Goal: Task Accomplishment & Management: Manage account settings

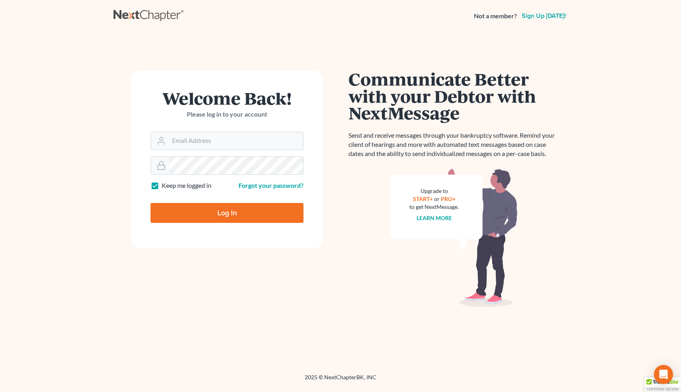
type input "[EMAIL_ADDRESS][DOMAIN_NAME]"
click at [239, 211] on input "Log In" at bounding box center [226, 213] width 153 height 20
type input "Thinking..."
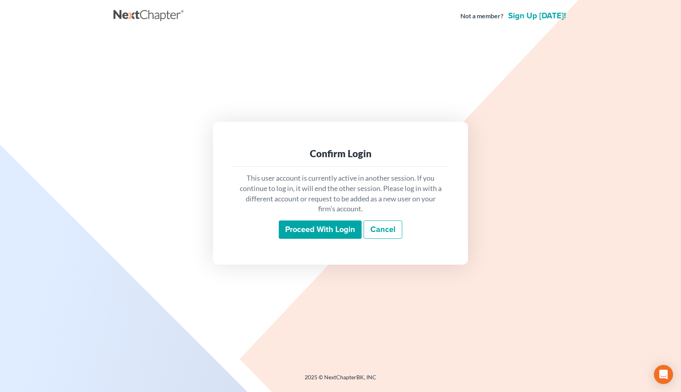
click at [292, 229] on input "Proceed with login" at bounding box center [320, 230] width 83 height 18
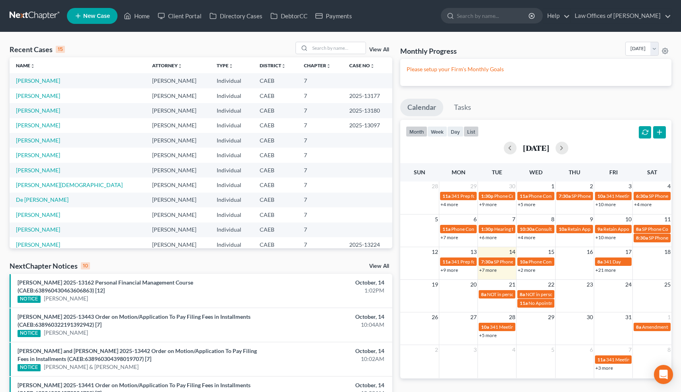
click at [471, 132] on button "list" at bounding box center [470, 131] width 15 height 11
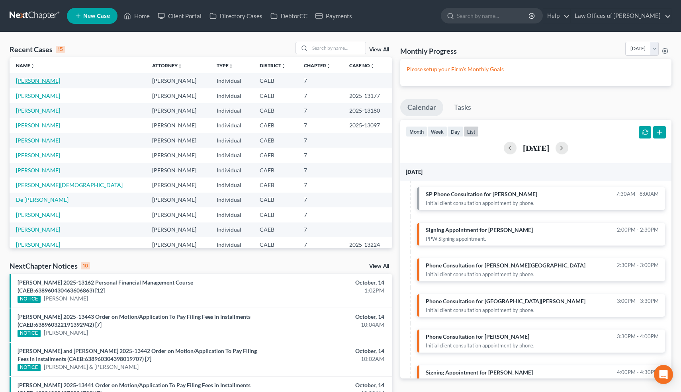
click at [32, 80] on link "[PERSON_NAME]" at bounding box center [38, 80] width 44 height 7
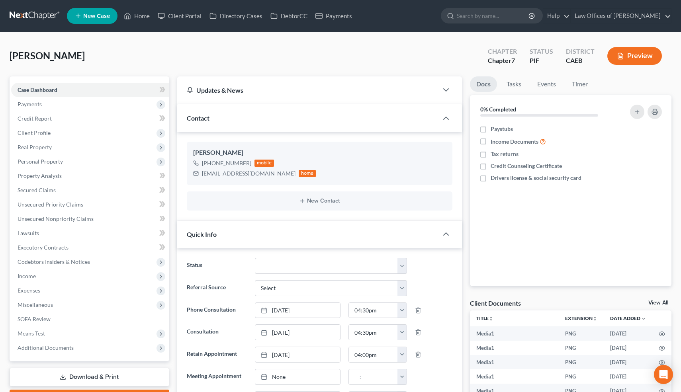
scroll to position [12570, 0]
click at [34, 291] on span "Expenses" at bounding box center [29, 290] width 23 height 7
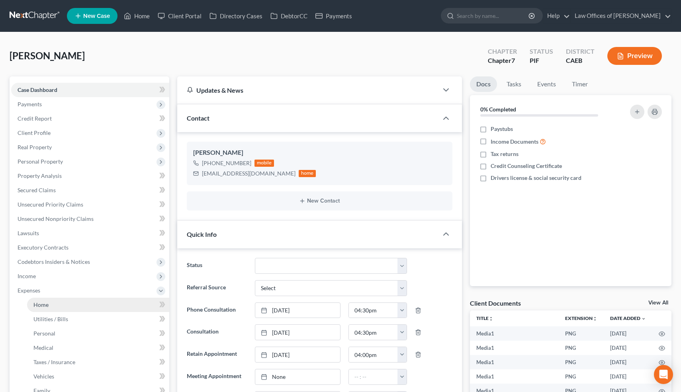
click at [38, 301] on span "Home" at bounding box center [40, 304] width 15 height 7
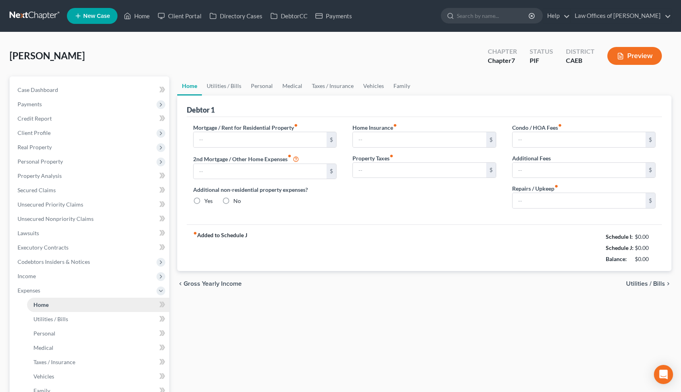
type input "1,027.79"
type input "0.00"
radio input "true"
type input "0.00"
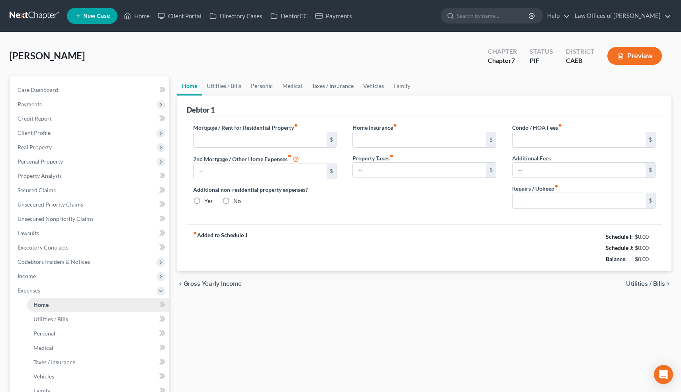
type input "250.00"
click at [230, 83] on link "Utilities / Bills" at bounding box center [224, 85] width 44 height 19
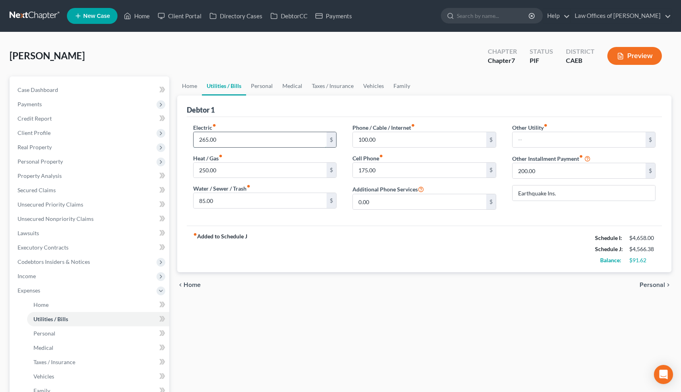
click at [204, 141] on input "265.00" at bounding box center [259, 139] width 133 height 15
type input "365.00"
click at [203, 172] on input "250.00" at bounding box center [259, 170] width 133 height 15
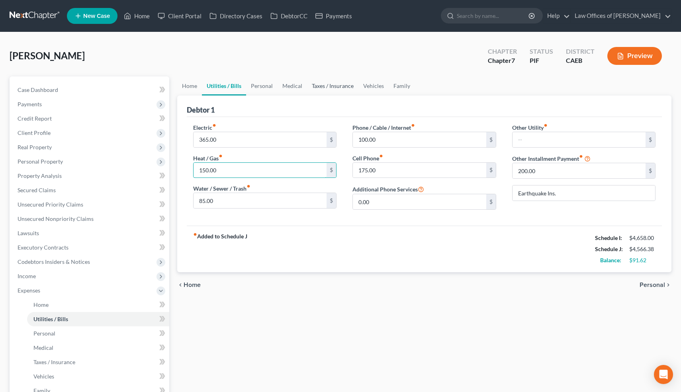
type input "150.00"
click at [326, 89] on link "Taxes / Insurance" at bounding box center [332, 85] width 51 height 19
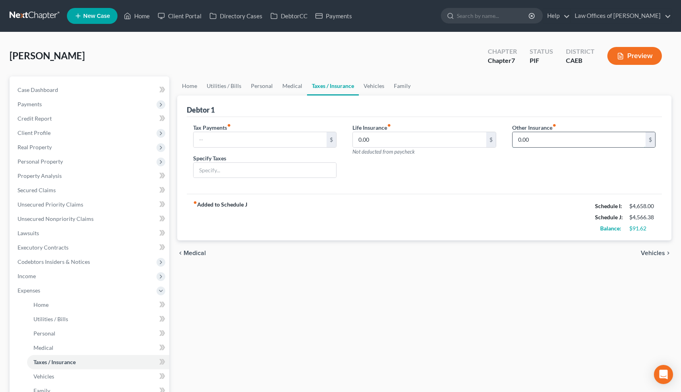
click at [554, 141] on input "0.00" at bounding box center [578, 139] width 133 height 15
click at [227, 82] on link "Utilities / Bills" at bounding box center [224, 85] width 44 height 19
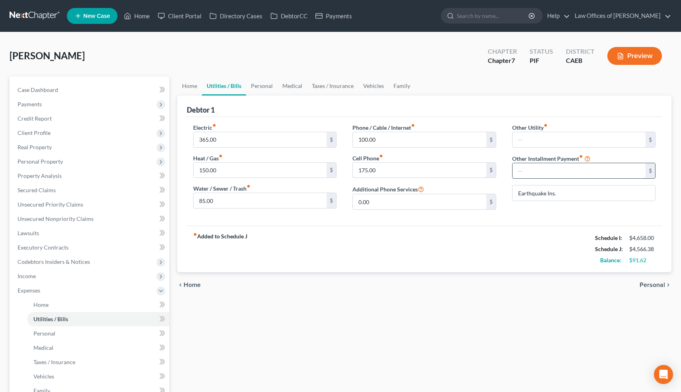
type input "200.00"
click at [331, 94] on link "Taxes / Insurance" at bounding box center [332, 85] width 51 height 19
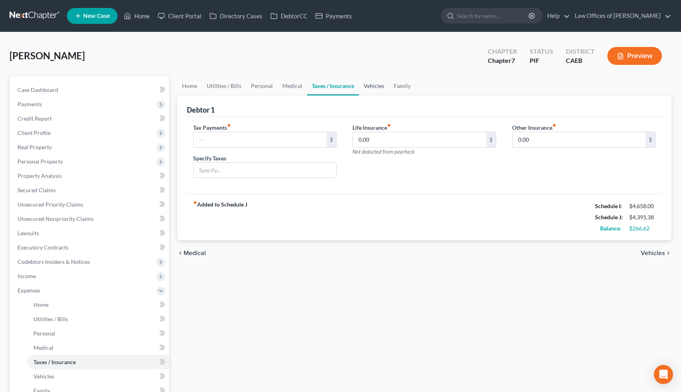
click at [377, 82] on link "Vehicles" at bounding box center [374, 85] width 30 height 19
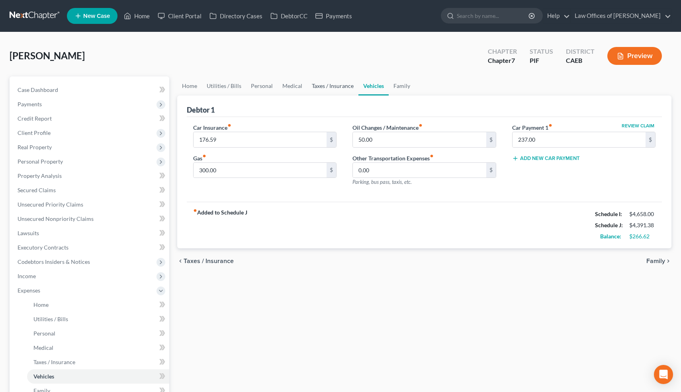
click at [340, 86] on link "Taxes / Insurance" at bounding box center [332, 85] width 51 height 19
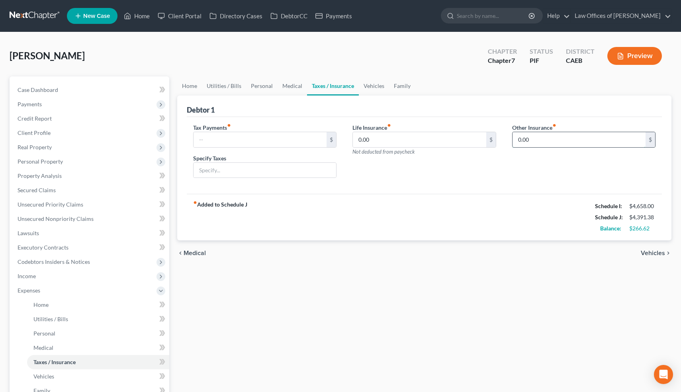
click at [537, 133] on input "0.00" at bounding box center [578, 139] width 133 height 15
type input "2,000.00"
click at [537, 133] on input "2,000.00" at bounding box center [578, 139] width 133 height 15
drag, startPoint x: 547, startPoint y: 140, endPoint x: 484, endPoint y: 140, distance: 63.3
click at [484, 140] on div "Tax Payments fiber_manual_record $ Specify Taxes Life Insurance fiber_manual_re…" at bounding box center [424, 153] width 478 height 61
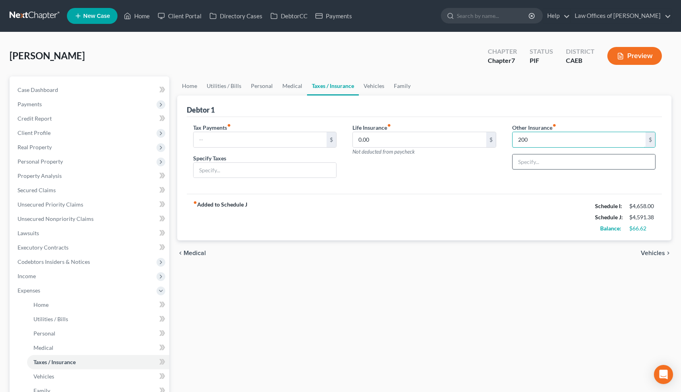
type input "200"
click at [533, 164] on input "text" at bounding box center [583, 161] width 143 height 15
type input "Earthquake Insurance"
click at [482, 171] on div "Life Insurance fiber_manual_record 0.00 $ Not deducted from paycheck" at bounding box center [424, 153] width 160 height 61
click at [377, 87] on link "Vehicles" at bounding box center [374, 85] width 30 height 19
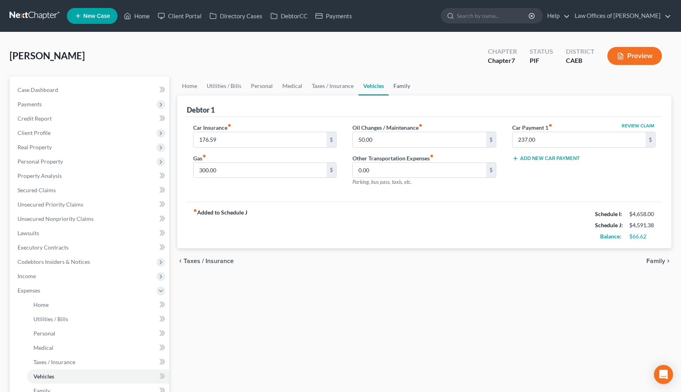
click at [403, 79] on link "Family" at bounding box center [402, 85] width 26 height 19
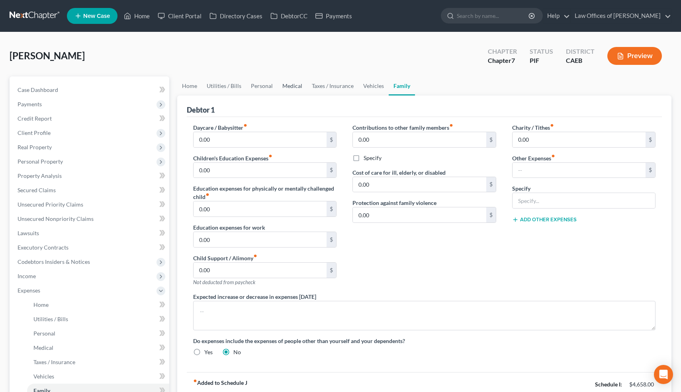
click at [282, 87] on link "Medical" at bounding box center [291, 85] width 29 height 19
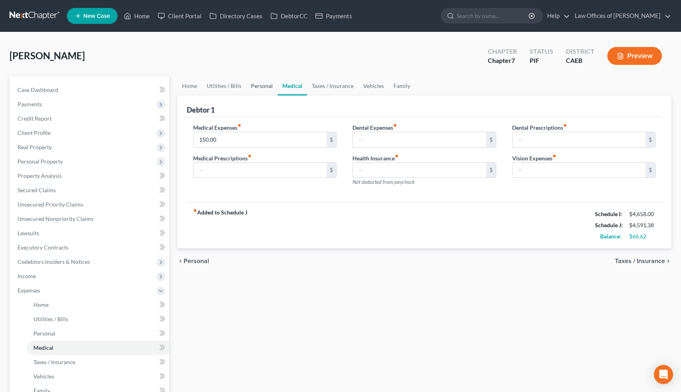
click at [260, 89] on link "Personal" at bounding box center [261, 85] width 31 height 19
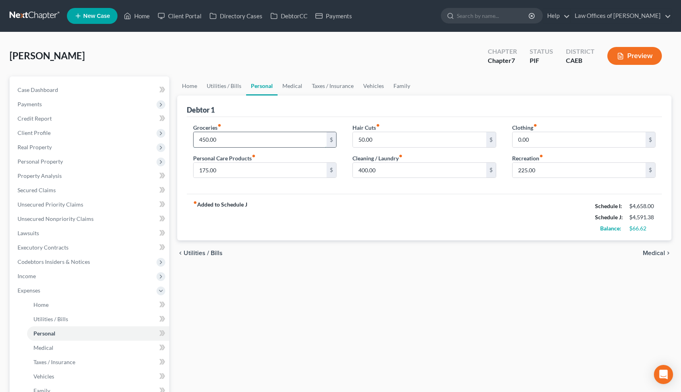
click at [203, 139] on input "450.00" at bounding box center [259, 139] width 133 height 15
type input "550.00"
click at [361, 170] on input "400.00" at bounding box center [419, 170] width 133 height 15
click at [388, 183] on div "Hair Cuts fiber_manual_record 50.00 $ Cleaning / Laundry fiber_manual_record 30…" at bounding box center [424, 153] width 160 height 61
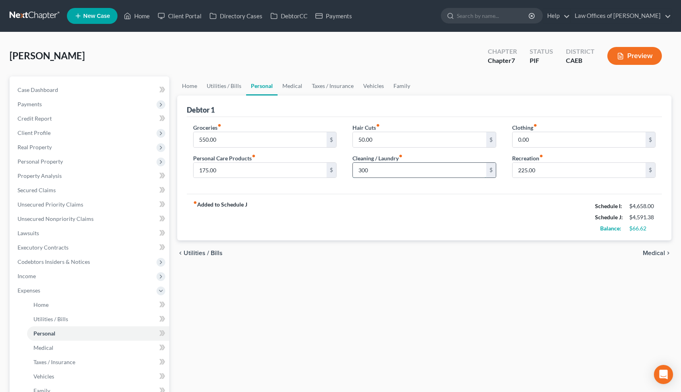
click at [377, 167] on input "300" at bounding box center [419, 170] width 133 height 15
type input "100"
click at [538, 137] on input "0.00" at bounding box center [578, 139] width 133 height 15
type input "200"
click at [524, 190] on div "Groceries fiber_manual_record 550.00 $ Personal Care Products fiber_manual_reco…" at bounding box center [424, 155] width 475 height 77
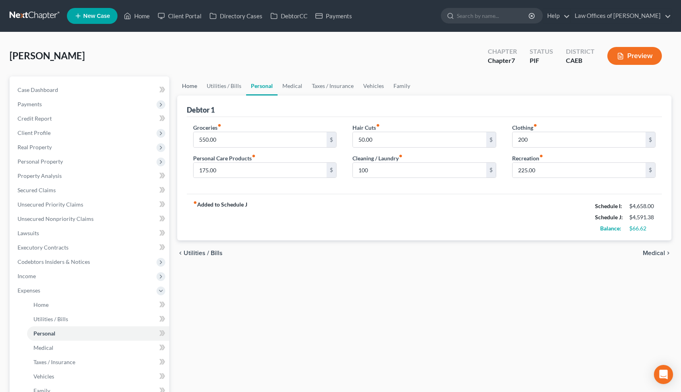
click at [188, 84] on link "Home" at bounding box center [189, 85] width 25 height 19
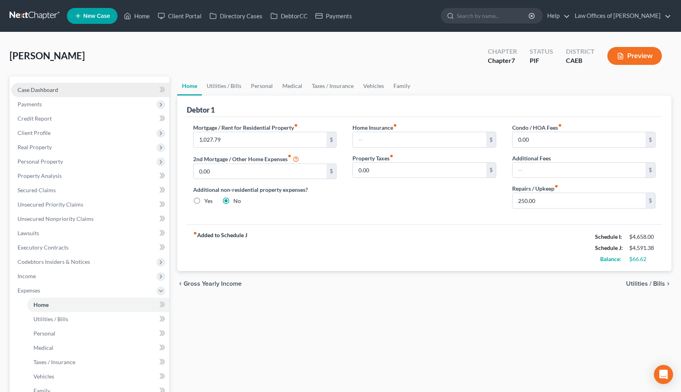
click at [43, 89] on span "Case Dashboard" at bounding box center [38, 89] width 41 height 7
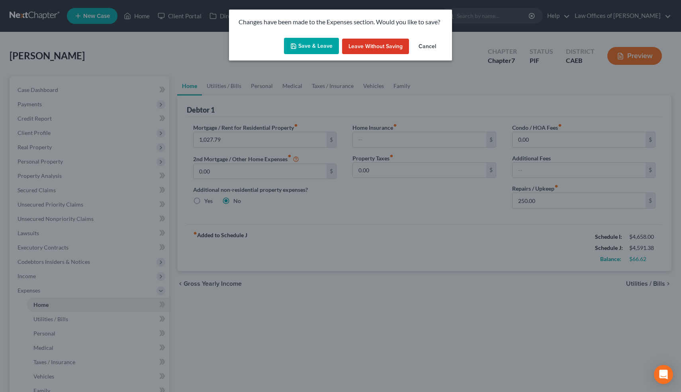
click at [306, 45] on button "Save & Leave" at bounding box center [311, 46] width 55 height 17
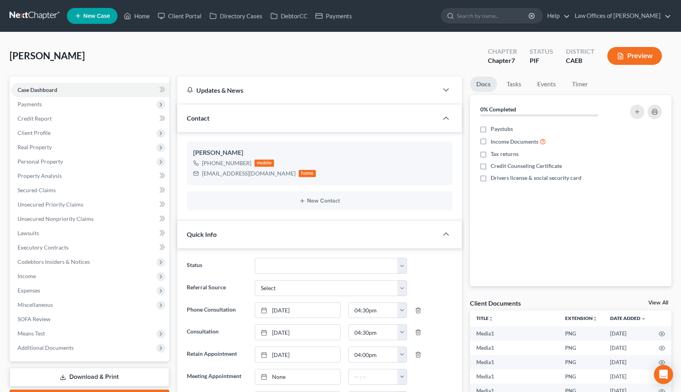
scroll to position [12570, 0]
click at [139, 14] on link "Home" at bounding box center [137, 16] width 34 height 14
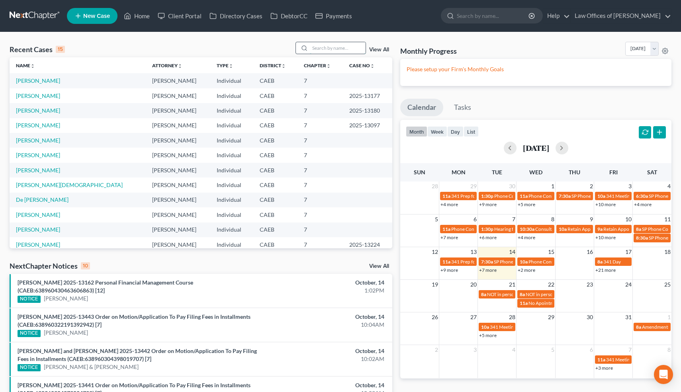
click at [330, 48] on input "search" at bounding box center [338, 48] width 56 height 12
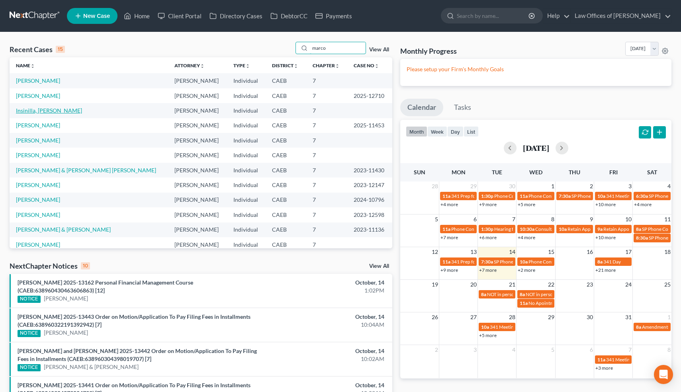
type input "marco"
click at [49, 112] on link "Insinilla, [PERSON_NAME]" at bounding box center [49, 110] width 66 height 7
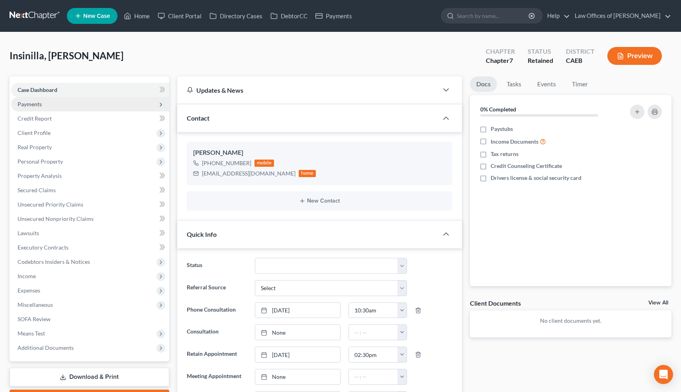
click at [37, 103] on span "Payments" at bounding box center [30, 104] width 24 height 7
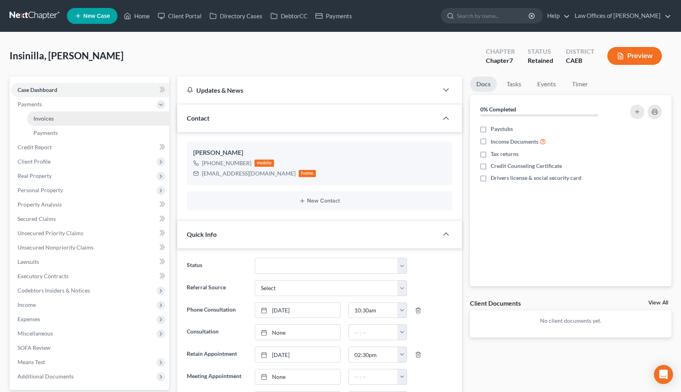
scroll to position [620, 0]
click at [40, 119] on span "Invoices" at bounding box center [43, 118] width 20 height 7
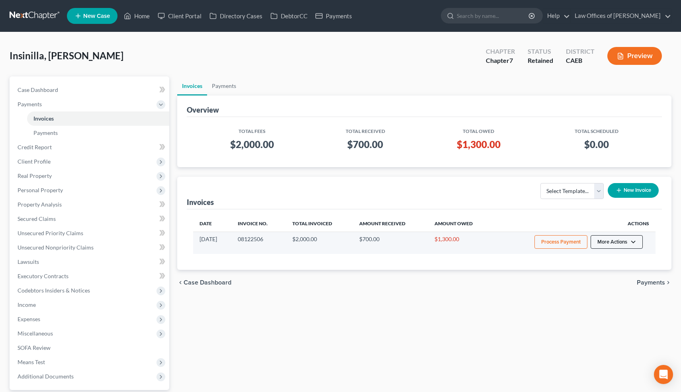
click at [616, 240] on button "More Actions" at bounding box center [616, 242] width 52 height 14
click at [609, 271] on link "Record Cash or Check Payment" at bounding box center [627, 272] width 93 height 14
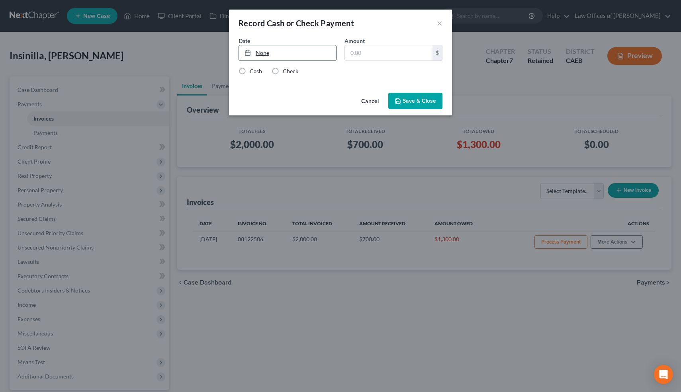
type input "[DATE]"
click at [266, 54] on link "None" at bounding box center [287, 52] width 97 height 15
click at [370, 55] on input "text" at bounding box center [389, 52] width 88 height 15
type input "400"
click at [283, 70] on label "Check" at bounding box center [291, 71] width 16 height 8
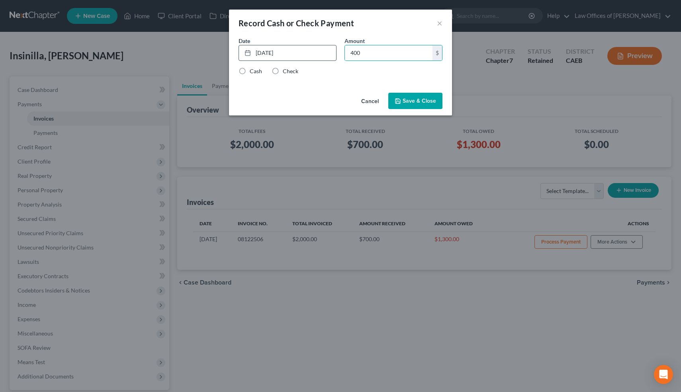
click at [286, 70] on input "Check" at bounding box center [288, 69] width 5 height 5
radio input "true"
click at [401, 99] on icon "button" at bounding box center [397, 101] width 6 height 6
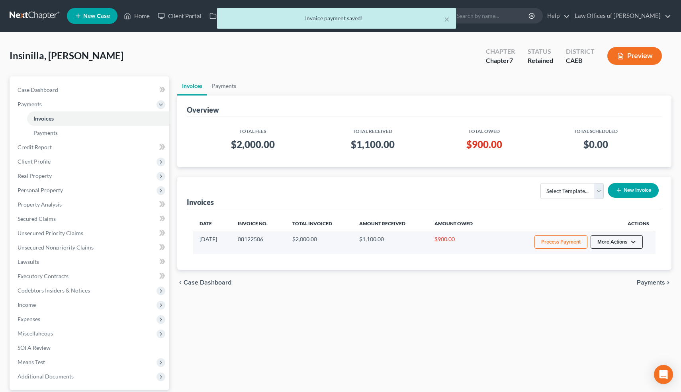
click at [628, 243] on button "More Actions" at bounding box center [616, 242] width 52 height 14
click at [610, 258] on link "View/Edit" at bounding box center [627, 259] width 93 height 14
select select "0"
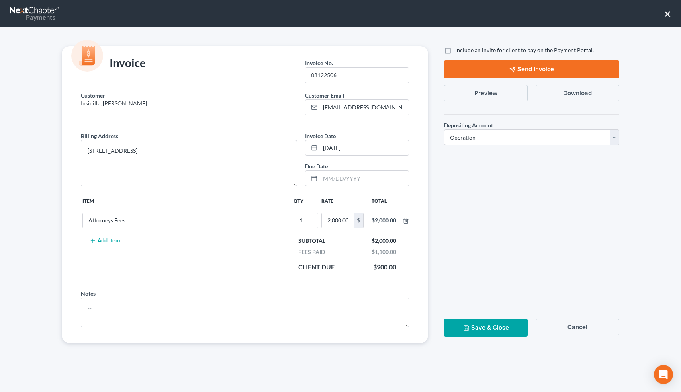
click at [511, 92] on button "Preview" at bounding box center [486, 93] width 84 height 17
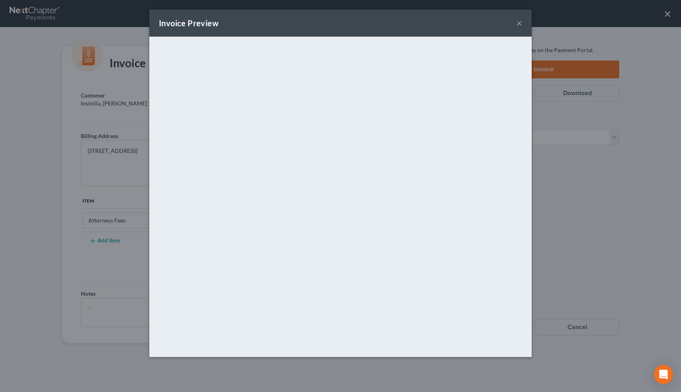
click at [519, 23] on button "×" at bounding box center [519, 23] width 6 height 10
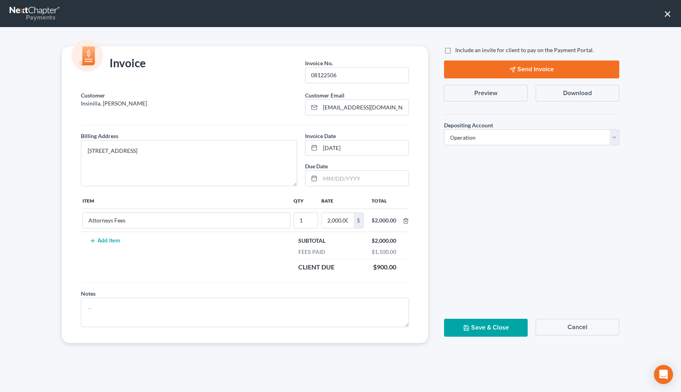
click at [488, 324] on button "Save & Close" at bounding box center [486, 328] width 84 height 18
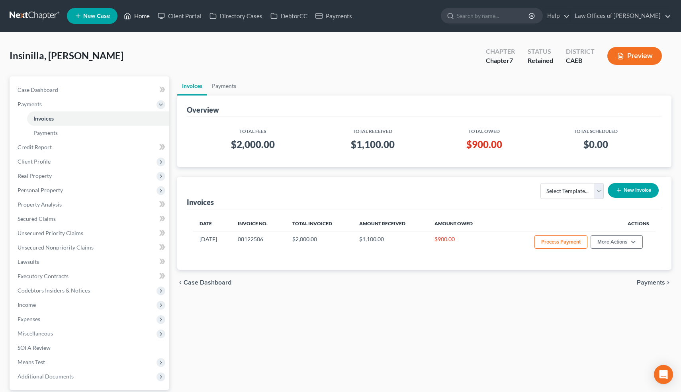
click at [143, 17] on link "Home" at bounding box center [137, 16] width 34 height 14
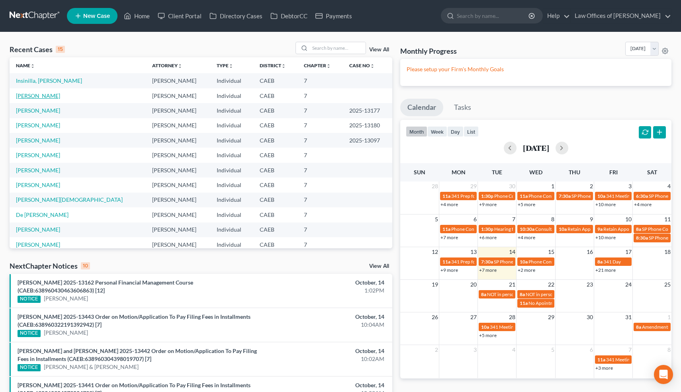
click at [47, 96] on link "[PERSON_NAME]" at bounding box center [38, 95] width 44 height 7
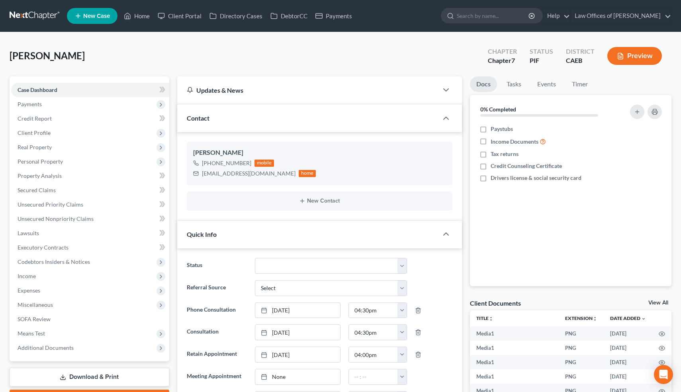
scroll to position [12570, 0]
click at [51, 164] on span "Personal Property" at bounding box center [90, 161] width 158 height 14
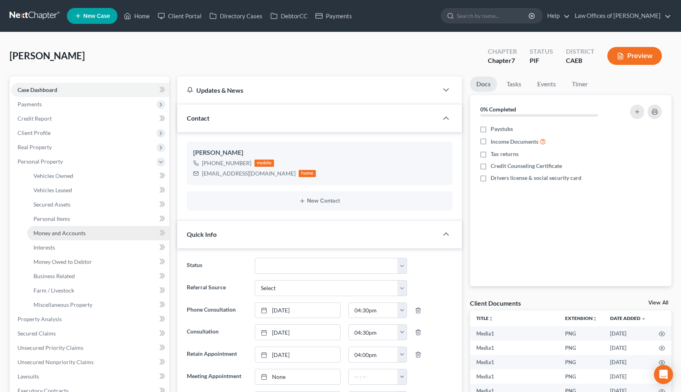
click at [61, 230] on span "Money and Accounts" at bounding box center [59, 233] width 52 height 7
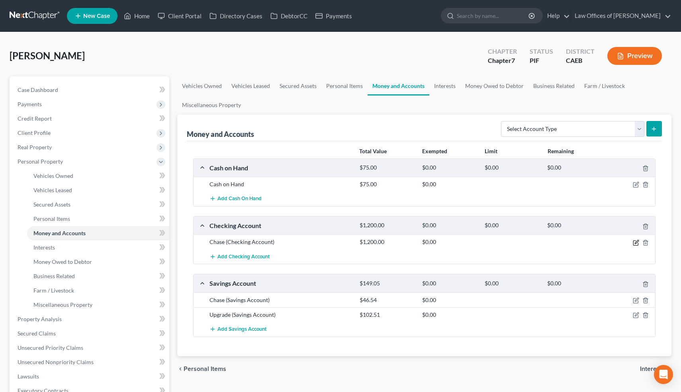
click at [635, 244] on icon "button" at bounding box center [636, 243] width 6 height 6
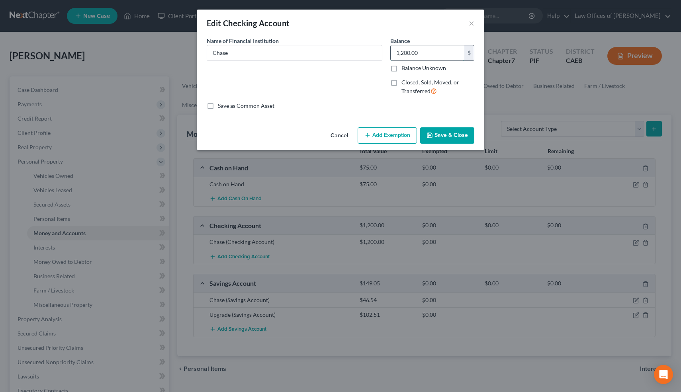
click at [424, 51] on input "1,200.00" at bounding box center [427, 52] width 74 height 15
type input "414"
click at [447, 136] on button "Save & Close" at bounding box center [447, 135] width 54 height 17
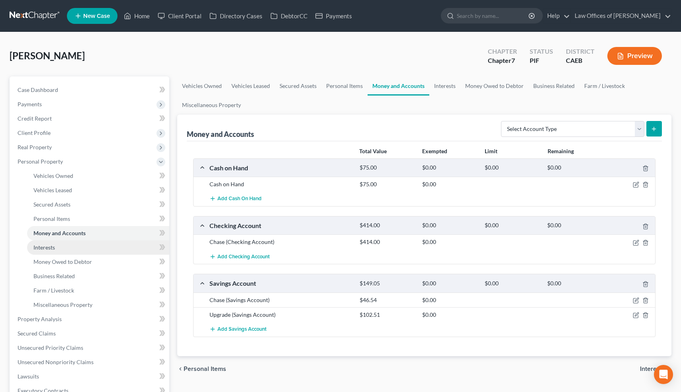
click at [61, 245] on link "Interests" at bounding box center [98, 247] width 142 height 14
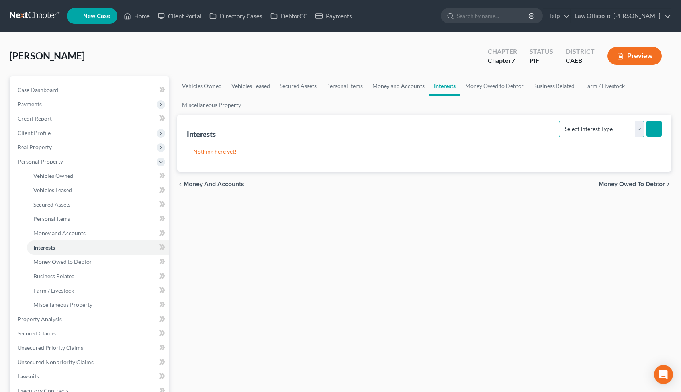
click at [641, 129] on select "Select Interest Type 401K Annuity Bond Education IRA Government Bond Government…" at bounding box center [601, 129] width 86 height 16
select select "ira"
click at [559, 121] on select "Select Interest Type 401K Annuity Bond Education IRA Government Bond Government…" at bounding box center [601, 129] width 86 height 16
click at [656, 127] on icon "submit" at bounding box center [653, 129] width 6 height 6
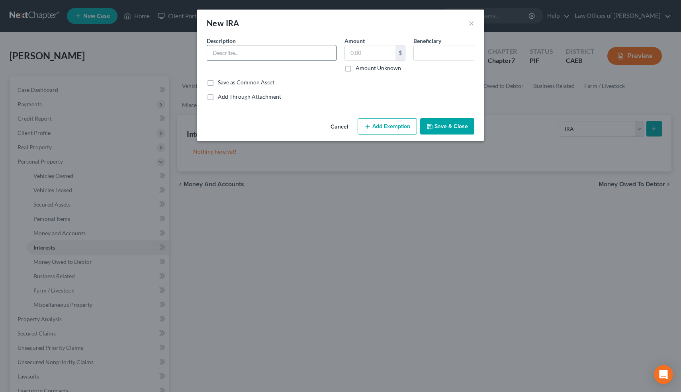
click at [263, 54] on input "text" at bounding box center [271, 52] width 129 height 15
type input "403(b)"
click at [358, 55] on input "text" at bounding box center [370, 52] width 51 height 15
type input "15,000"
click at [376, 126] on button "Add Exemption" at bounding box center [386, 126] width 59 height 17
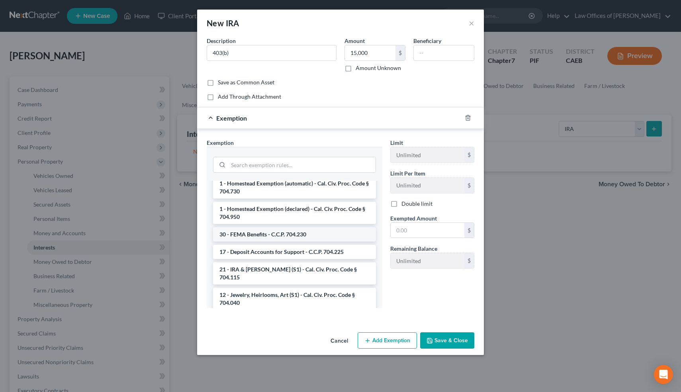
scroll to position [965, 0]
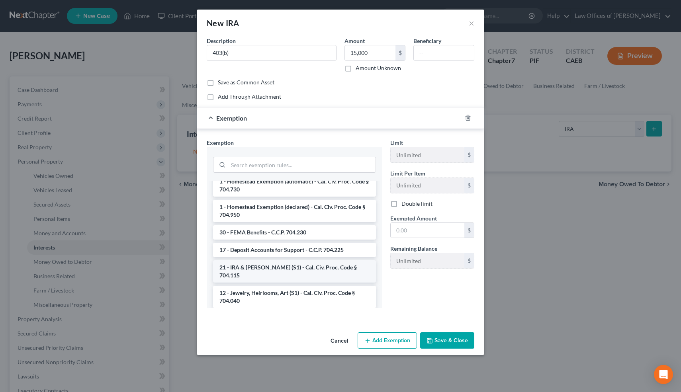
click at [279, 260] on li "21 - IRA & [PERSON_NAME] (S1) - Cal. Civ. Proc. Code § 704.115" at bounding box center [294, 271] width 163 height 22
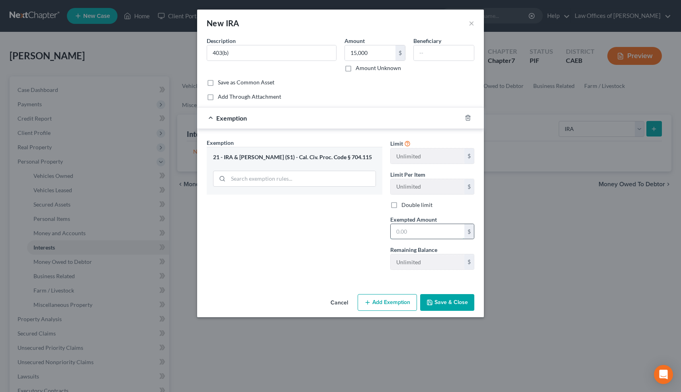
click at [425, 231] on input "text" at bounding box center [427, 231] width 74 height 15
type input "15,000"
click at [444, 301] on button "Save & Close" at bounding box center [447, 302] width 54 height 17
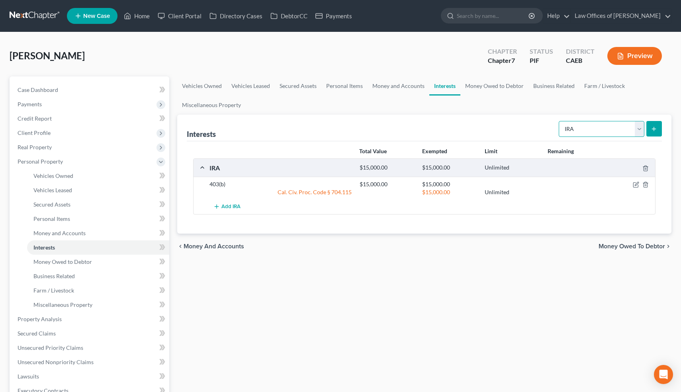
click at [642, 129] on select "Select Interest Type 401K Annuity Bond Education IRA Government Bond Government…" at bounding box center [601, 129] width 86 height 16
select select "pension_plan"
click at [559, 121] on select "Select Interest Type 401K Annuity Bond Education IRA Government Bond Government…" at bounding box center [601, 129] width 86 height 16
click at [654, 129] on icon "submit" at bounding box center [653, 129] width 6 height 6
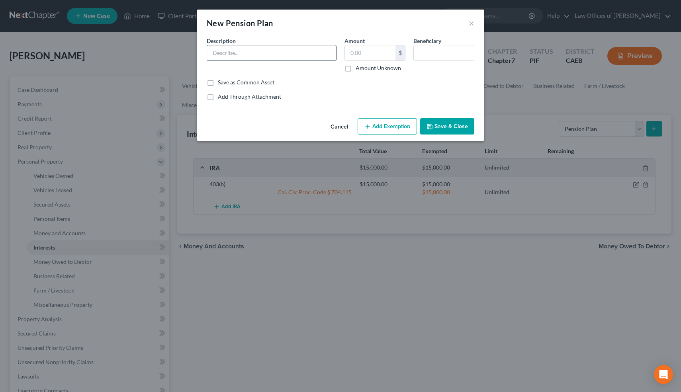
click at [292, 57] on input "text" at bounding box center [271, 52] width 129 height 15
type input "CalPERS"
click at [373, 53] on input "text" at bounding box center [370, 52] width 51 height 15
type input "12,000"
click at [441, 51] on input "text" at bounding box center [444, 52] width 60 height 15
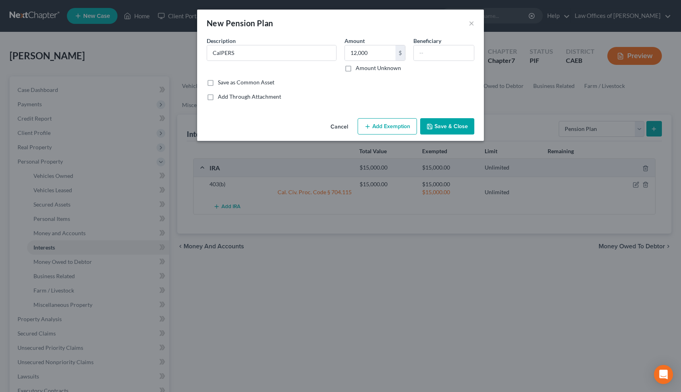
click at [395, 130] on button "Add Exemption" at bounding box center [386, 126] width 59 height 17
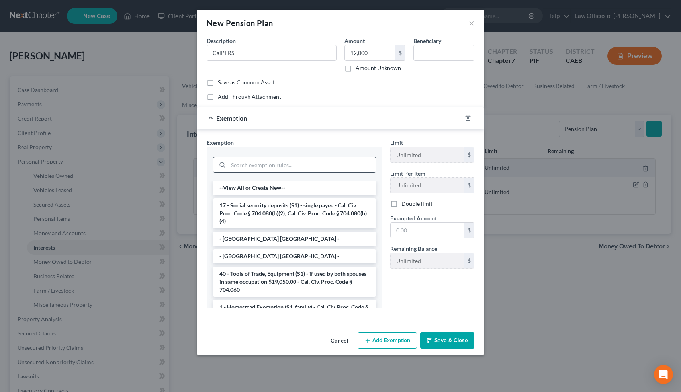
click at [278, 162] on input "search" at bounding box center [301, 164] width 147 height 15
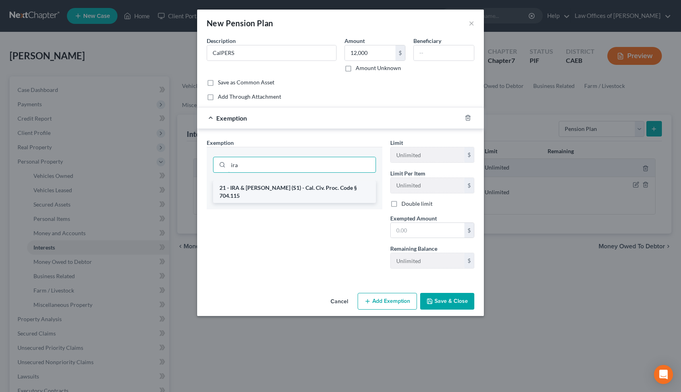
type input "ira"
click at [301, 189] on li "21 - IRA & [PERSON_NAME] (S1) - Cal. Civ. Proc. Code § 704.115" at bounding box center [294, 192] width 163 height 22
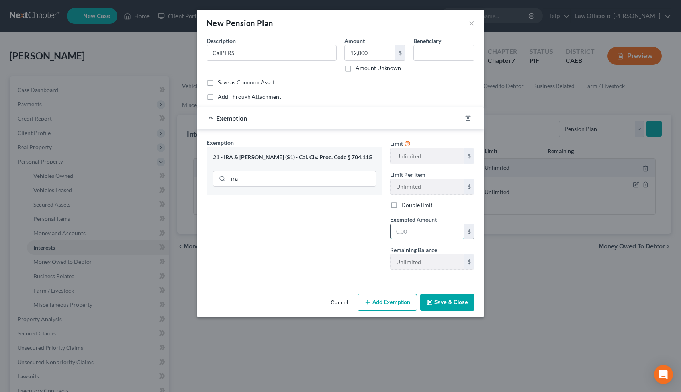
click at [412, 232] on input "text" at bounding box center [427, 231] width 74 height 15
type input "120,000"
click at [442, 303] on button "Save & Close" at bounding box center [447, 302] width 54 height 17
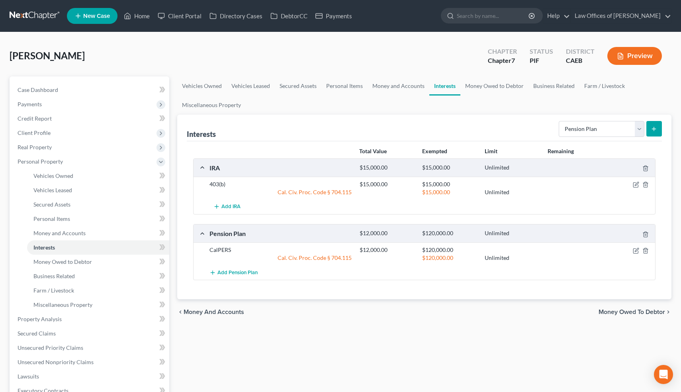
click at [653, 129] on icon "submit" at bounding box center [653, 129] width 6 height 6
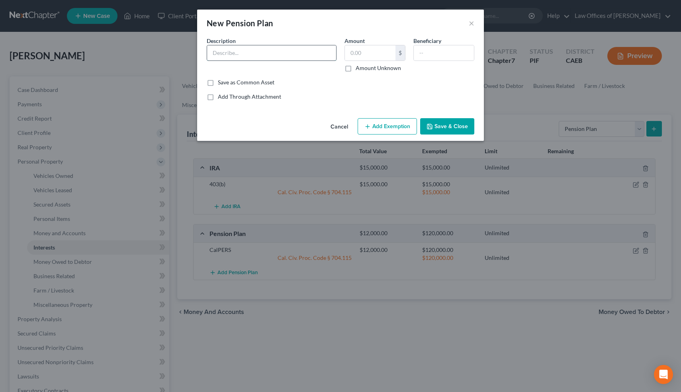
click at [301, 53] on input "text" at bounding box center [271, 52] width 129 height 15
type input "KCERA"
click at [366, 57] on input "text" at bounding box center [370, 52] width 51 height 15
type input "2"
type input "20,000"
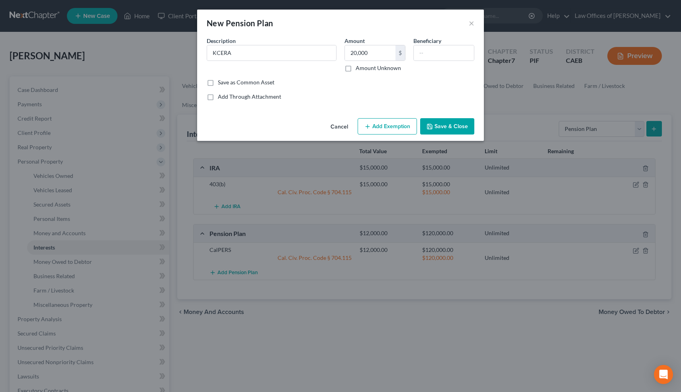
click at [390, 124] on button "Add Exemption" at bounding box center [386, 126] width 59 height 17
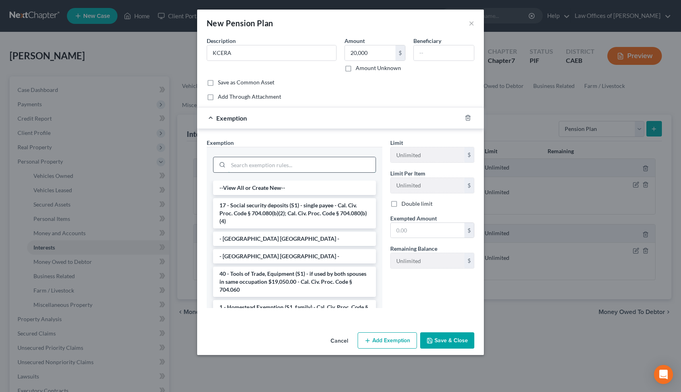
click at [308, 163] on input "search" at bounding box center [301, 164] width 147 height 15
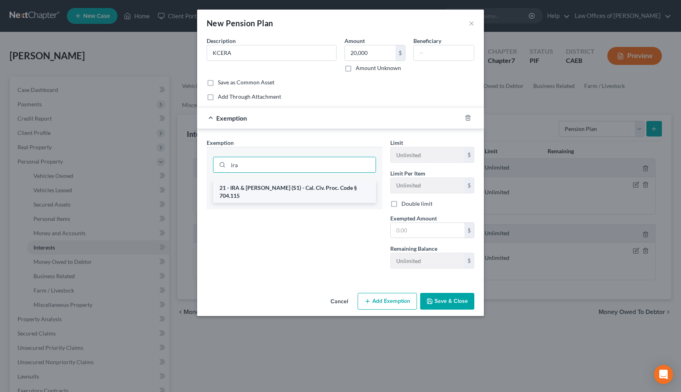
type input "ira"
click at [300, 186] on li "21 - IRA & [PERSON_NAME] (S1) - Cal. Civ. Proc. Code § 704.115" at bounding box center [294, 192] width 163 height 22
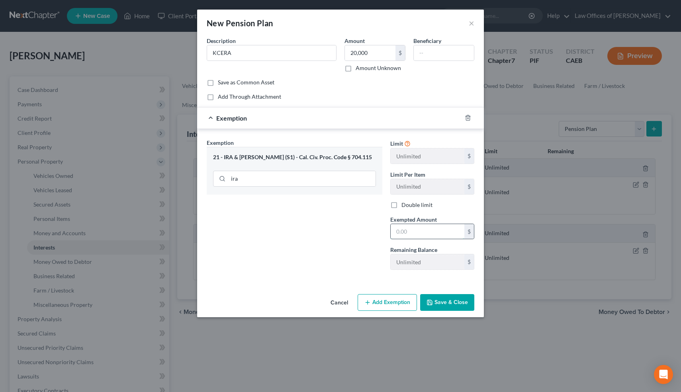
click at [413, 231] on input "text" at bounding box center [427, 231] width 74 height 15
type input "20,000"
click at [442, 301] on button "Save & Close" at bounding box center [447, 302] width 54 height 17
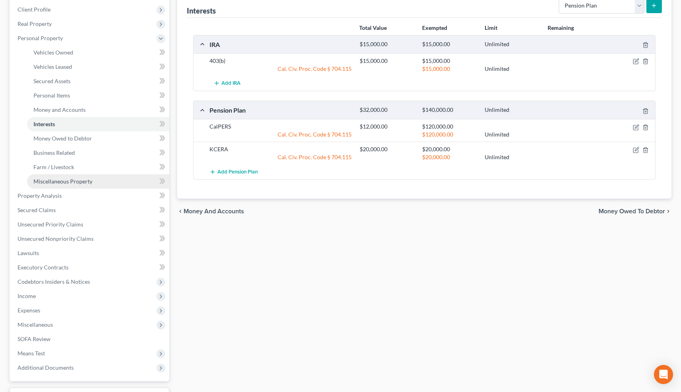
scroll to position [126, 0]
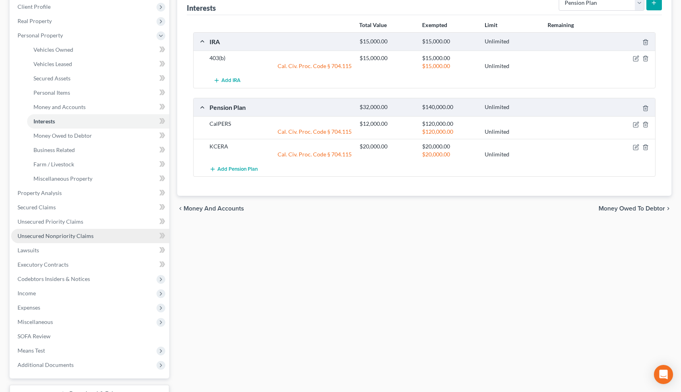
click at [97, 234] on link "Unsecured Nonpriority Claims" at bounding box center [90, 236] width 158 height 14
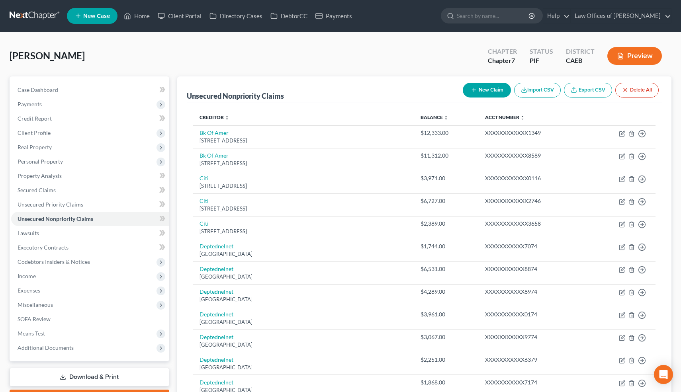
click at [482, 90] on button "New Claim" at bounding box center [487, 90] width 48 height 15
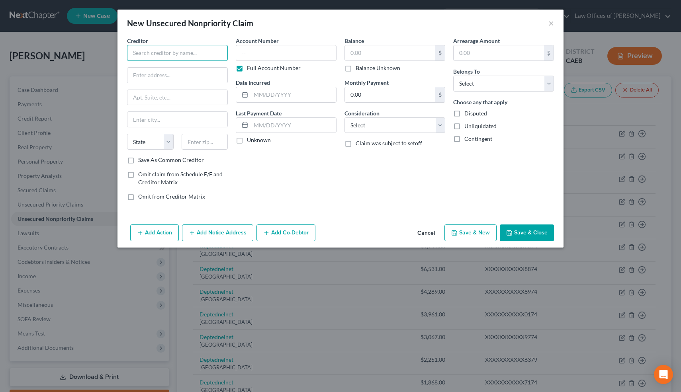
click at [176, 50] on input "text" at bounding box center [177, 53] width 101 height 16
click at [158, 74] on div "[STREET_ADDRESS]" at bounding box center [174, 74] width 83 height 7
type input "Anthem Blue Cross"
type input "PO BOX 60007"
type input "Los Angeles"
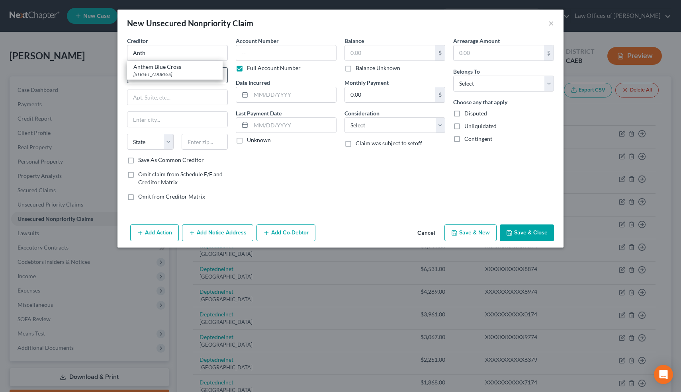
select select "4"
type input "90060"
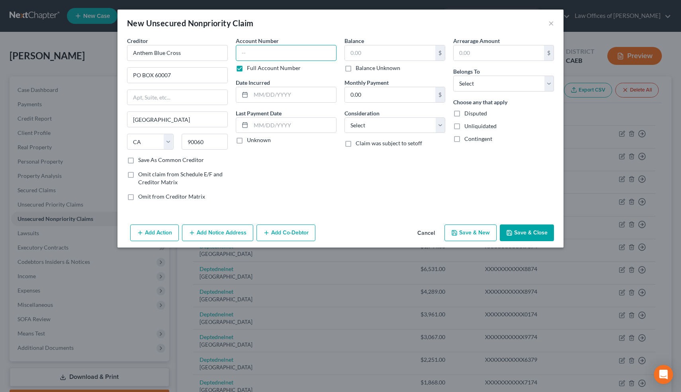
click at [250, 55] on input "text" at bounding box center [286, 53] width 101 height 16
type input "1757"
click at [247, 141] on label "Unknown" at bounding box center [259, 140] width 24 height 8
click at [250, 141] on input "Unknown" at bounding box center [252, 138] width 5 height 5
checkbox input "true"
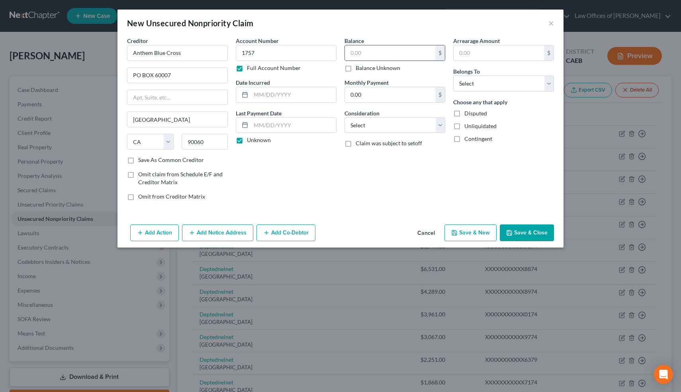
click at [389, 53] on input "text" at bounding box center [390, 52] width 90 height 15
click at [355, 67] on label "Balance Unknown" at bounding box center [377, 68] width 45 height 8
click at [359, 67] on input "Balance Unknown" at bounding box center [361, 66] width 5 height 5
checkbox input "true"
type input "0.00"
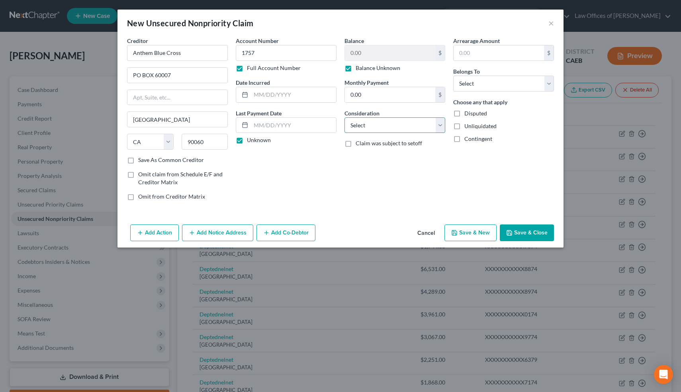
click at [371, 126] on select "Select Cable / Satellite Services Collection Agency Credit Card Debt Debt Couns…" at bounding box center [394, 125] width 101 height 16
select select "9"
click at [344, 117] on select "Select Cable / Satellite Services Collection Agency Credit Card Debt Debt Couns…" at bounding box center [394, 125] width 101 height 16
click at [494, 81] on select "Select Debtor 1 Only Debtor 2 Only Debtor 1 And Debtor 2 Only At Least One Of T…" at bounding box center [503, 84] width 101 height 16
select select "0"
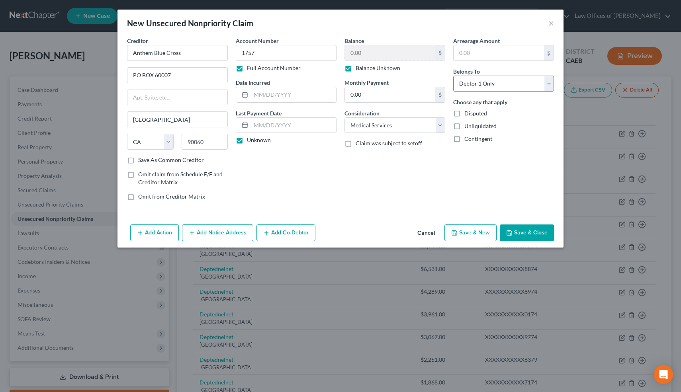
click at [453, 76] on select "Select Debtor 1 Only Debtor 2 Only Debtor 1 And Debtor 2 Only At Least One Of T…" at bounding box center [503, 84] width 101 height 16
click at [522, 235] on button "Save & Close" at bounding box center [527, 233] width 54 height 17
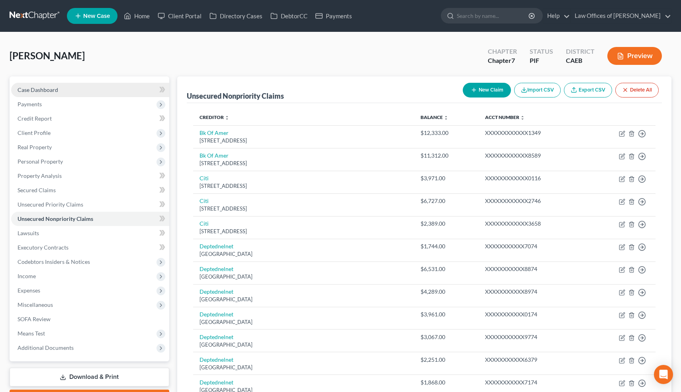
click at [63, 92] on link "Case Dashboard" at bounding box center [90, 90] width 158 height 14
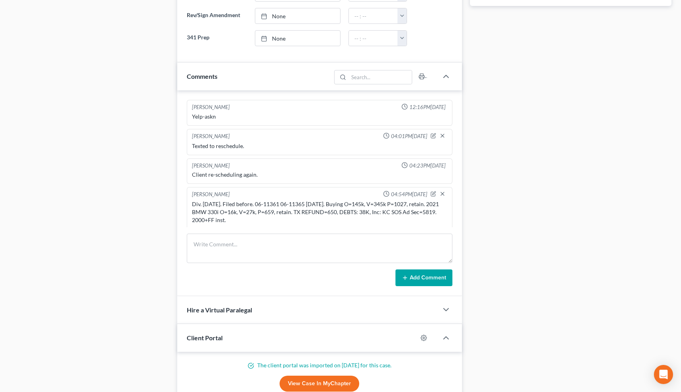
scroll to position [465, 0]
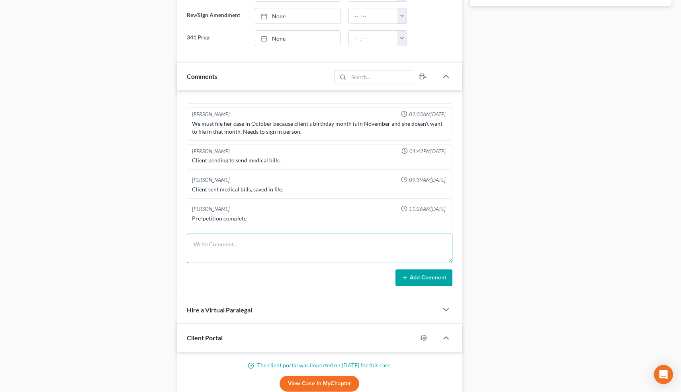
click at [236, 247] on textarea at bounding box center [320, 248] width 266 height 29
type textarea "Clt signed PPW, did 341 prep, says she won't need to go over it again, but stil…"
click at [407, 279] on icon at bounding box center [405, 278] width 6 height 6
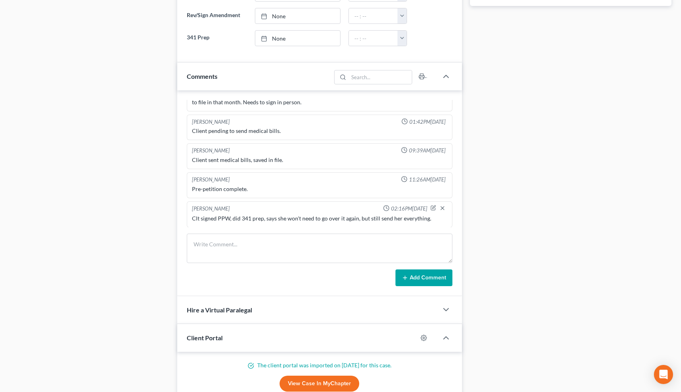
scroll to position [0, 0]
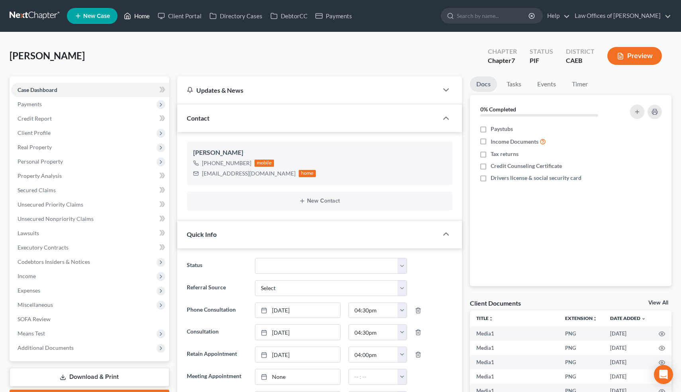
click at [144, 17] on link "Home" at bounding box center [137, 16] width 34 height 14
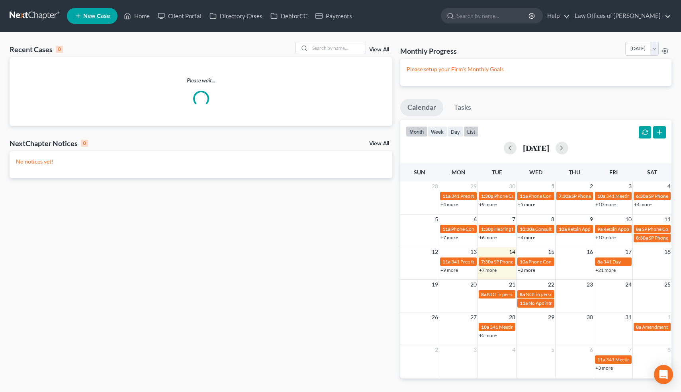
click at [473, 132] on button "list" at bounding box center [470, 131] width 15 height 11
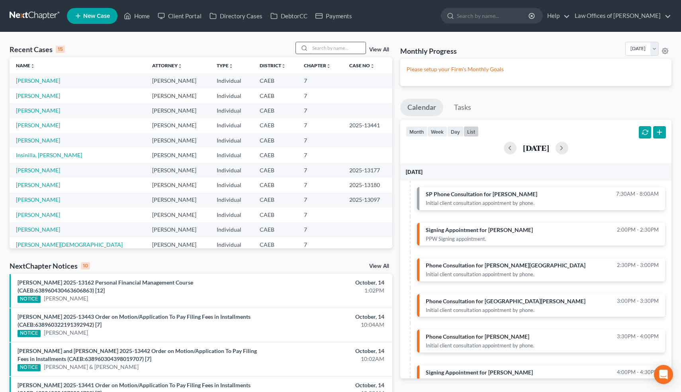
click at [343, 49] on input "search" at bounding box center [338, 48] width 56 height 12
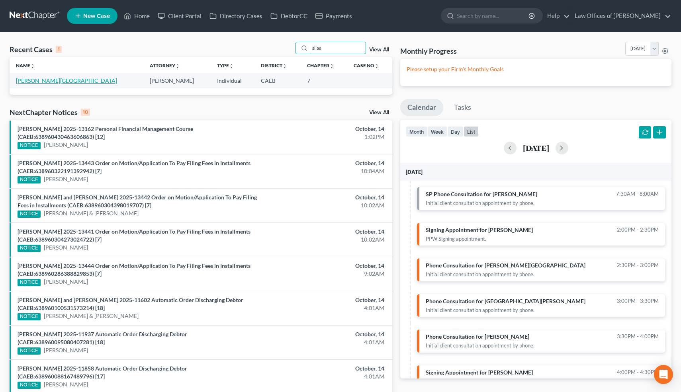
type input "silas"
click at [32, 81] on link "[PERSON_NAME][GEOGRAPHIC_DATA]" at bounding box center [66, 80] width 101 height 7
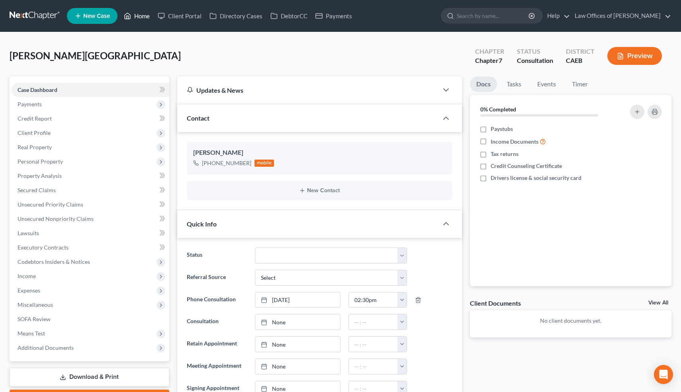
click at [143, 14] on link "Home" at bounding box center [137, 16] width 34 height 14
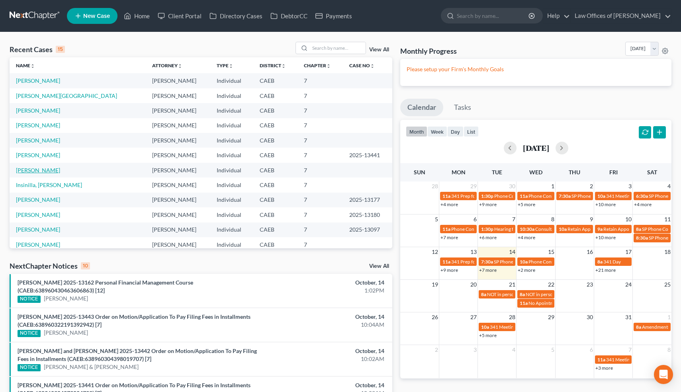
click at [42, 171] on link "[PERSON_NAME]" at bounding box center [38, 170] width 44 height 7
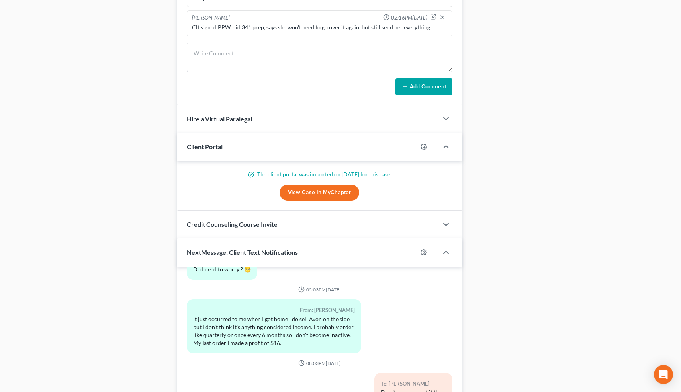
scroll to position [701, 0]
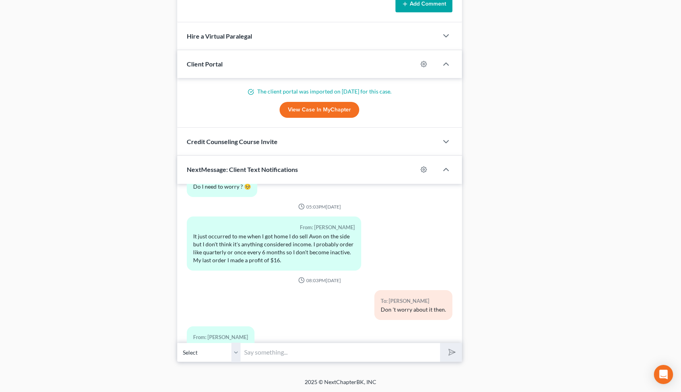
click at [266, 351] on input "text" at bounding box center [340, 353] width 199 height 20
type input "You're welcome!"
click at [440, 343] on button "submit" at bounding box center [451, 352] width 22 height 19
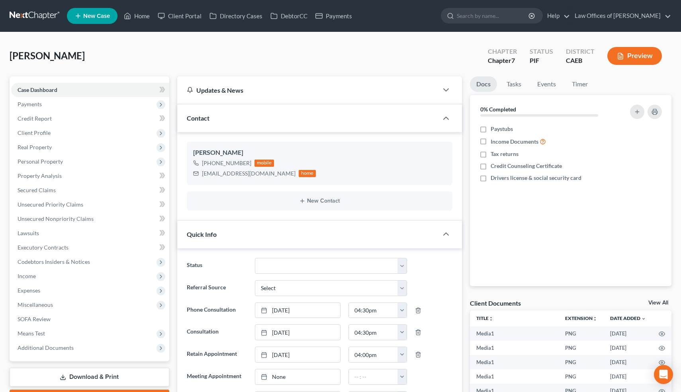
scroll to position [12672, 0]
click at [144, 21] on link "Home" at bounding box center [137, 16] width 34 height 14
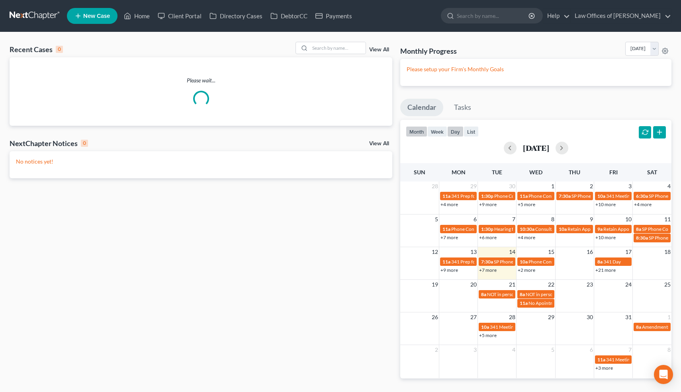
click at [458, 126] on button "day" at bounding box center [455, 131] width 16 height 11
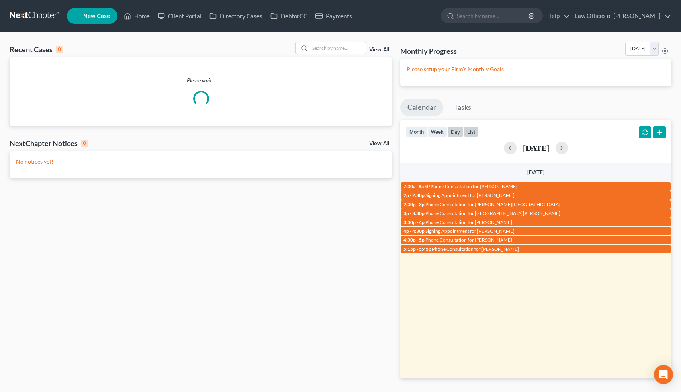
click at [470, 131] on button "list" at bounding box center [470, 131] width 15 height 11
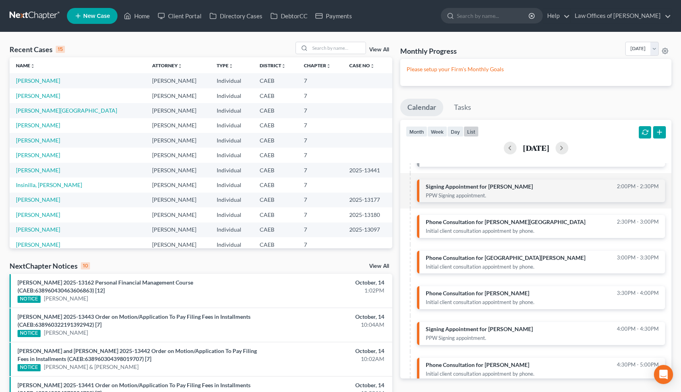
scroll to position [44, 0]
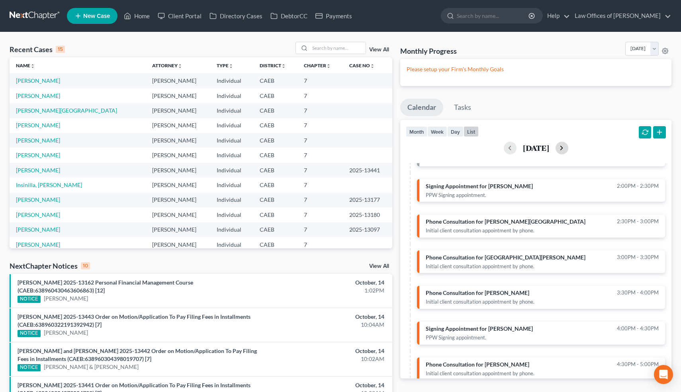
click at [568, 150] on button "button" at bounding box center [561, 148] width 13 height 13
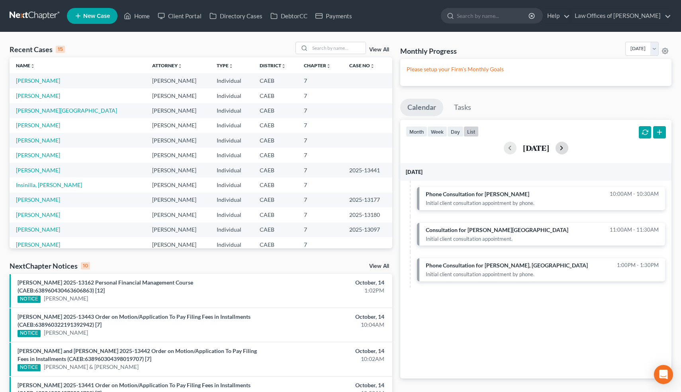
scroll to position [0, 0]
click at [504, 147] on button "button" at bounding box center [510, 148] width 13 height 13
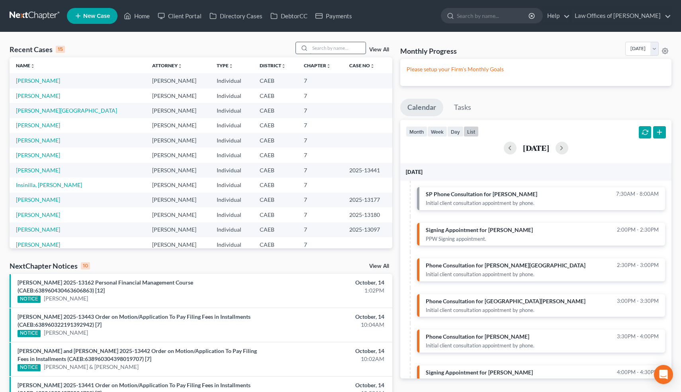
click at [333, 50] on input "search" at bounding box center [338, 48] width 56 height 12
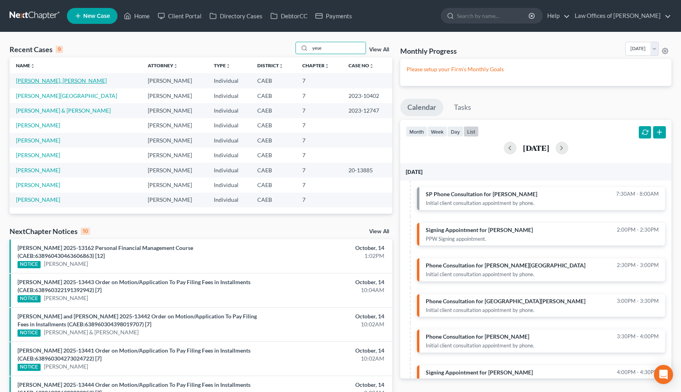
type input "yese"
click at [55, 83] on link "[PERSON_NAME], [PERSON_NAME]" at bounding box center [61, 80] width 91 height 7
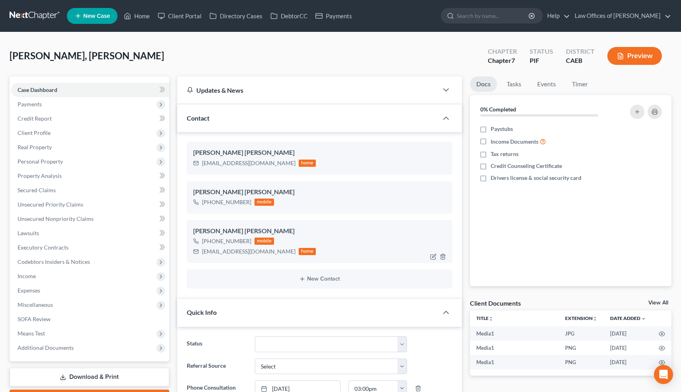
scroll to position [1860, 0]
click at [443, 259] on icon "button" at bounding box center [442, 257] width 6 height 6
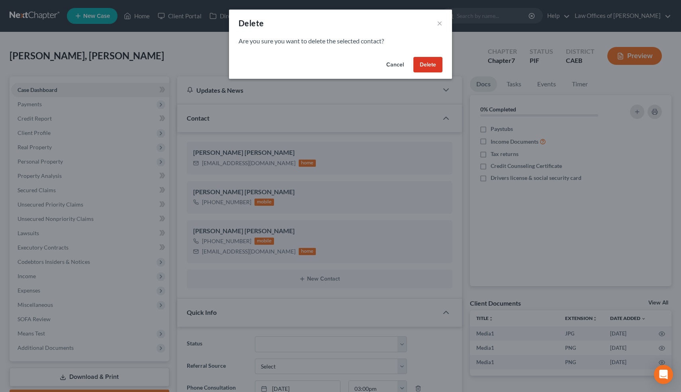
click at [431, 65] on button "Delete" at bounding box center [427, 65] width 29 height 16
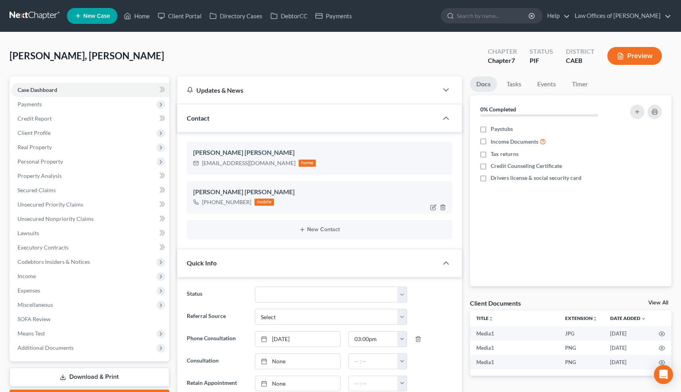
drag, startPoint x: 248, startPoint y: 201, endPoint x: 209, endPoint y: 205, distance: 38.8
click at [209, 205] on div "+1 (661) 330-2007 mobile" at bounding box center [233, 202] width 81 height 10
copy div "(661) 330-2007"
click at [433, 168] on icon "button" at bounding box center [434, 168] width 4 height 4
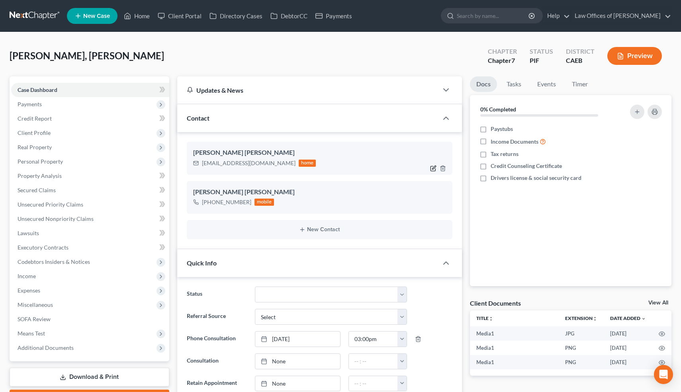
select select "0"
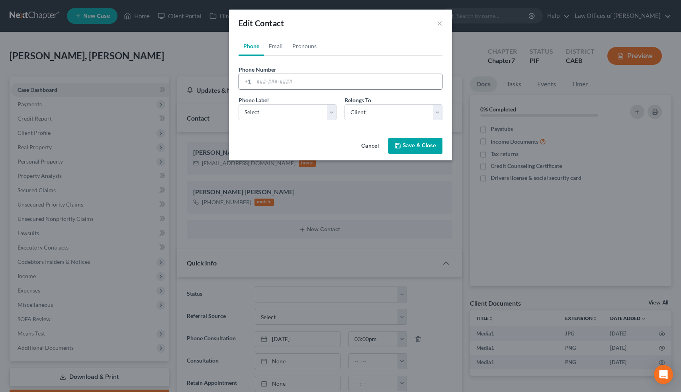
click at [273, 84] on input "tel" at bounding box center [348, 81] width 188 height 15
paste input "(661) 330-2007"
type input "(661) 330-2007"
click at [269, 113] on select "Select Mobile Home Work Other" at bounding box center [287, 112] width 98 height 16
select select "0"
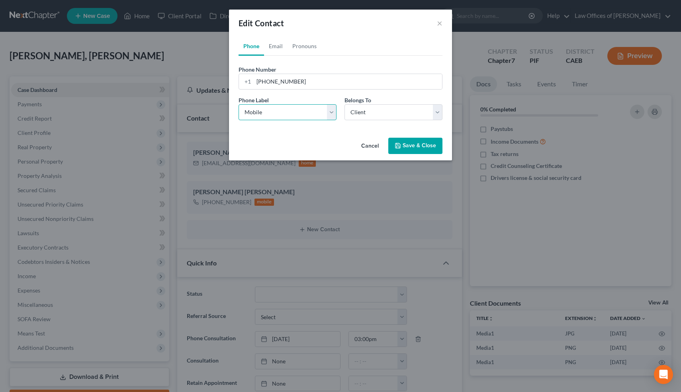
click at [238, 104] on select "Select Mobile Home Work Other" at bounding box center [287, 112] width 98 height 16
click at [424, 147] on button "Save & Close" at bounding box center [415, 146] width 54 height 17
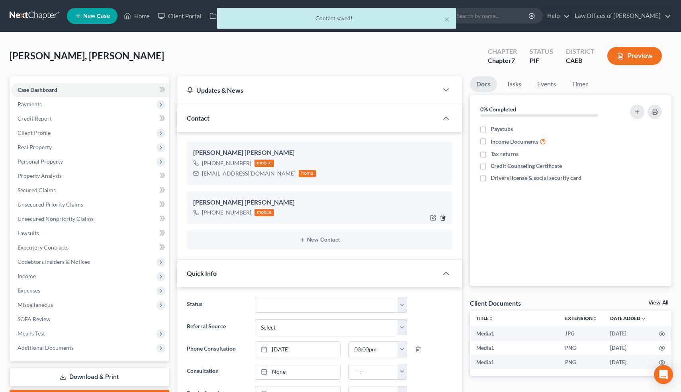
click at [444, 216] on icon "button" at bounding box center [442, 218] width 6 height 6
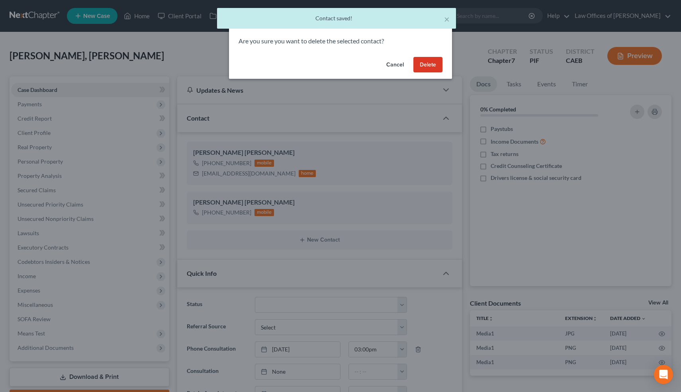
click at [424, 64] on button "Delete" at bounding box center [427, 65] width 29 height 16
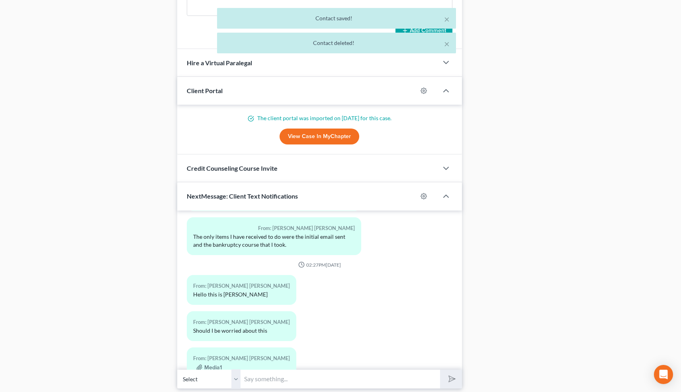
scroll to position [701, 0]
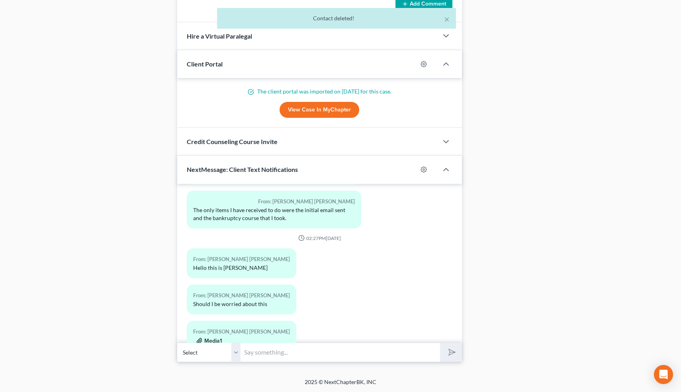
click at [212, 338] on button "Media1" at bounding box center [208, 341] width 25 height 6
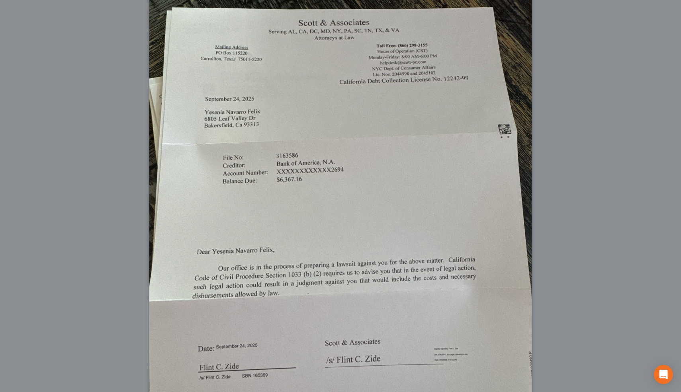
scroll to position [0, 0]
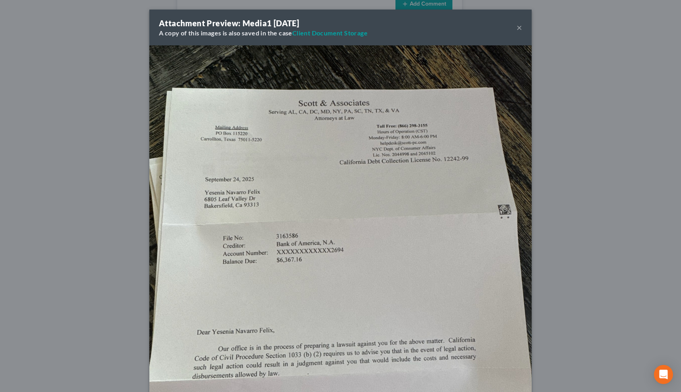
click at [518, 27] on button "×" at bounding box center [519, 28] width 6 height 10
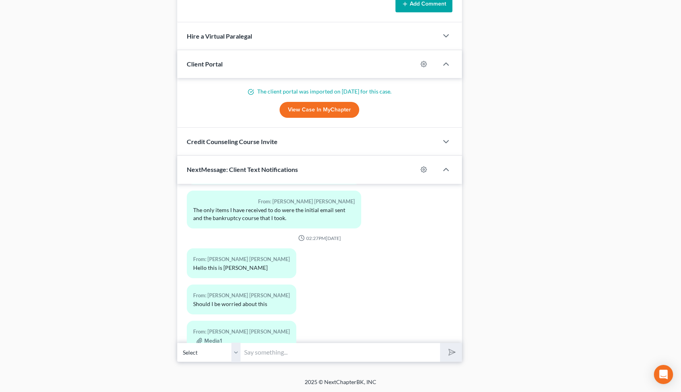
click at [258, 350] on input "text" at bounding box center [340, 353] width 199 height 20
type input "No-it will be included in the bankruptcy 👍"
click at [449, 351] on polygon "submit" at bounding box center [450, 353] width 10 height 10
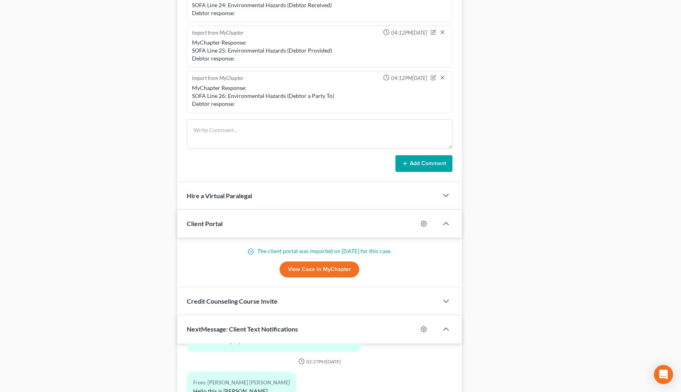
scroll to position [537, 0]
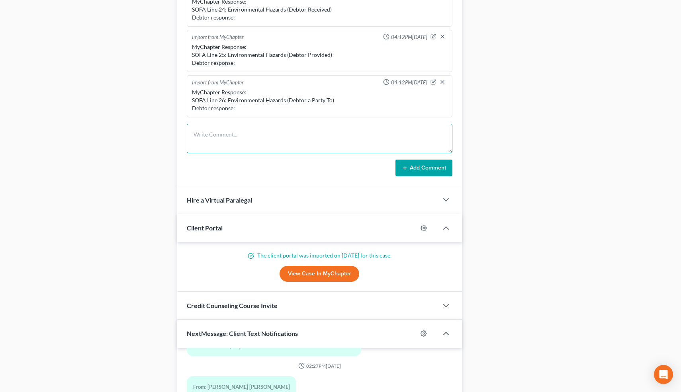
click at [224, 133] on textarea at bounding box center [320, 138] width 266 height 29
type textarea "Add Zide to BK"
click at [423, 162] on button "Add Comment" at bounding box center [423, 168] width 57 height 17
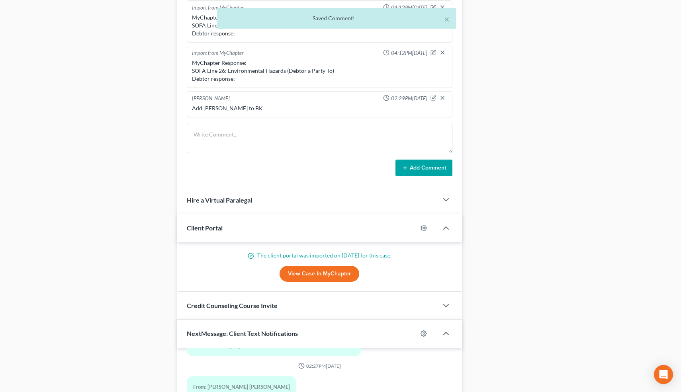
scroll to position [0, 0]
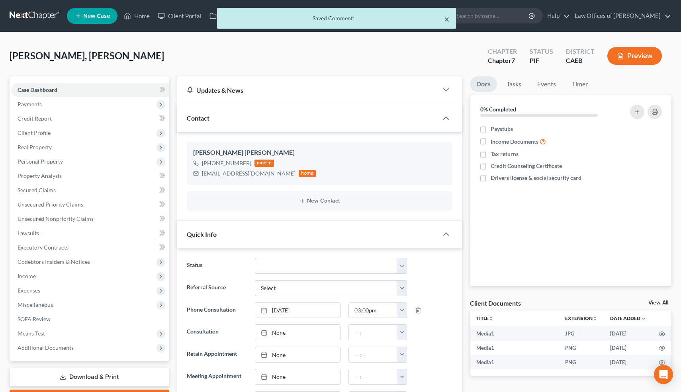
click at [444, 20] on button "×" at bounding box center [447, 19] width 6 height 10
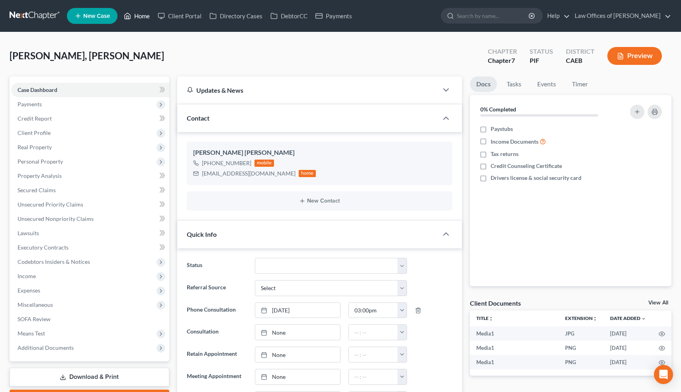
click at [145, 17] on link "Home" at bounding box center [137, 16] width 34 height 14
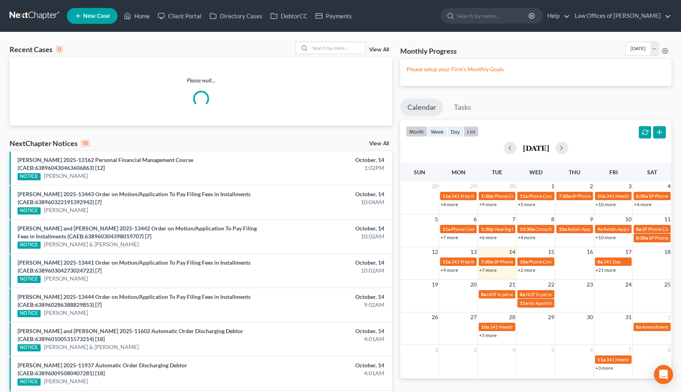
click at [473, 132] on button "list" at bounding box center [470, 131] width 15 height 11
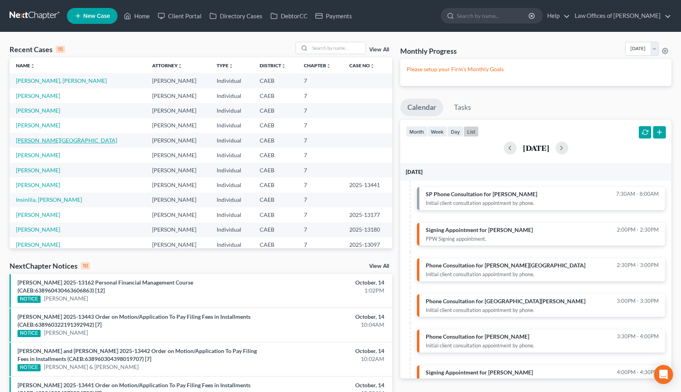
click at [39, 142] on link "[PERSON_NAME][GEOGRAPHIC_DATA]" at bounding box center [66, 140] width 101 height 7
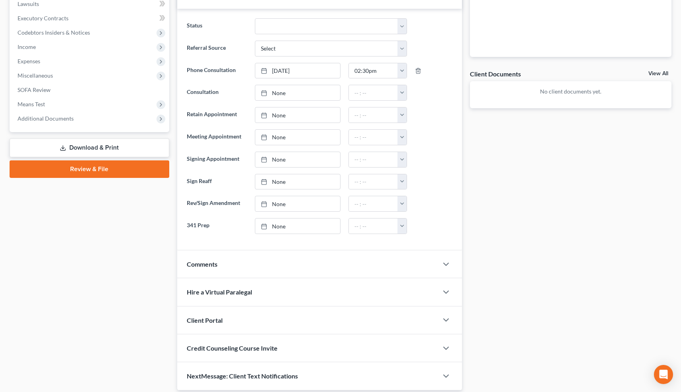
scroll to position [257, 0]
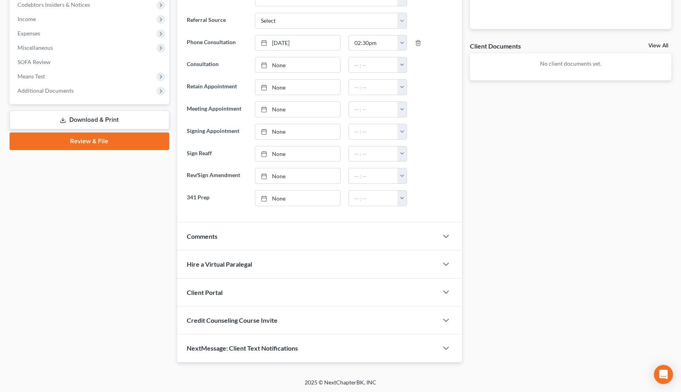
click at [228, 230] on div "Comments" at bounding box center [307, 236] width 261 height 27
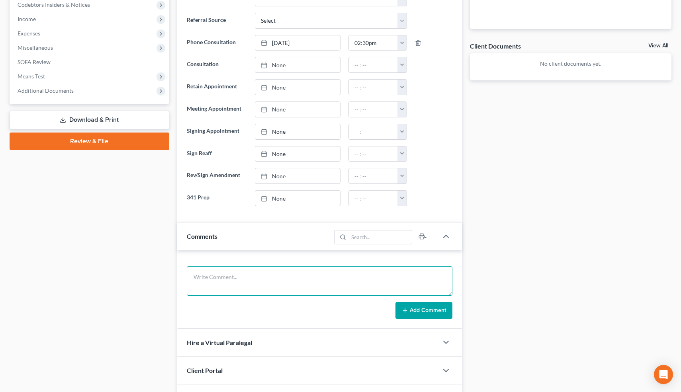
click at [216, 275] on textarea at bounding box center [320, 280] width 266 height 29
type textarea "Call won't go through."
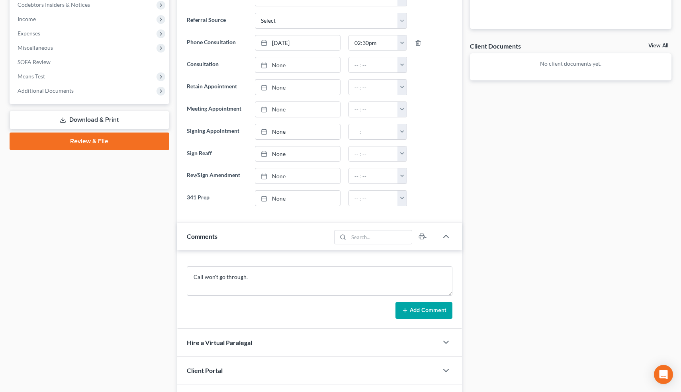
click at [419, 306] on button "Add Comment" at bounding box center [423, 310] width 57 height 17
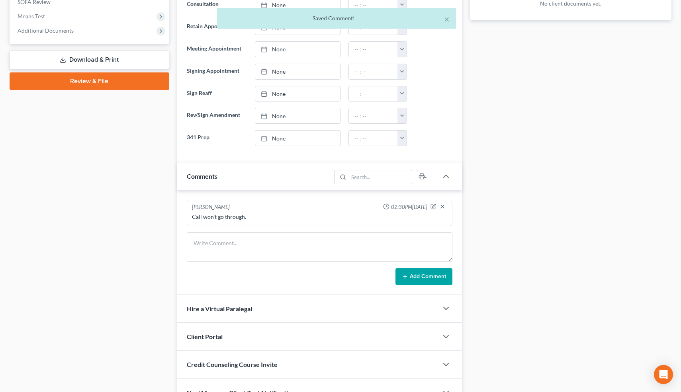
scroll to position [362, 0]
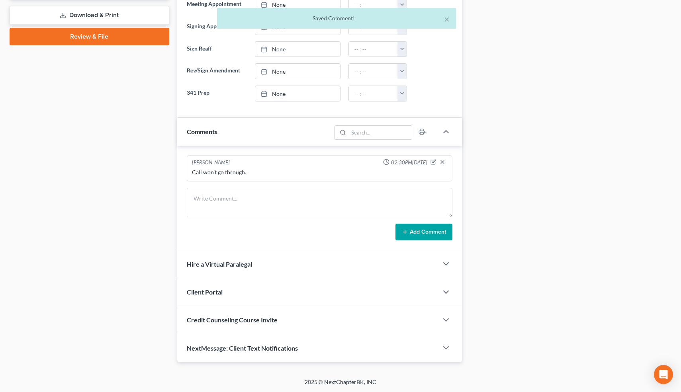
click at [348, 342] on div "NextMessage: Client Text Notifications" at bounding box center [307, 347] width 261 height 27
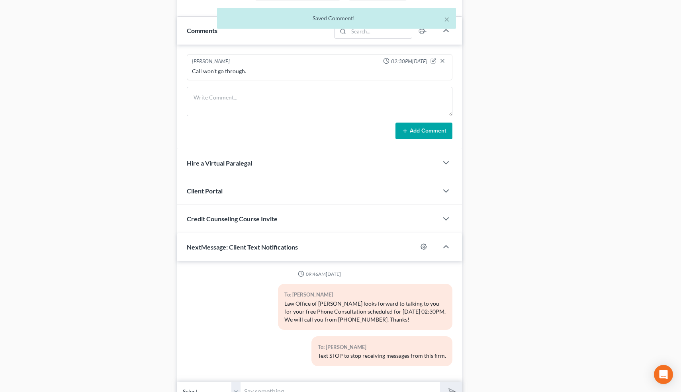
scroll to position [492, 0]
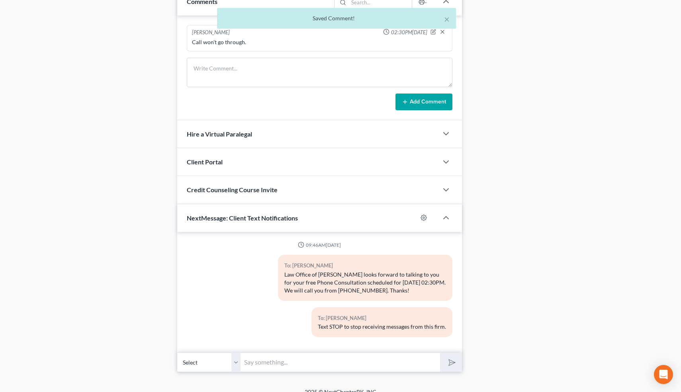
click at [293, 359] on input "text" at bounding box center [340, 363] width 199 height 20
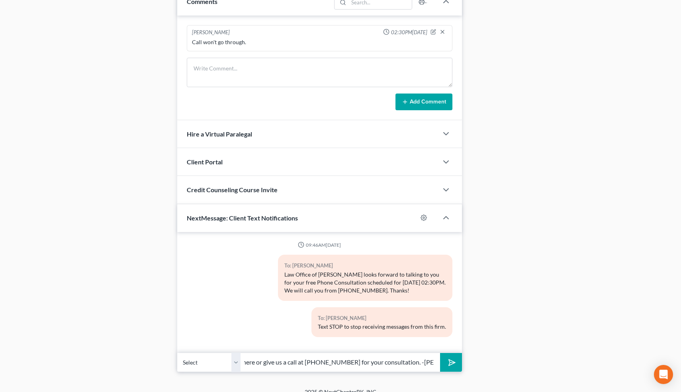
scroll to position [0, 167]
type input "Hi, I just tried to call but the call won't go through. Text me here or give us…"
click at [440, 353] on button "submit" at bounding box center [451, 362] width 22 height 19
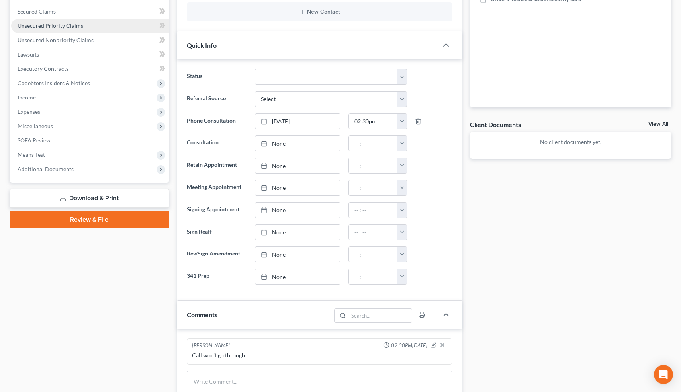
scroll to position [0, 0]
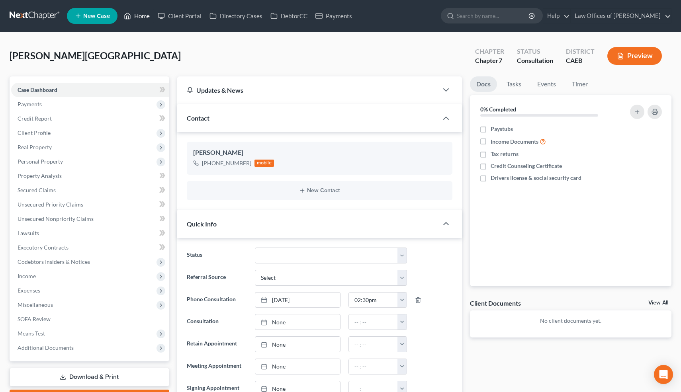
click at [147, 19] on link "Home" at bounding box center [137, 16] width 34 height 14
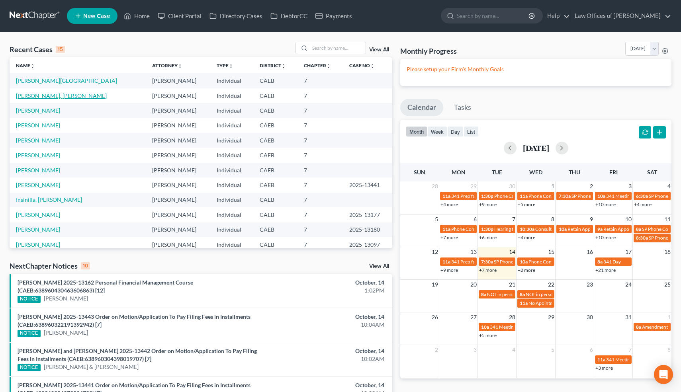
click at [59, 94] on link "[PERSON_NAME], [PERSON_NAME]" at bounding box center [61, 95] width 91 height 7
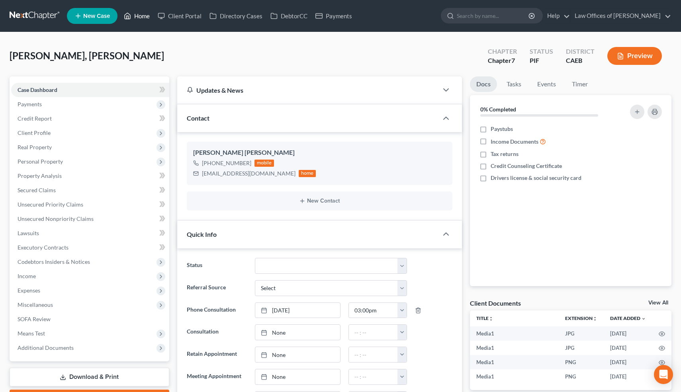
click at [142, 18] on link "Home" at bounding box center [137, 16] width 34 height 14
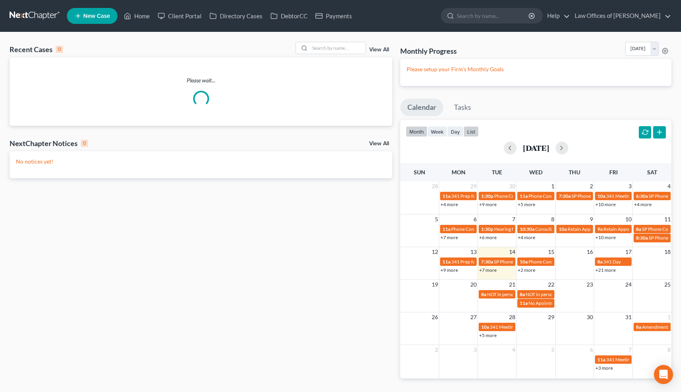
click at [472, 132] on button "list" at bounding box center [470, 131] width 15 height 11
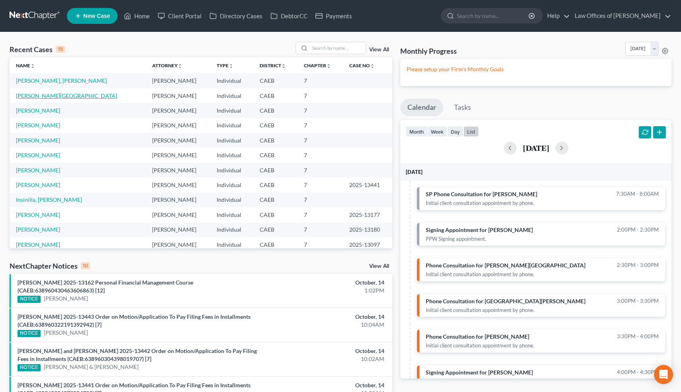
click at [37, 96] on link "[PERSON_NAME][GEOGRAPHIC_DATA]" at bounding box center [66, 95] width 101 height 7
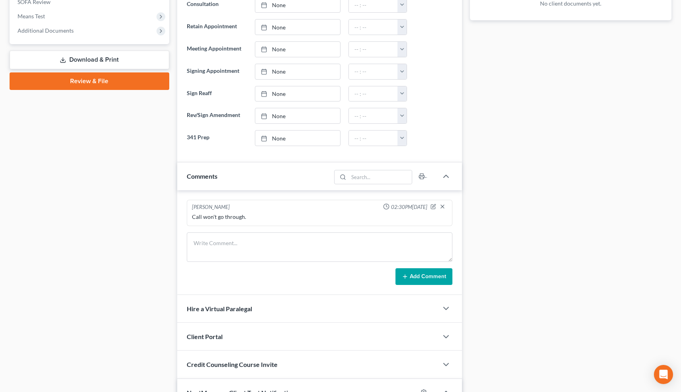
scroll to position [318, 0]
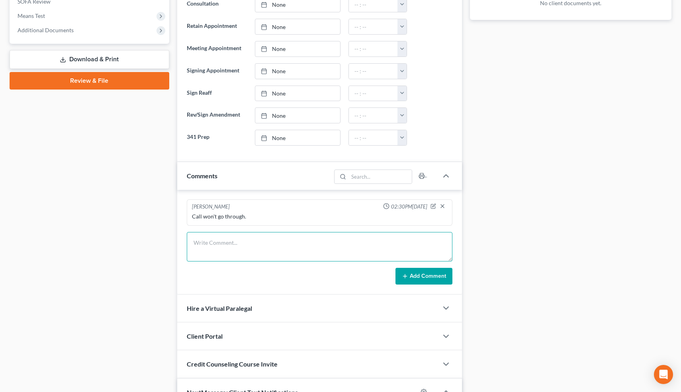
click at [278, 247] on textarea at bounding box center [320, 246] width 266 height 29
click at [246, 243] on textarea "Gambling. Never filed. Married," at bounding box center [320, 246] width 266 height 29
click at [308, 243] on textarea "Gambling. Never filed., W filed before. Married, W inherited 2 properties by in…" at bounding box center [320, 246] width 266 height 29
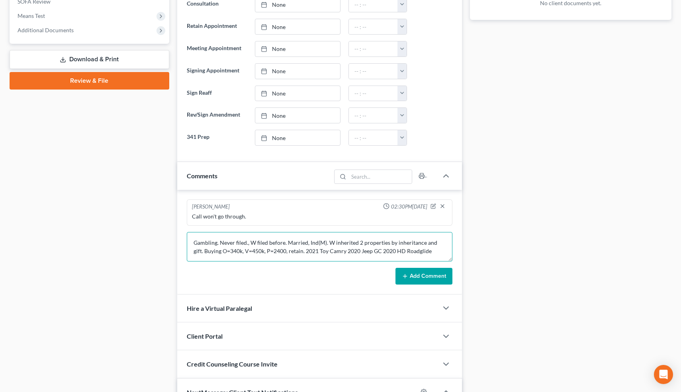
click at [336, 252] on textarea "Gambling. Never filed., W filed before. Married, Ind(M). W inherited 2 properti…" at bounding box center [320, 246] width 266 height 29
click at [365, 250] on textarea "Gambling. Never filed., W filed before. Married, Ind(M). W inherited 2 properti…" at bounding box center [320, 246] width 266 height 29
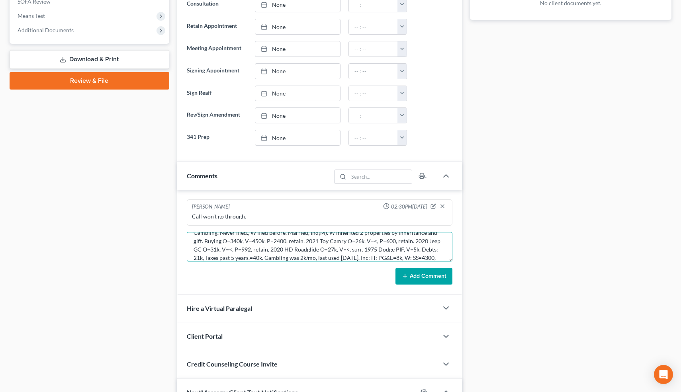
scroll to position [18, 0]
type textarea "Gambling. Never filed., W filed before. Married, Ind(M). W inherited 2 properti…"
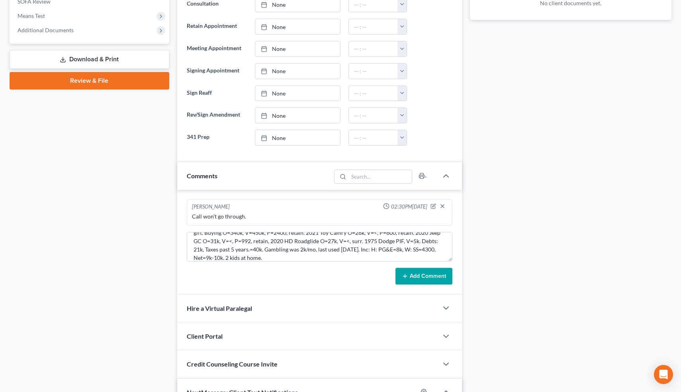
click at [419, 274] on button "Add Comment" at bounding box center [423, 276] width 57 height 17
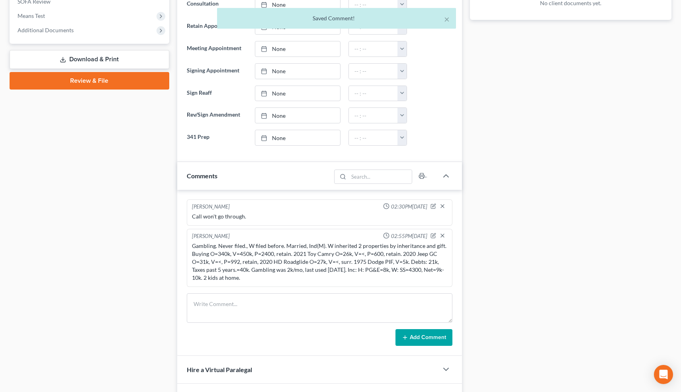
scroll to position [0, 0]
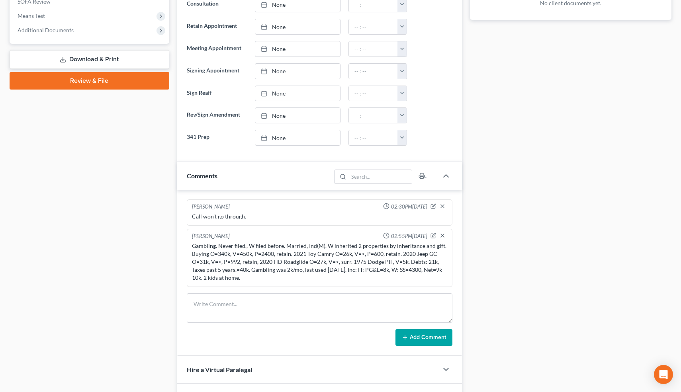
click at [353, 262] on div "Gambling. Never filed., W filed before. Married, Ind(M). W inherited 2 properti…" at bounding box center [320, 262] width 256 height 40
click at [431, 234] on icon "button" at bounding box center [433, 236] width 6 height 6
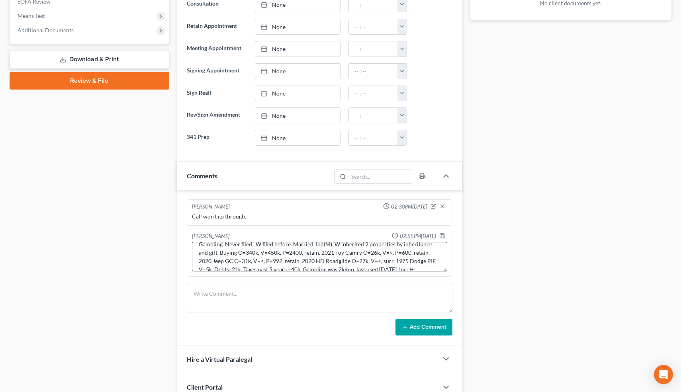
scroll to position [20, 0]
click at [381, 249] on textarea "Gambling. Never filed., W filed before. Married, Ind(M). W inherited 2 properti…" at bounding box center [320, 256] width 256 height 29
click at [368, 262] on textarea "Gambling. Never filed., W filed before. Married, Ind(M). W inherited 2 properti…" at bounding box center [320, 256] width 256 height 29
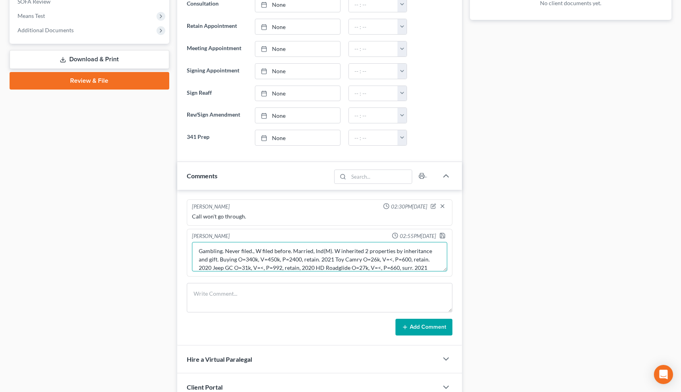
click at [311, 261] on textarea "Gambling. Never filed., W filed before. Married, Ind(M). W inherited 2 properti…" at bounding box center [320, 256] width 256 height 29
click at [427, 261] on textarea "Gambling. Never filed., W filed before. Married, Ind(M). W inherited 2 properti…" at bounding box center [320, 256] width 256 height 29
type textarea "Gambling. Never filed., W filed before. Married, Ind(M). W inherited 2 properti…"
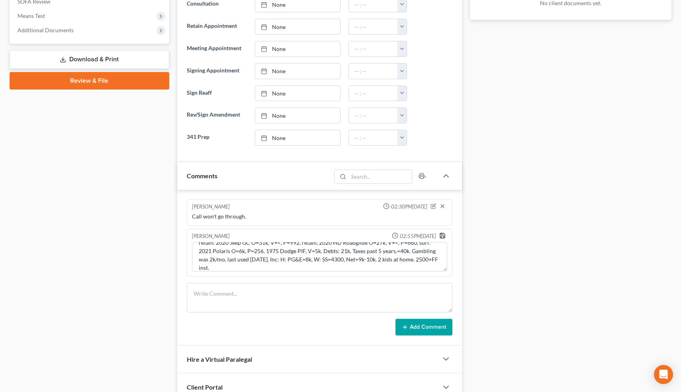
click at [443, 236] on icon "button" at bounding box center [442, 235] width 6 height 6
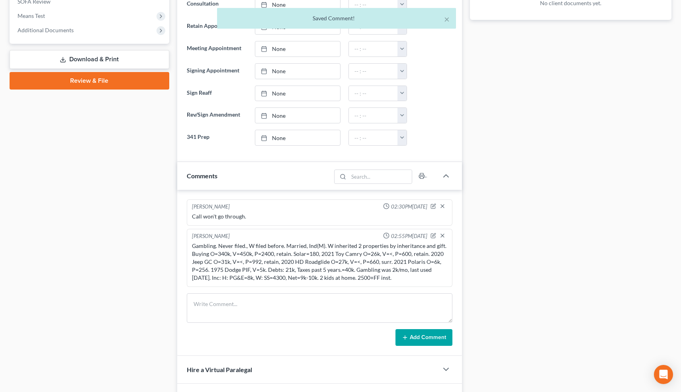
click at [479, 256] on div "Docs Tasks Events Timer 0% Completed Nothing here yet! Paystubs Income Document…" at bounding box center [570, 202] width 209 height 887
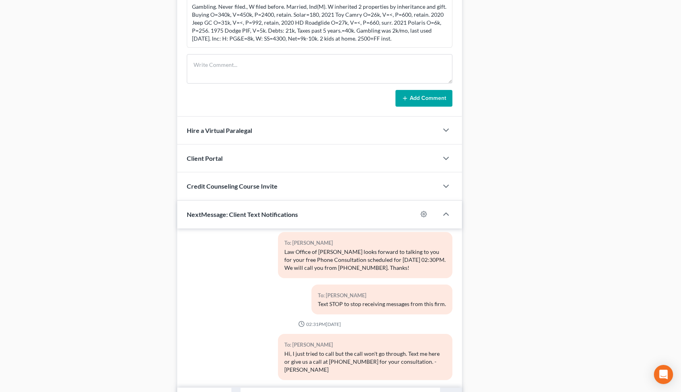
scroll to position [601, 0]
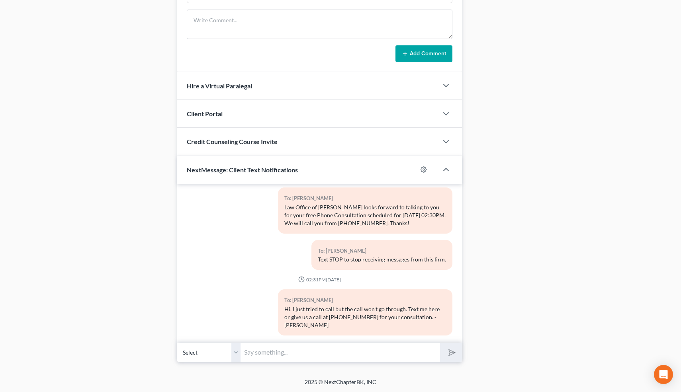
click at [297, 358] on input "text" at bounding box center [340, 353] width 199 height 20
type input "Nice talking to you! Like I said, just reply here if you have any questions or …"
click at [452, 350] on icon "submit" at bounding box center [450, 352] width 11 height 11
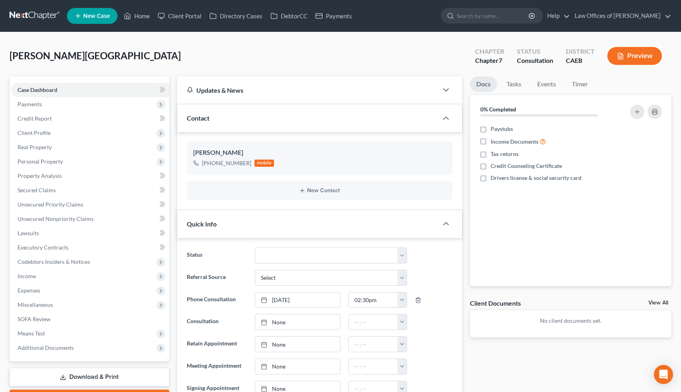
scroll to position [77, 0]
click at [304, 256] on select "Cancelled/Refund Closed Consultation Declined Discharged Filed Income Check In …" at bounding box center [331, 256] width 152 height 16
select select "10"
click at [255, 248] on select "Cancelled/Refund Closed Consultation Declined Discharged Filed Income Check In …" at bounding box center [331, 256] width 152 height 16
click at [145, 17] on link "Home" at bounding box center [137, 16] width 34 height 14
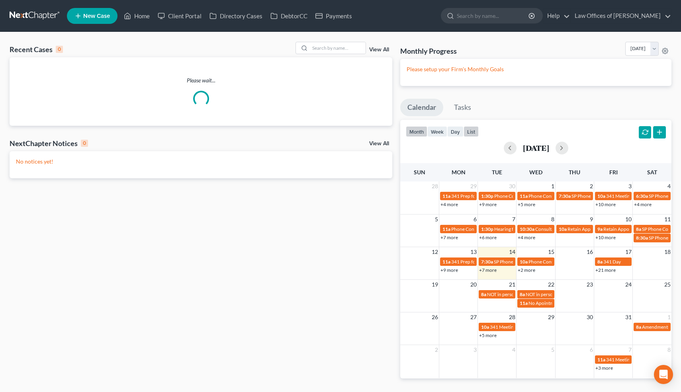
click at [470, 133] on button "list" at bounding box center [470, 131] width 15 height 11
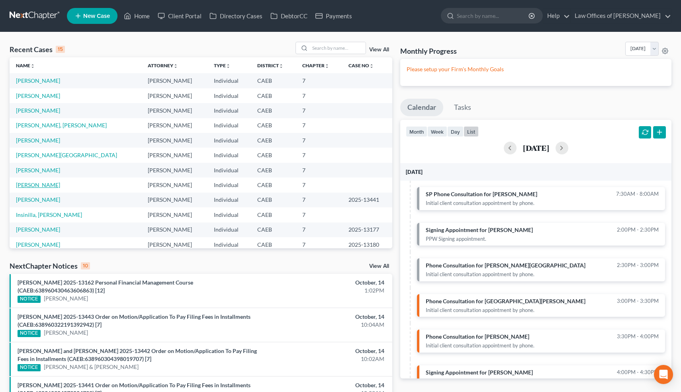
click at [49, 185] on link "[PERSON_NAME]" at bounding box center [38, 185] width 44 height 7
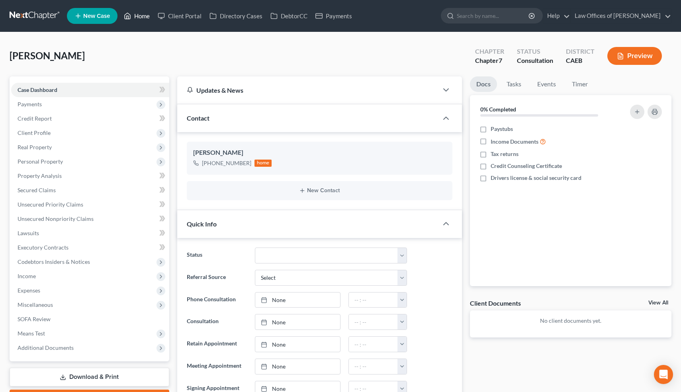
click at [144, 14] on link "Home" at bounding box center [137, 16] width 34 height 14
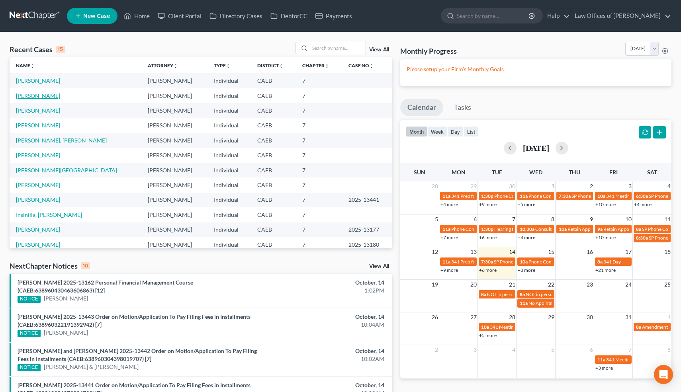
click at [47, 96] on link "[PERSON_NAME]" at bounding box center [38, 95] width 44 height 7
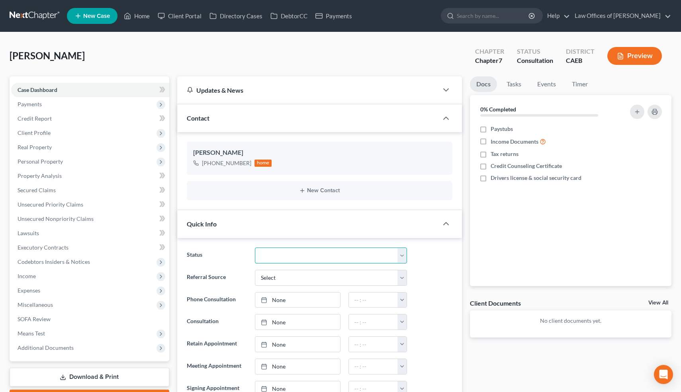
click at [389, 255] on select "Cancelled/Refund Closed Consultation Declined Discharged Filed Income Check In …" at bounding box center [331, 256] width 152 height 16
select select "0"
click at [255, 248] on select "Cancelled/Refund Closed Consultation Declined Discharged Filed Income Check In …" at bounding box center [331, 256] width 152 height 16
click at [402, 255] on select "Cancelled/Refund Closed Consultation Declined Discharged Filed Income Check In …" at bounding box center [331, 256] width 152 height 16
click at [255, 248] on select "Cancelled/Refund Closed Consultation Declined Discharged Filed Income Check In …" at bounding box center [331, 256] width 152 height 16
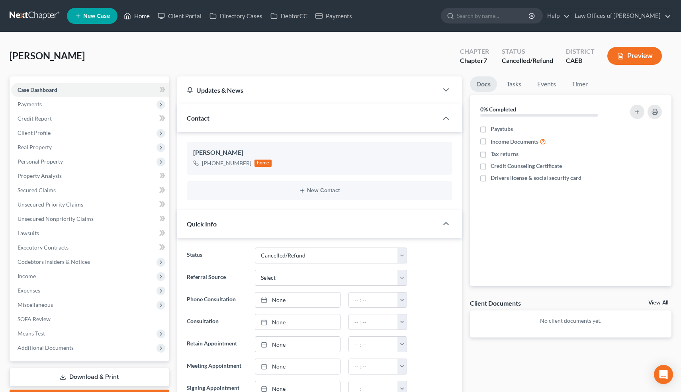
click at [145, 18] on link "Home" at bounding box center [137, 16] width 34 height 14
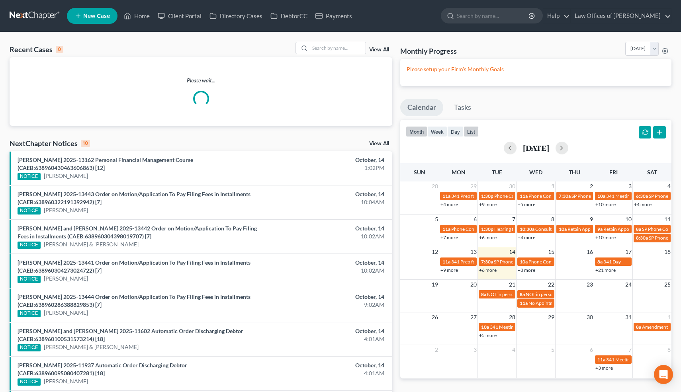
click at [474, 131] on button "list" at bounding box center [470, 131] width 15 height 11
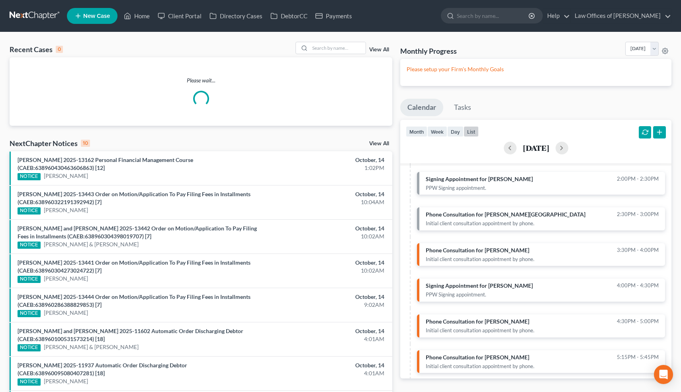
scroll to position [52, 0]
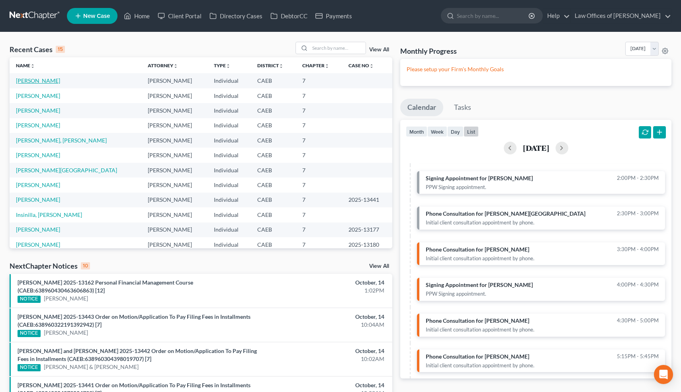
click at [45, 81] on link "[PERSON_NAME]" at bounding box center [38, 80] width 44 height 7
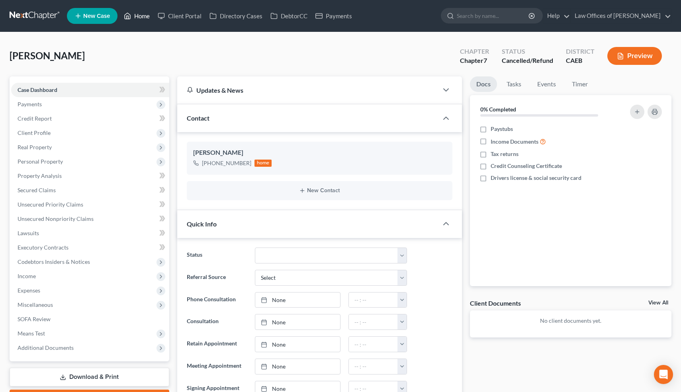
click at [143, 16] on link "Home" at bounding box center [137, 16] width 34 height 14
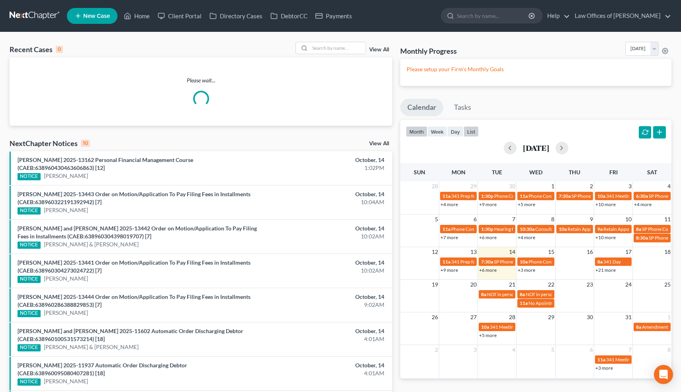
click at [469, 130] on button "list" at bounding box center [470, 131] width 15 height 11
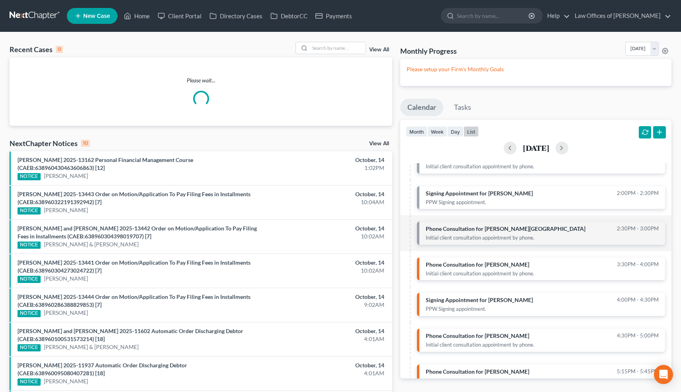
scroll to position [52, 0]
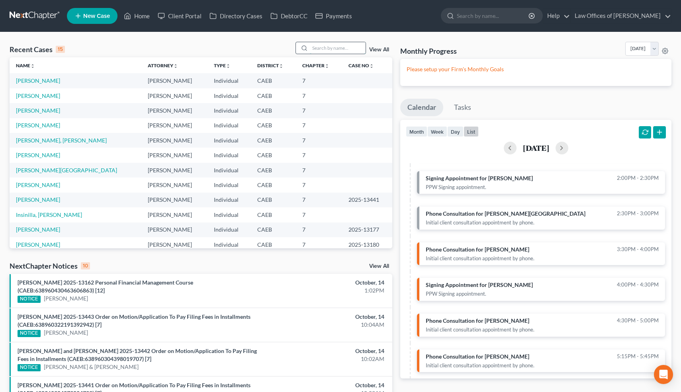
click at [347, 47] on input "search" at bounding box center [338, 48] width 56 height 12
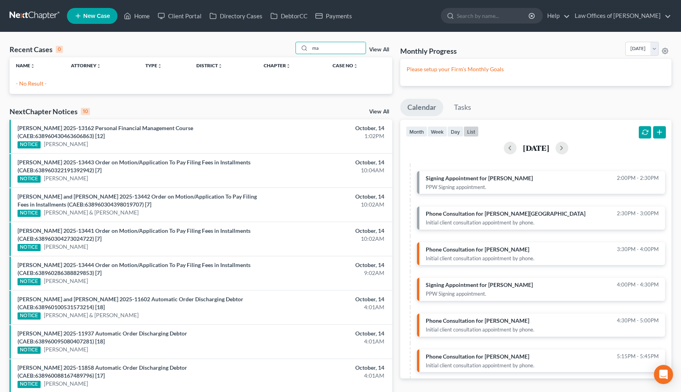
type input "m"
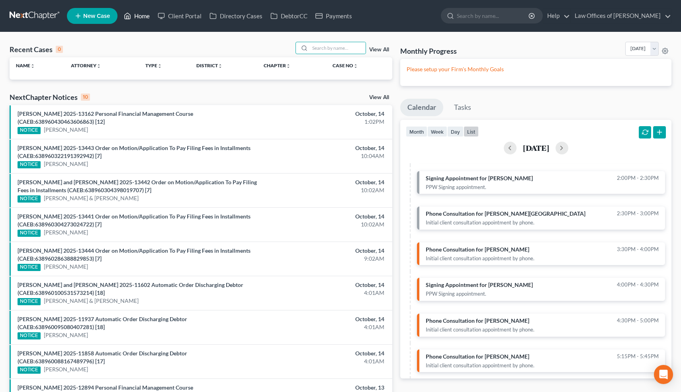
click at [141, 16] on link "Home" at bounding box center [137, 16] width 34 height 14
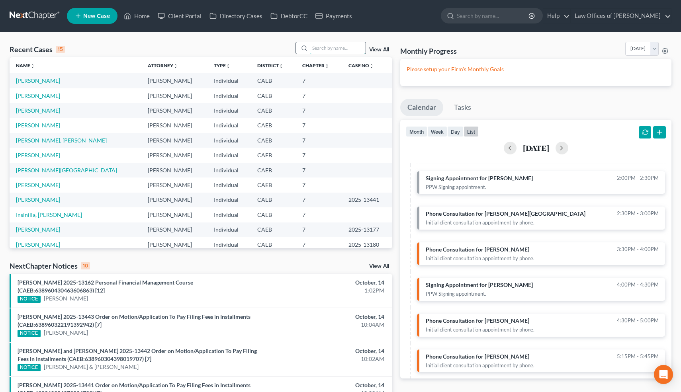
click at [331, 47] on input "search" at bounding box center [338, 48] width 56 height 12
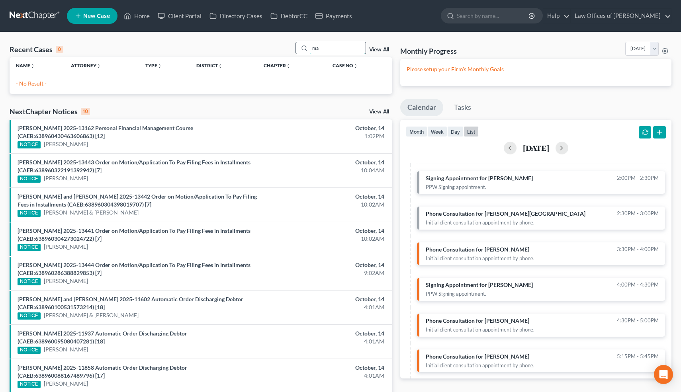
type input "m"
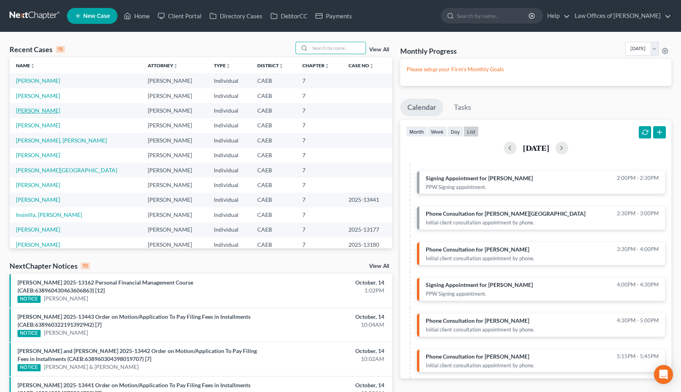
click at [47, 111] on link "[PERSON_NAME]" at bounding box center [38, 110] width 44 height 7
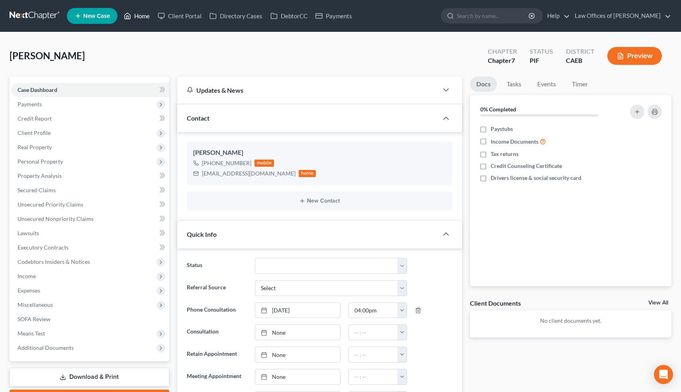
click at [143, 13] on link "Home" at bounding box center [137, 16] width 34 height 14
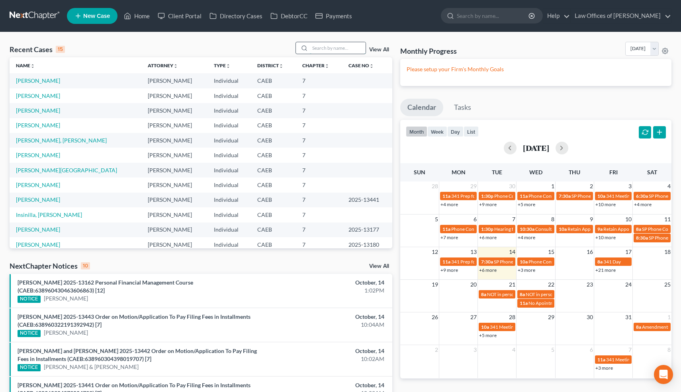
click at [349, 48] on input "search" at bounding box center [338, 48] width 56 height 12
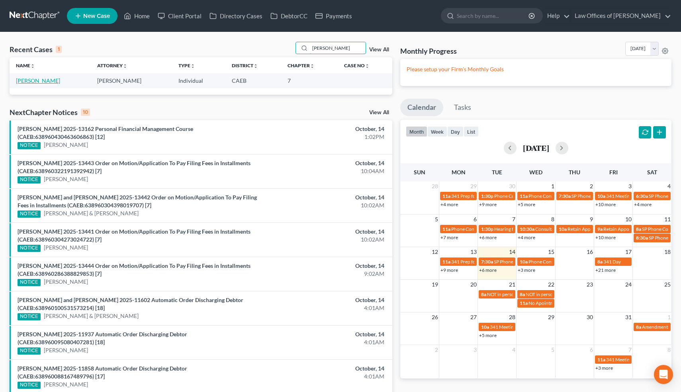
type input "[PERSON_NAME]"
click at [56, 80] on link "[PERSON_NAME]" at bounding box center [38, 80] width 44 height 7
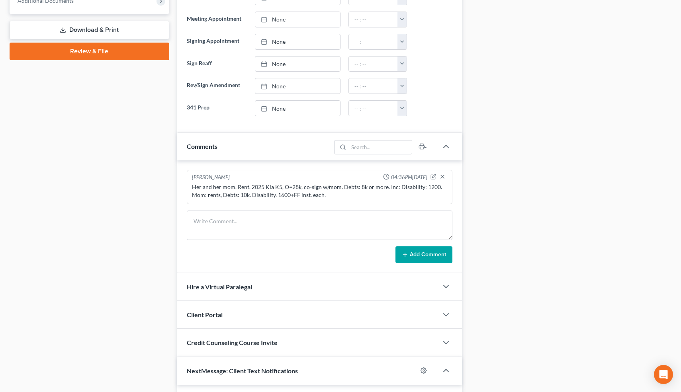
scroll to position [348, 0]
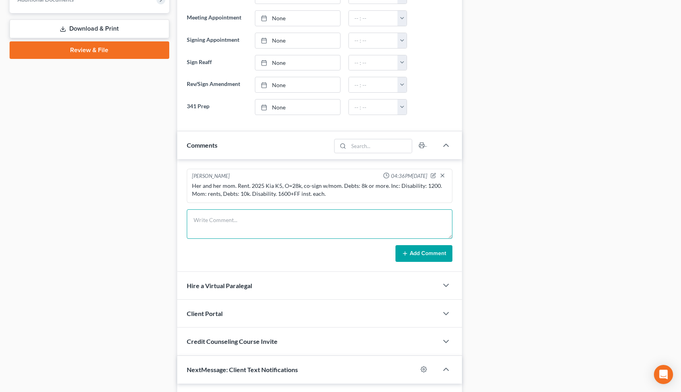
click at [247, 217] on textarea at bounding box center [320, 223] width 266 height 29
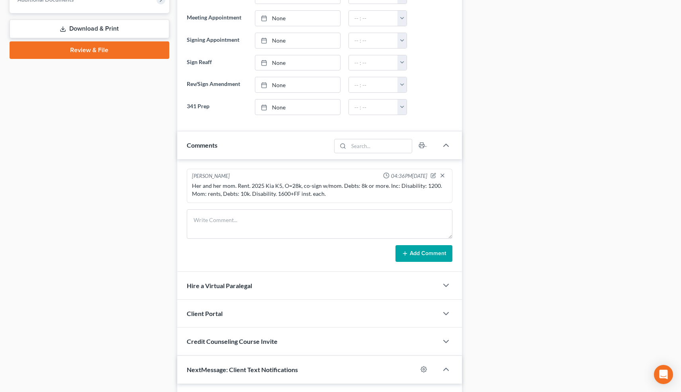
click at [492, 85] on div "Docs Tasks Events Timer 0% Completed Nothing here yet! Paystubs Income Document…" at bounding box center [570, 126] width 209 height 796
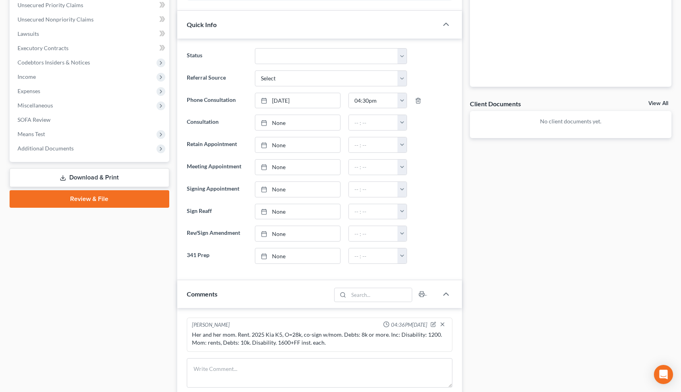
scroll to position [197, 0]
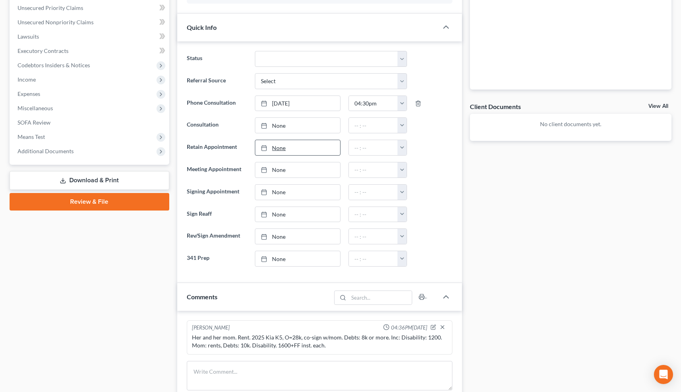
click at [280, 149] on link "None" at bounding box center [297, 147] width 84 height 15
type input "[DATE]"
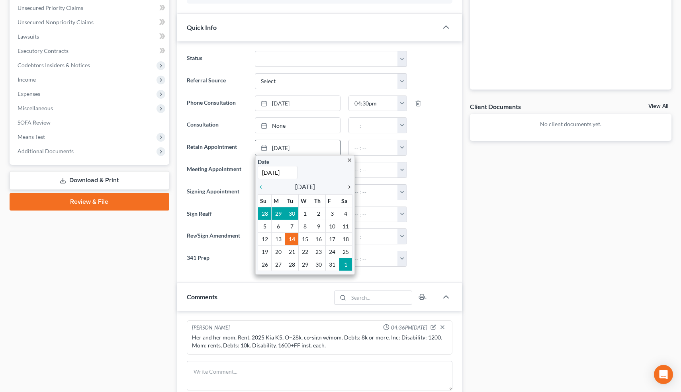
click at [349, 185] on icon "chevron_right" at bounding box center [347, 187] width 10 height 6
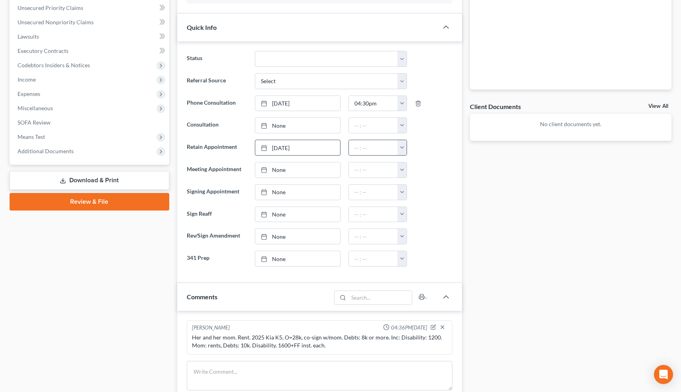
click at [402, 147] on button "button" at bounding box center [401, 147] width 9 height 15
click at [415, 195] on link "10:00am" at bounding box center [419, 194] width 45 height 14
type input "10:00am"
click at [419, 156] on ng-include "Status Cancelled/Refund Closed Consultation Declined Discharged Filed Income Ch…" at bounding box center [320, 159] width 266 height 216
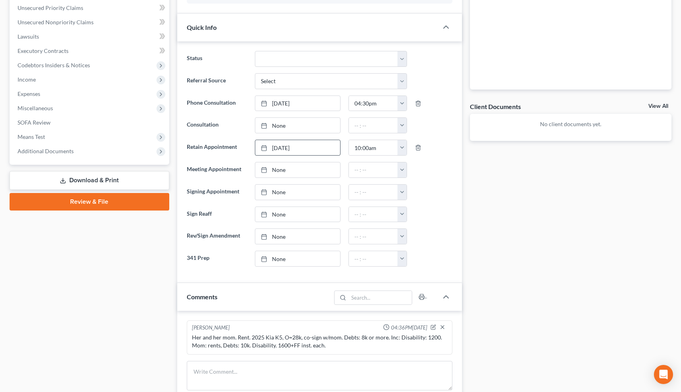
click at [488, 213] on div "Docs Tasks Events Timer 0% Completed Nothing here yet! Paystubs Income Document…" at bounding box center [570, 278] width 209 height 796
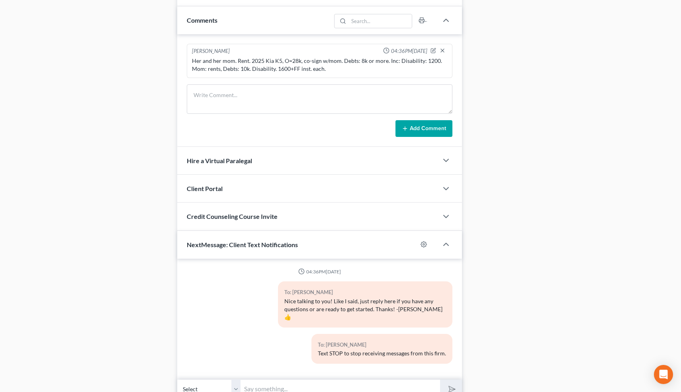
scroll to position [502, 0]
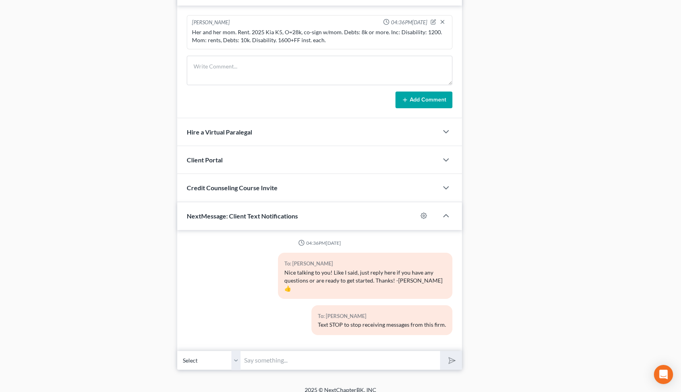
click at [288, 351] on input "text" at bounding box center [340, 361] width 199 height 20
type input "The address is [STREET_ADDRESS], on the corner of 14th and L. The entrance is o…"
click at [451, 355] on icon "submit" at bounding box center [450, 360] width 11 height 11
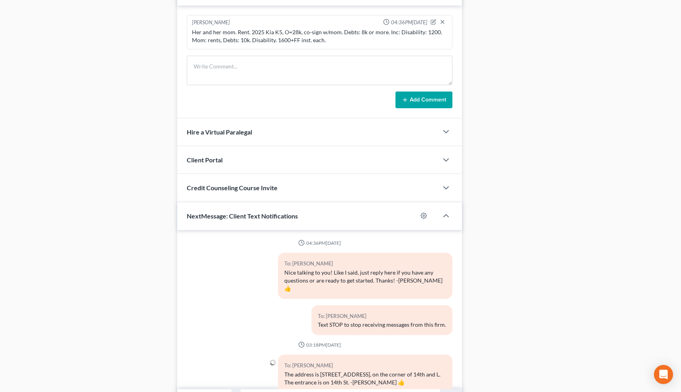
scroll to position [11, 0]
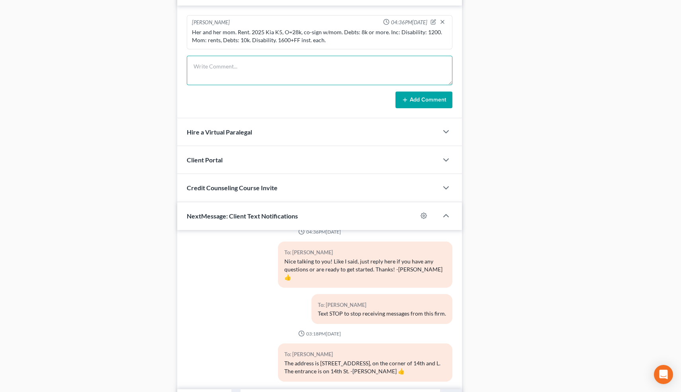
click at [297, 71] on textarea at bounding box center [320, 70] width 266 height 29
type textarea "PC w/Clt: will come in on 11-5 to retain, half for her, half for her mom."
click at [412, 98] on button "Add Comment" at bounding box center [423, 100] width 57 height 17
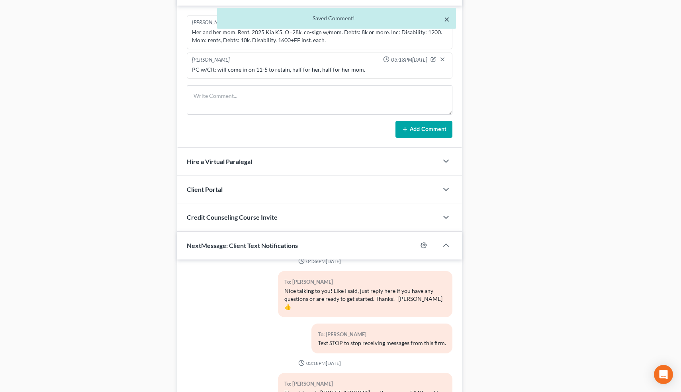
click at [448, 19] on button "×" at bounding box center [447, 19] width 6 height 10
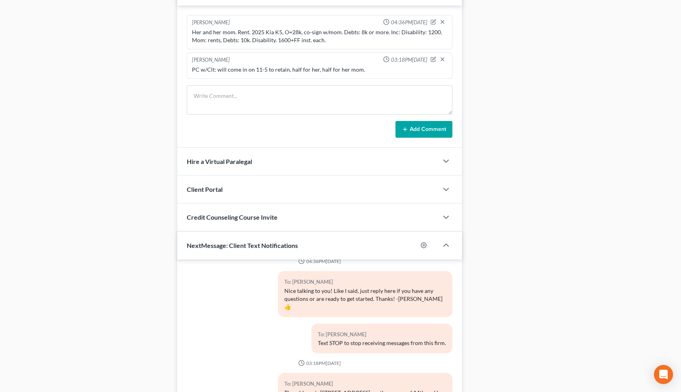
scroll to position [0, 0]
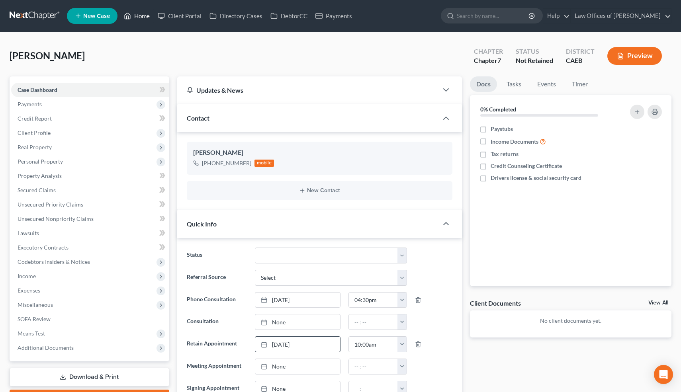
click at [141, 20] on link "Home" at bounding box center [137, 16] width 34 height 14
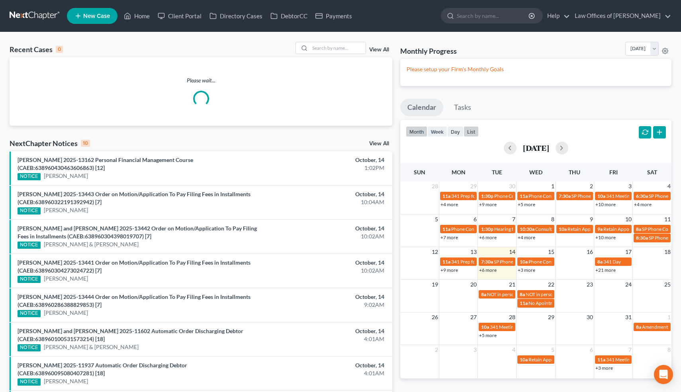
click at [473, 131] on button "list" at bounding box center [470, 131] width 15 height 11
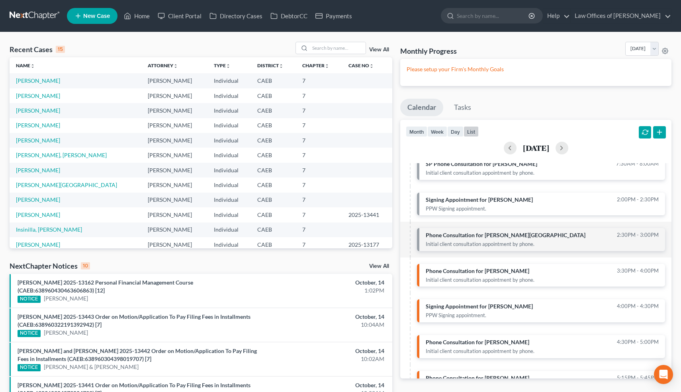
scroll to position [31, 0]
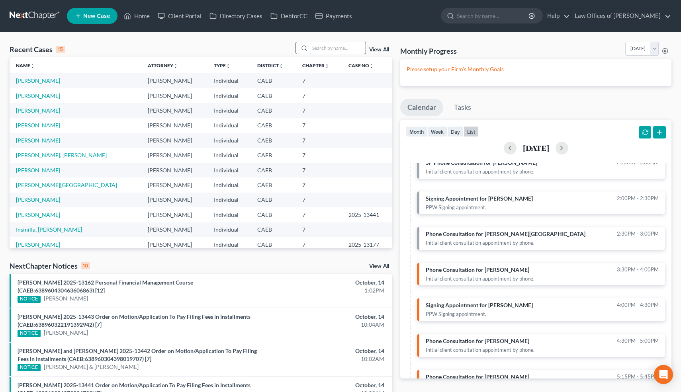
click at [347, 47] on input "search" at bounding box center [338, 48] width 56 height 12
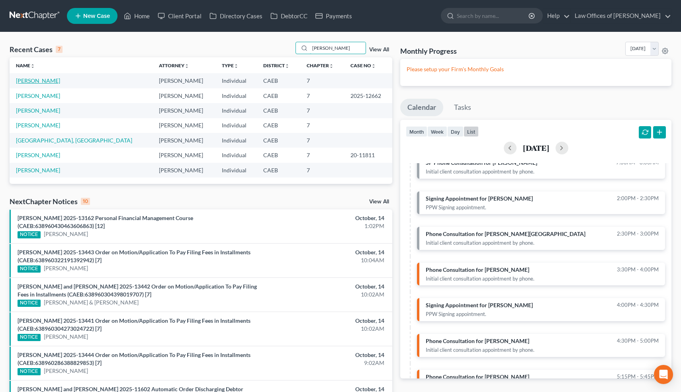
type input "[PERSON_NAME]"
click at [38, 80] on link "[PERSON_NAME]" at bounding box center [38, 80] width 44 height 7
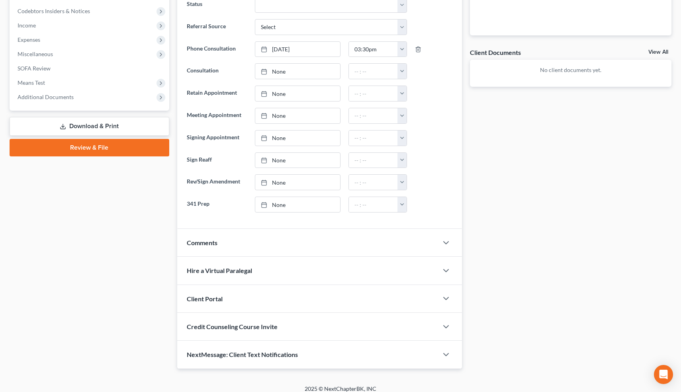
scroll to position [257, 0]
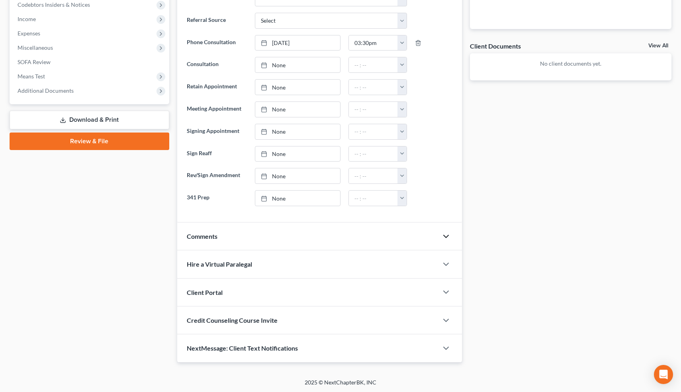
click at [444, 235] on polyline "button" at bounding box center [445, 236] width 5 height 2
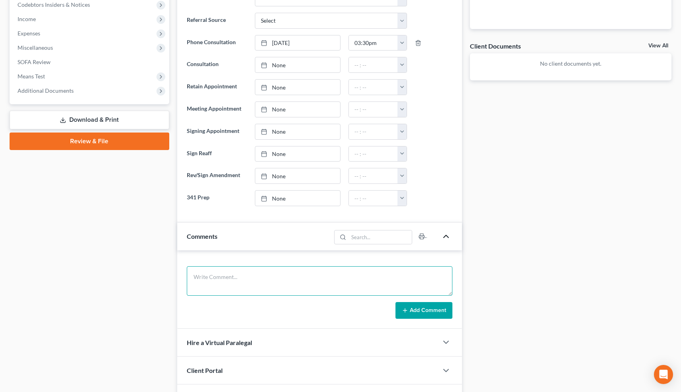
click at [213, 274] on textarea at bounding box center [320, 280] width 266 height 29
click at [322, 276] on textarea "Never filed. Married, JT. Rent=2100. 2024 Ford Edge 2024 Ford Escape" at bounding box center [320, 280] width 266 height 29
click at [361, 278] on textarea "Never filed. Married, JT. Rent=2100. 2024 Ford Edge O=40k, P=900, 2024 Ford Esc…" at bounding box center [320, 280] width 266 height 29
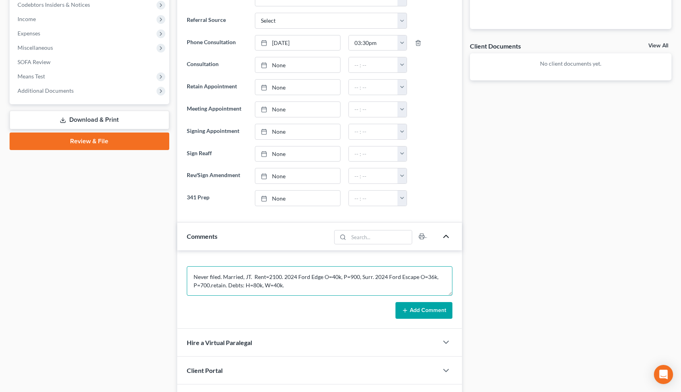
type textarea "Never filed. Married, JT. Rent=2100. 2024 Ford Edge O=40k, P=900, Surr. 2024 Fo…"
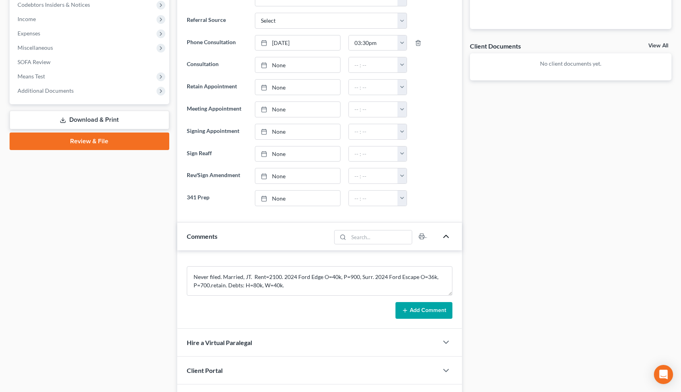
click at [428, 307] on button "Add Comment" at bounding box center [423, 310] width 57 height 17
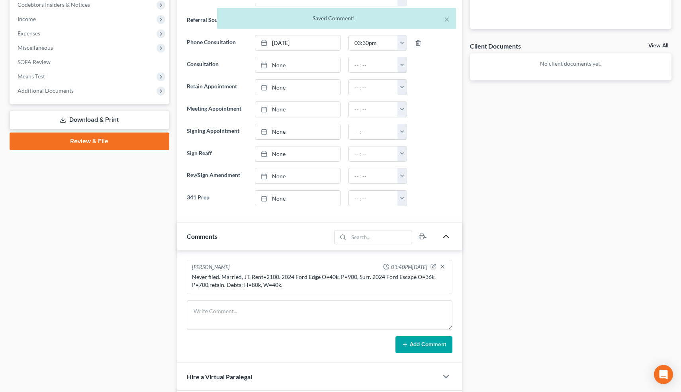
scroll to position [0, 0]
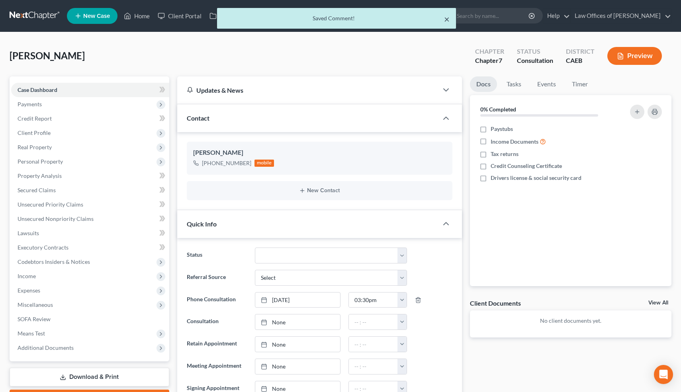
click at [446, 18] on button "×" at bounding box center [447, 19] width 6 height 10
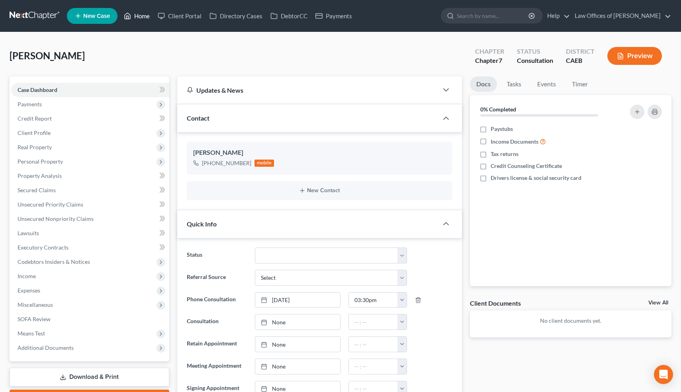
click at [148, 14] on link "Home" at bounding box center [137, 16] width 34 height 14
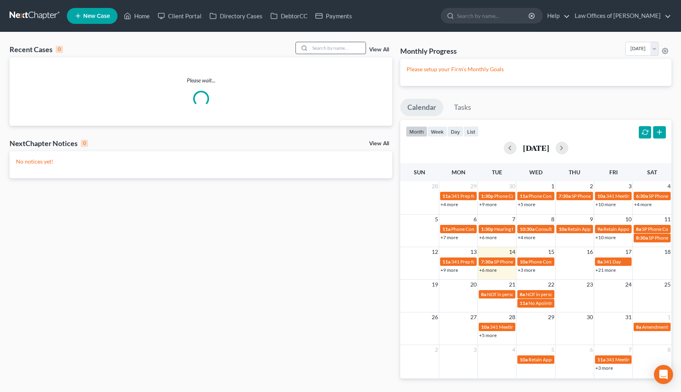
click at [332, 51] on input "search" at bounding box center [338, 48] width 56 height 12
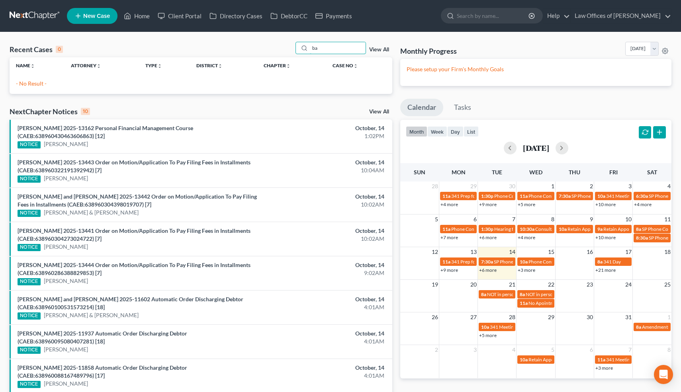
type input "b"
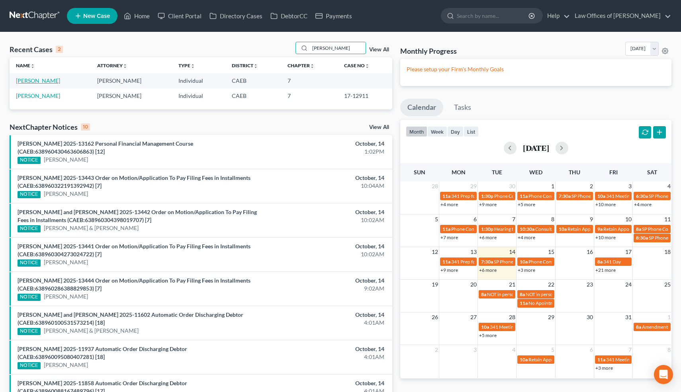
type input "[PERSON_NAME]"
click at [47, 80] on link "[PERSON_NAME]" at bounding box center [38, 80] width 44 height 7
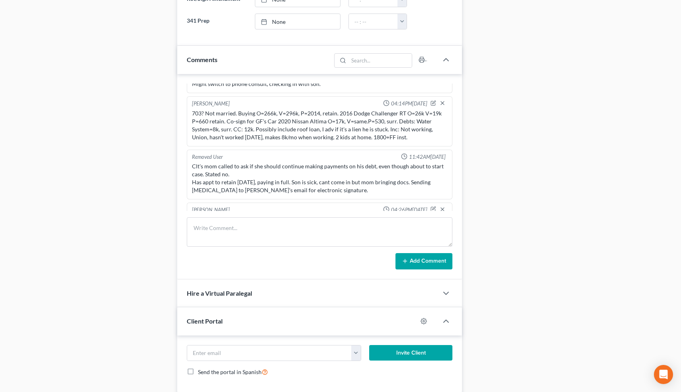
scroll to position [483, 0]
click at [150, 133] on div "Case Dashboard Payments Invoices Payments Payments Credit Report Client Profile" at bounding box center [90, 111] width 168 height 1034
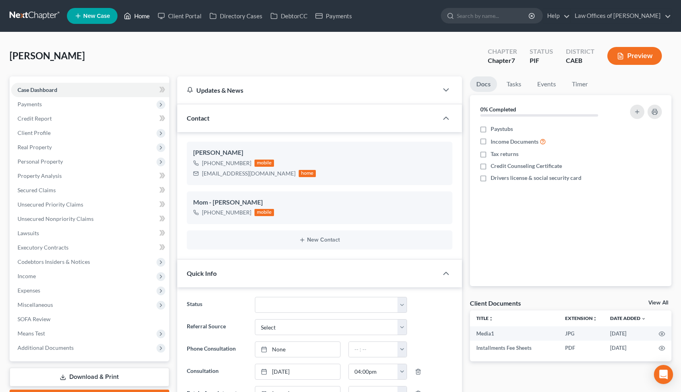
click at [143, 14] on link "Home" at bounding box center [137, 16] width 34 height 14
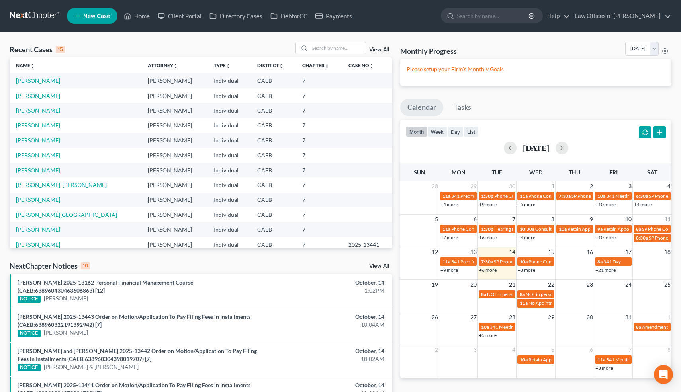
click at [32, 112] on link "[PERSON_NAME]" at bounding box center [38, 110] width 44 height 7
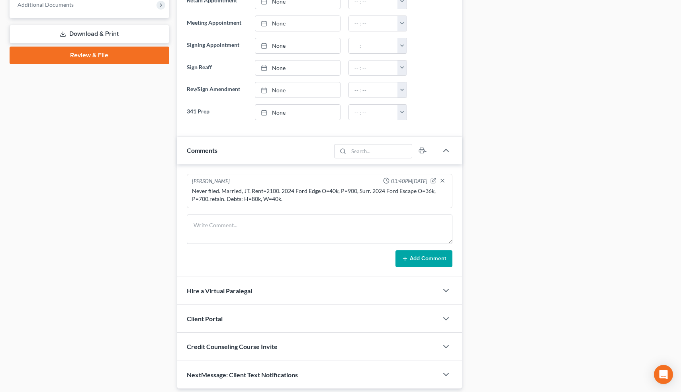
scroll to position [350, 0]
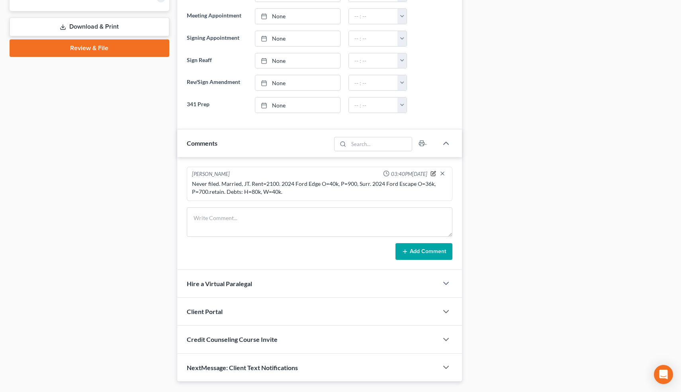
click at [434, 172] on icon "button" at bounding box center [433, 174] width 6 height 6
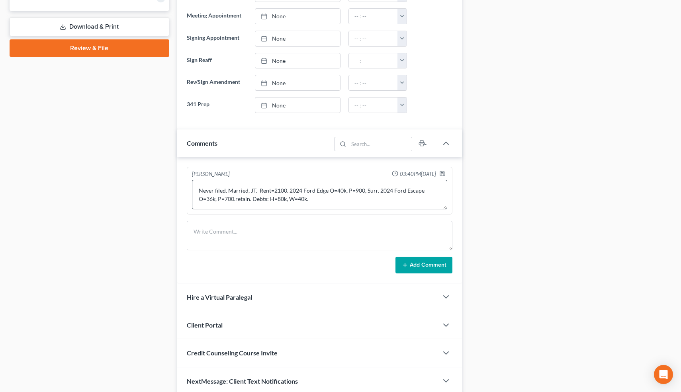
scroll to position [352, 0]
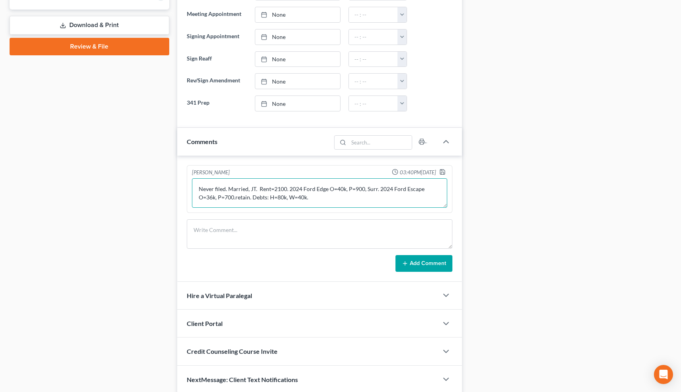
click at [322, 202] on textarea "Never filed. Married, JT. Rent=2100. 2024 Ford Edge O=40k, P=900, Surr. 2024 Fo…" at bounding box center [320, 192] width 256 height 29
click at [285, 198] on textarea "Never filed. Married, JT. Rent=2100. 2024 Ford Edge O=40k, P=900, Surr. 2024 Fo…" at bounding box center [320, 192] width 256 height 29
click at [321, 200] on textarea "Never filed. Married, JT. Rent=2100. 2024 Ford Edge O=40k, P=900, Surr. 2024 Fo…" at bounding box center [320, 192] width 256 height 29
click at [257, 206] on textarea "Never filed. Married, JT. Rent=2100. 2024 Ford Edge O=40k, P=900, Surr. 2024 Fo…" at bounding box center [320, 192] width 256 height 29
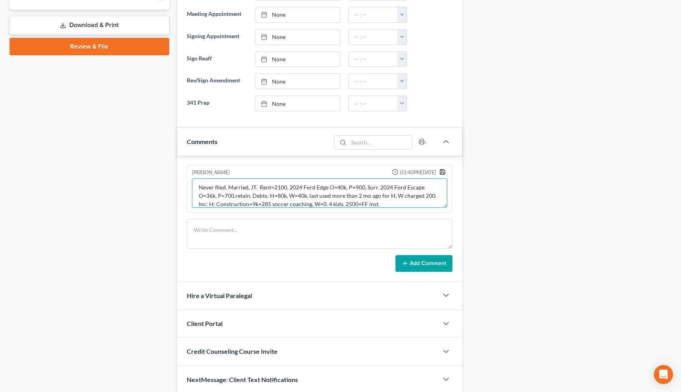
type textarea "Never filed. Married, JT. Rent=2100. 2024 Ford Edge O=40k, P=900, Surr. 2024 Fo…"
click at [442, 170] on icon "button" at bounding box center [442, 172] width 6 height 6
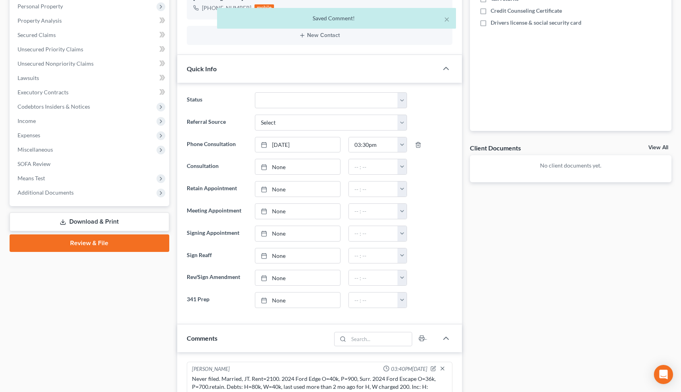
scroll to position [0, 0]
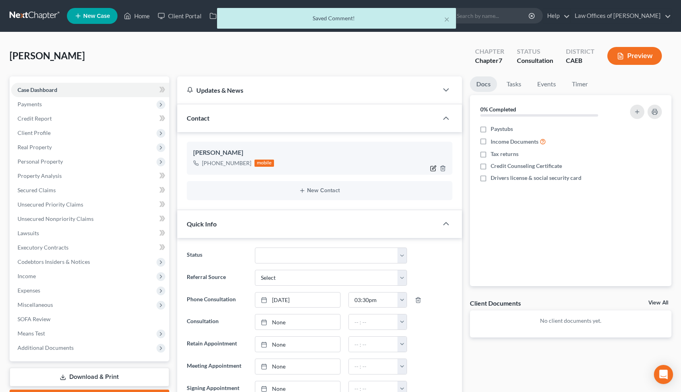
click at [433, 165] on icon "button" at bounding box center [433, 168] width 6 height 6
select select "0"
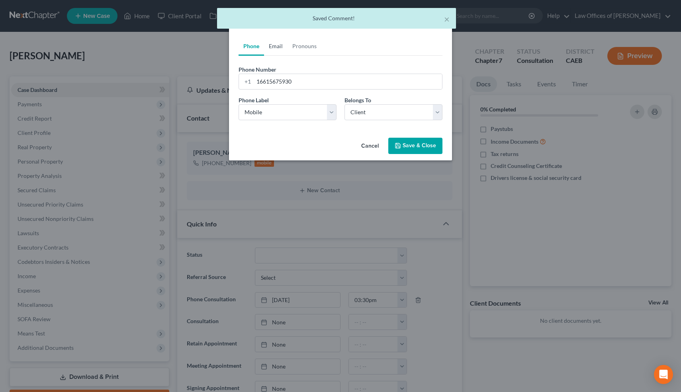
click at [278, 46] on link "Email" at bounding box center [275, 46] width 23 height 19
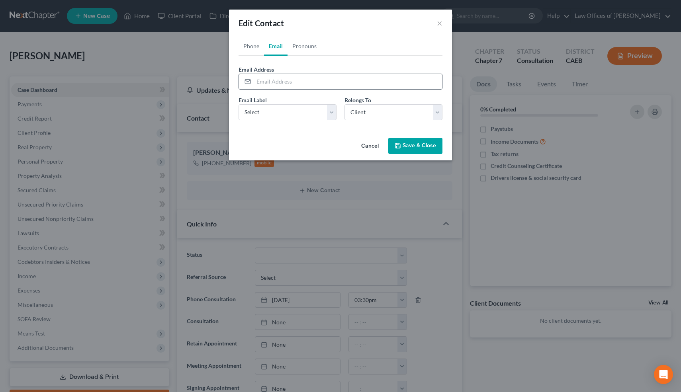
click at [275, 84] on input "email" at bounding box center [348, 81] width 188 height 15
click at [294, 81] on input "[EMAIL_ADDRESS][DOMAIN_NAME]" at bounding box center [348, 81] width 188 height 15
type input "[EMAIL_ADDRESS][DOMAIN_NAME]"
click at [292, 114] on select "Select Home Work Other" at bounding box center [287, 112] width 98 height 16
select select "0"
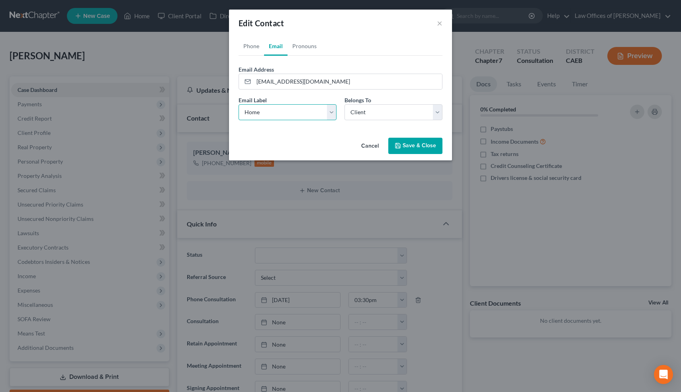
click at [238, 104] on select "Select Home Work Other" at bounding box center [287, 112] width 98 height 16
click at [422, 145] on button "Save & Close" at bounding box center [415, 146] width 54 height 17
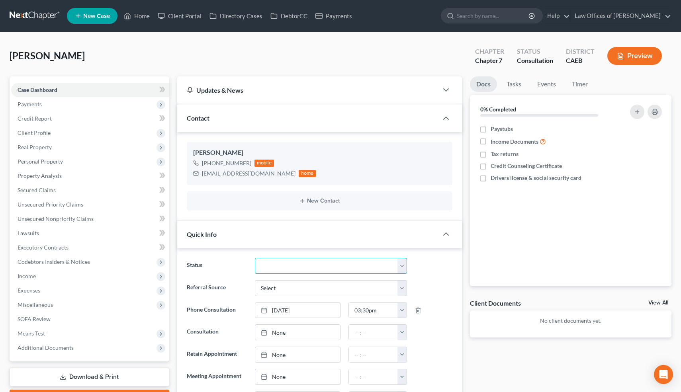
click at [332, 266] on select "Cancelled/Refund Closed Consultation Declined Discharged Filed Income Check In …" at bounding box center [331, 266] width 152 height 16
select select "10"
click at [255, 258] on select "Cancelled/Refund Closed Consultation Declined Discharged Filed Income Check In …" at bounding box center [331, 266] width 152 height 16
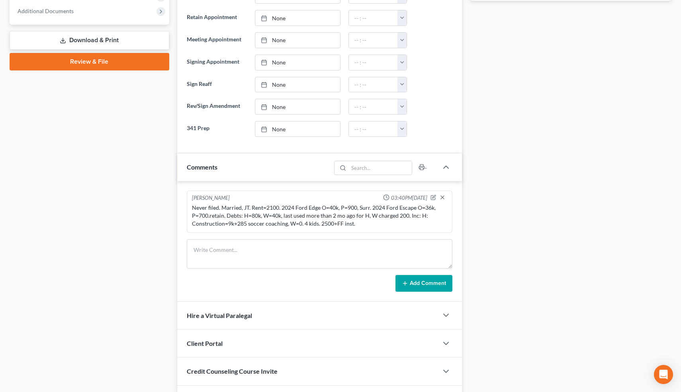
scroll to position [388, 0]
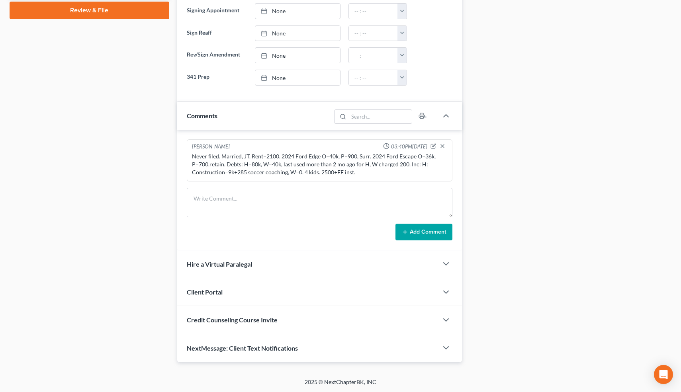
click at [344, 346] on div "NextMessage: Client Text Notifications" at bounding box center [307, 347] width 261 height 27
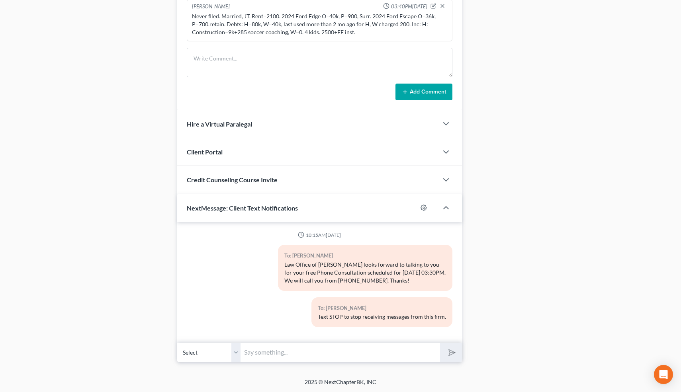
click at [330, 353] on input "text" at bounding box center [340, 353] width 199 height 20
type input "Nice talking to you! Like I said, just reply here if you have any questions or …"
click at [440, 343] on button "submit" at bounding box center [451, 352] width 22 height 19
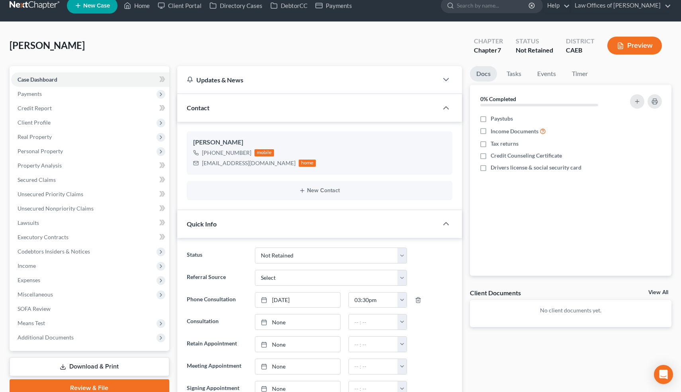
scroll to position [0, 0]
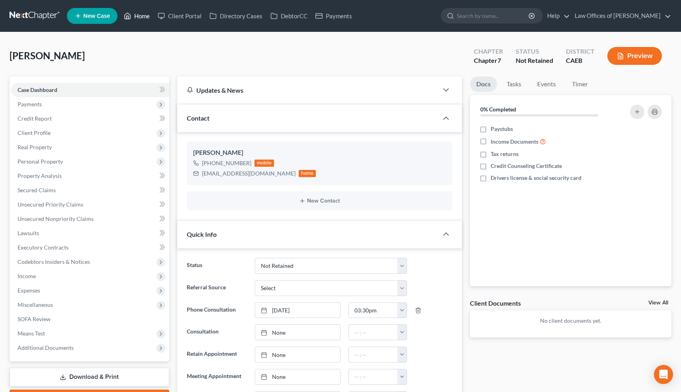
click at [143, 15] on link "Home" at bounding box center [137, 16] width 34 height 14
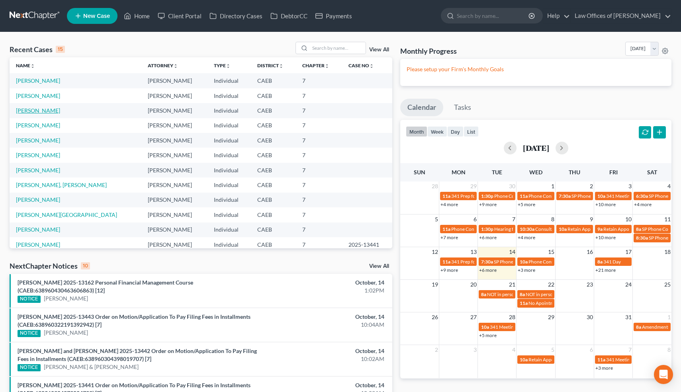
click at [41, 111] on link "[PERSON_NAME]" at bounding box center [38, 110] width 44 height 7
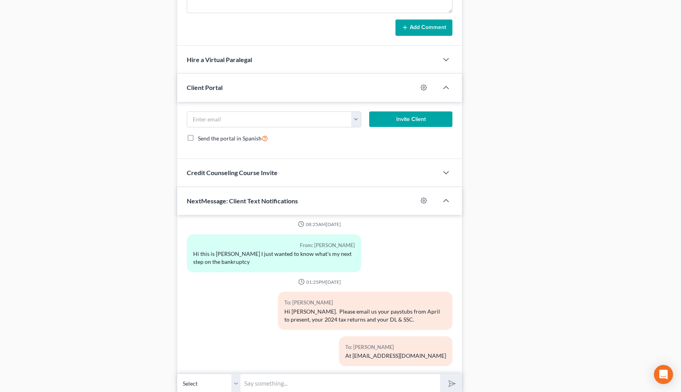
scroll to position [748, 0]
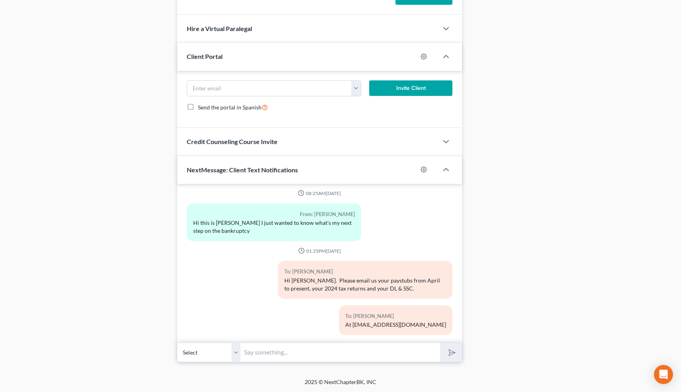
click at [234, 349] on select "Select [PHONE_NUMBER] - [PERSON_NAME] [PHONE_NUMBER] - Mom - [PERSON_NAME]" at bounding box center [209, 353] width 64 height 20
select select "1"
click at [177, 343] on select "Select [PHONE_NUMBER] - [PERSON_NAME] [PHONE_NUMBER] - Mom - [PERSON_NAME]" at bounding box center [209, 353] width 64 height 20
click at [254, 352] on input "text" at bounding box center [340, 353] width 199 height 20
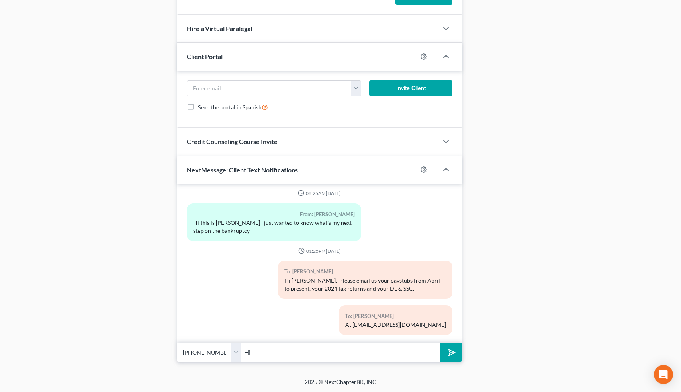
type input "H"
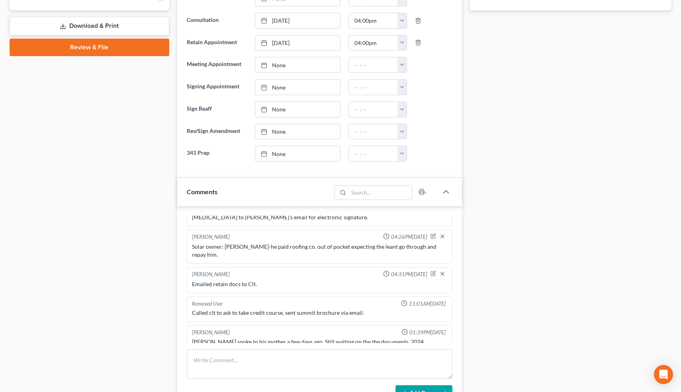
scroll to position [349, 0]
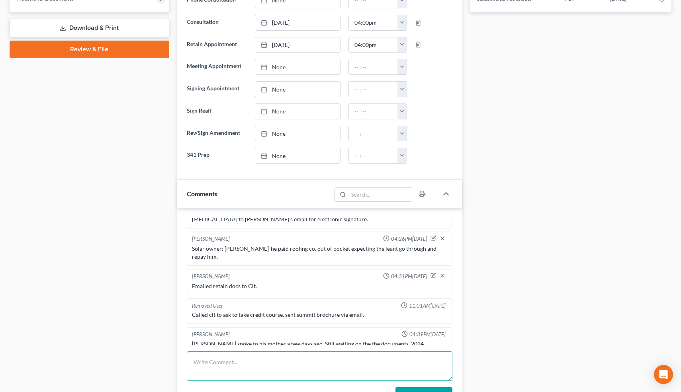
click at [222, 367] on textarea at bounding box center [320, 365] width 266 height 29
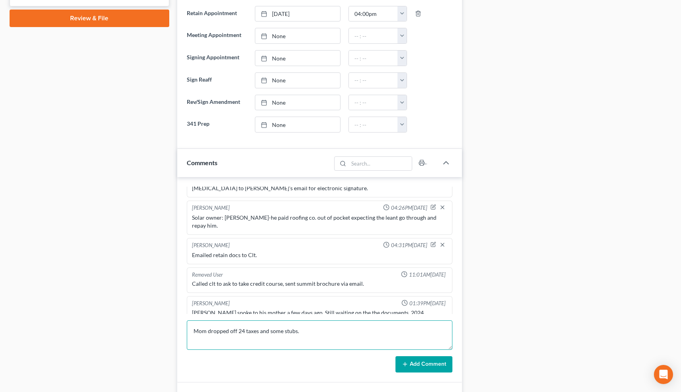
scroll to position [385, 0]
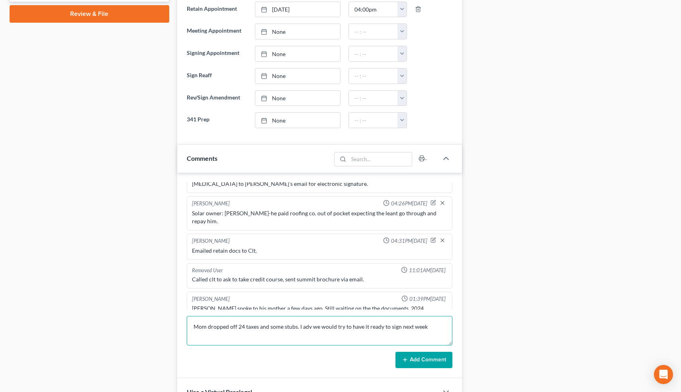
click at [433, 328] on textarea "Mom dropped off 24 taxes and some stubs. I adv we would try to have it ready to…" at bounding box center [320, 330] width 266 height 29
type textarea "Mom dropped off 24 taxes and some stubs. I adv we would try to have it ready to…"
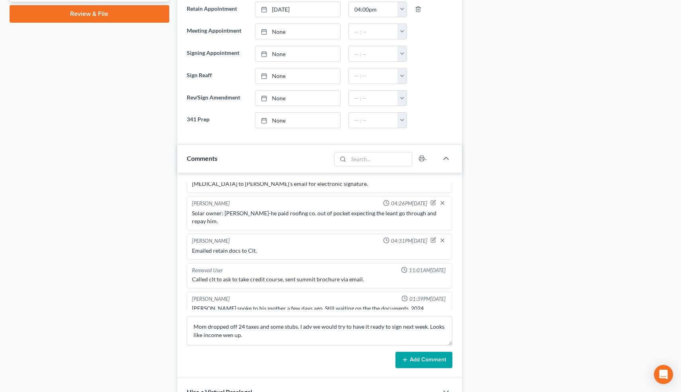
click at [440, 353] on button "Add Comment" at bounding box center [423, 360] width 57 height 17
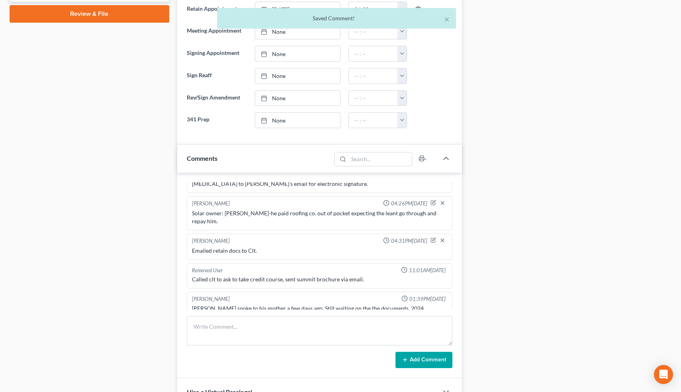
scroll to position [158, 0]
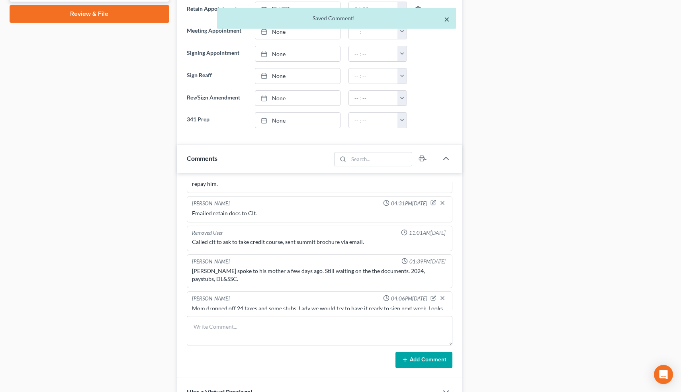
click at [448, 18] on button "×" at bounding box center [447, 19] width 6 height 10
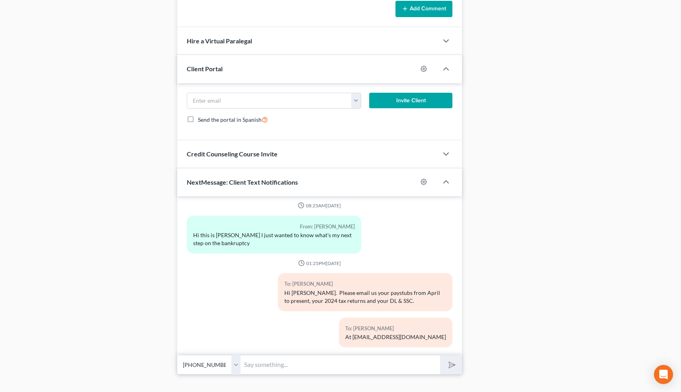
scroll to position [748, 0]
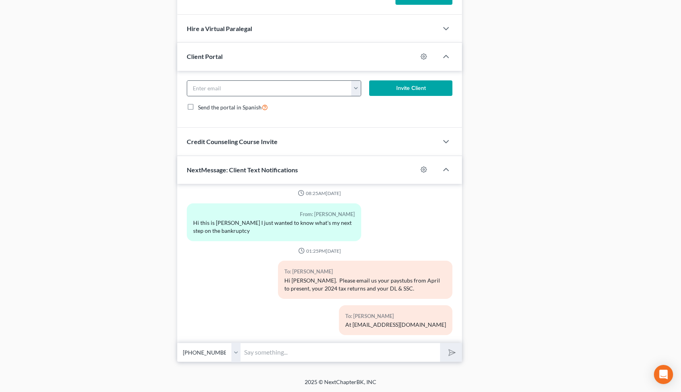
click at [355, 87] on button "button" at bounding box center [356, 88] width 10 height 15
click at [365, 105] on link "[EMAIL_ADDRESS][DOMAIN_NAME]" at bounding box center [405, 106] width 109 height 14
type input "[EMAIL_ADDRESS][DOMAIN_NAME]"
click at [402, 90] on button "Invite Client" at bounding box center [410, 88] width 83 height 16
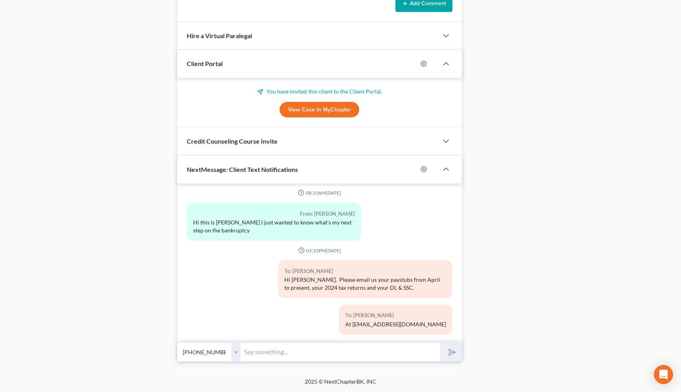
scroll to position [740, 0]
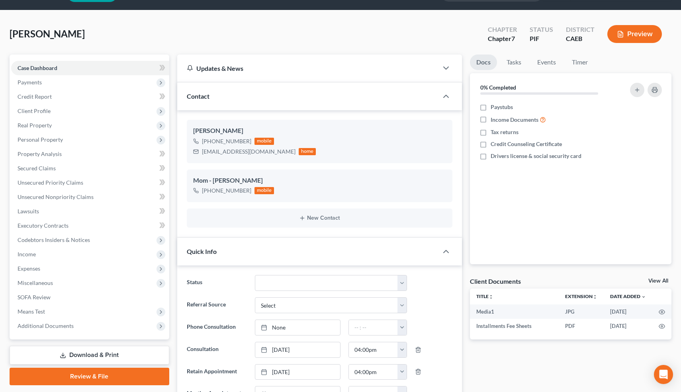
scroll to position [0, 0]
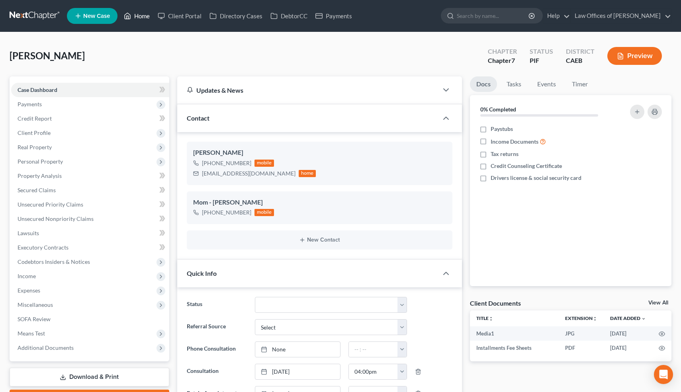
click at [143, 17] on link "Home" at bounding box center [137, 16] width 34 height 14
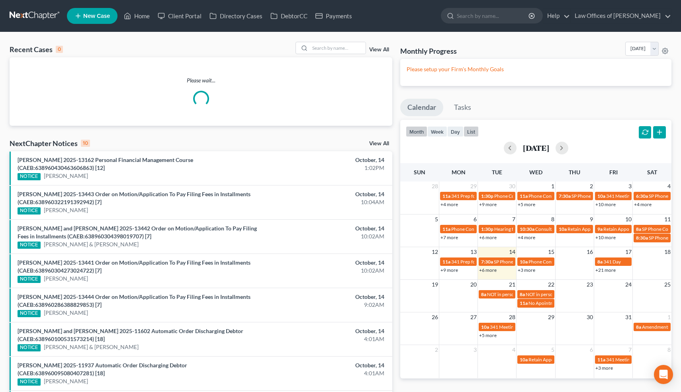
click at [471, 132] on button "list" at bounding box center [470, 131] width 15 height 11
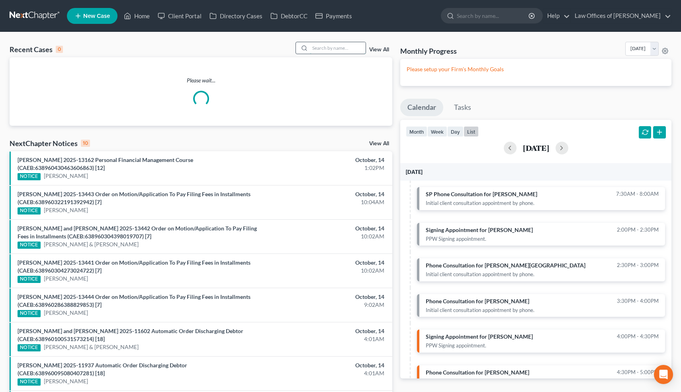
click at [326, 48] on input "search" at bounding box center [338, 48] width 56 height 12
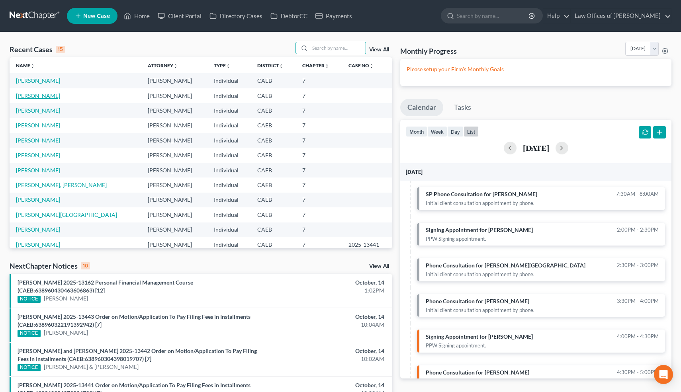
click at [25, 95] on link "[PERSON_NAME]" at bounding box center [38, 95] width 44 height 7
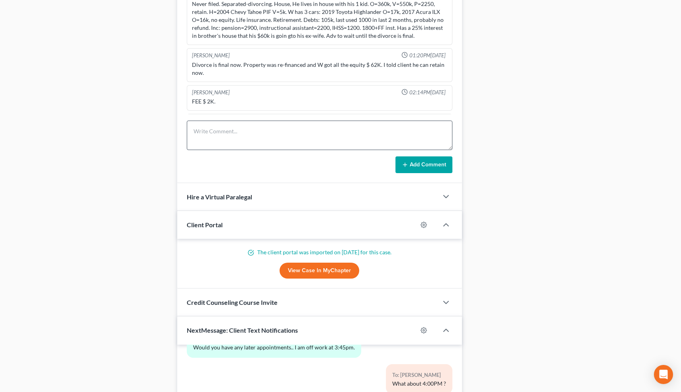
scroll to position [541, 0]
click at [226, 143] on textarea at bounding box center [320, 134] width 266 height 29
click at [213, 130] on textarea "[STREET_ADDRESS][PERSON_NAME] [GEOGRAPHIC_DATA], CA 95351" at bounding box center [320, 134] width 266 height 29
drag, startPoint x: 301, startPoint y: 130, endPoint x: 148, endPoint y: 129, distance: 152.1
click at [148, 129] on div "Petition Navigation Case Dashboard Payments Invoices Payments Payments Credit R…" at bounding box center [341, 28] width 670 height 987
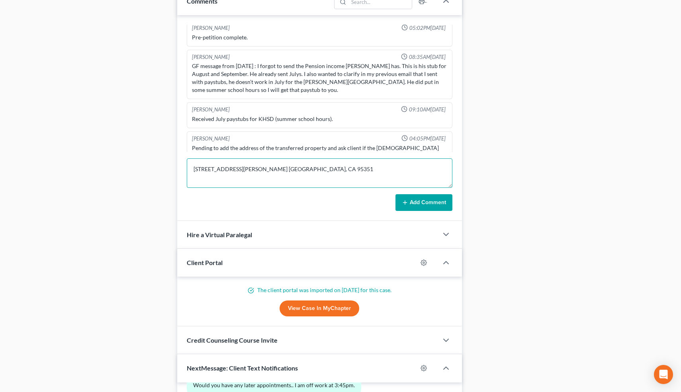
scroll to position [408, 0]
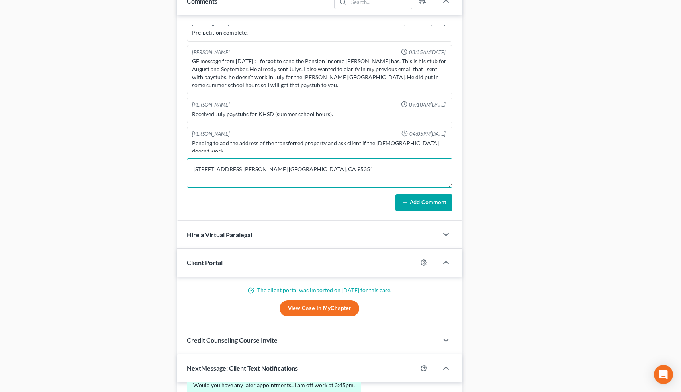
click at [295, 168] on textarea "[STREET_ADDRESS][PERSON_NAME] [GEOGRAPHIC_DATA], CA 95351" at bounding box center [320, 172] width 266 height 29
type textarea "[STREET_ADDRESS][PERSON_NAME] [GEOGRAPHIC_DATA], CA 95351."
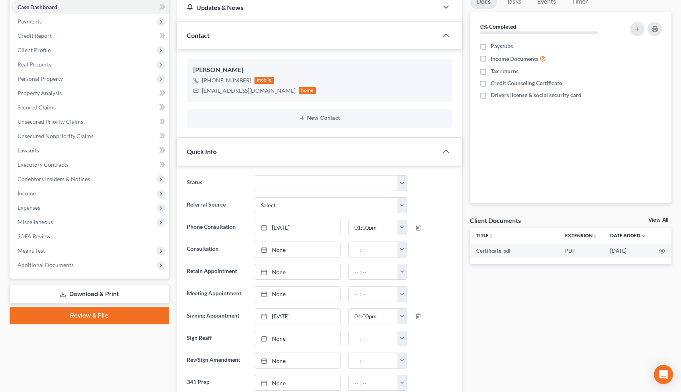
scroll to position [0, 0]
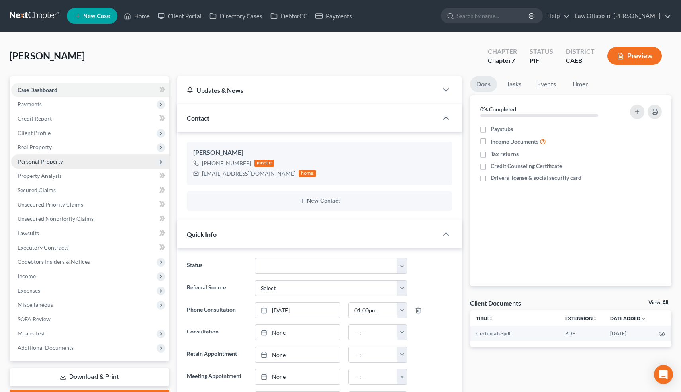
click at [61, 155] on span "Personal Property" at bounding box center [90, 161] width 158 height 14
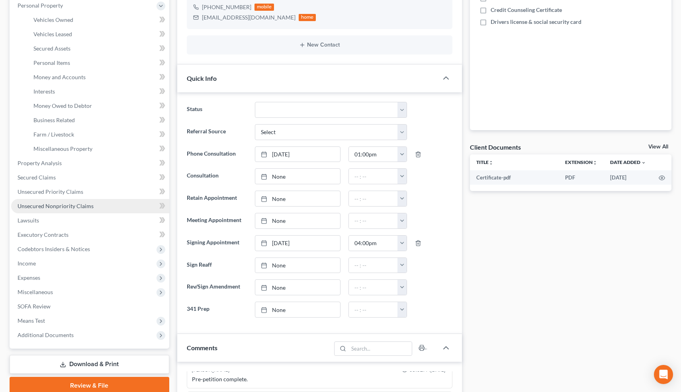
scroll to position [156, 0]
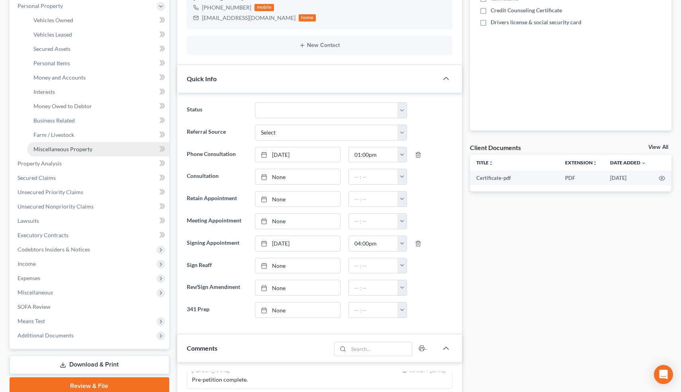
click at [90, 147] on span "Miscellaneous Property" at bounding box center [62, 149] width 59 height 7
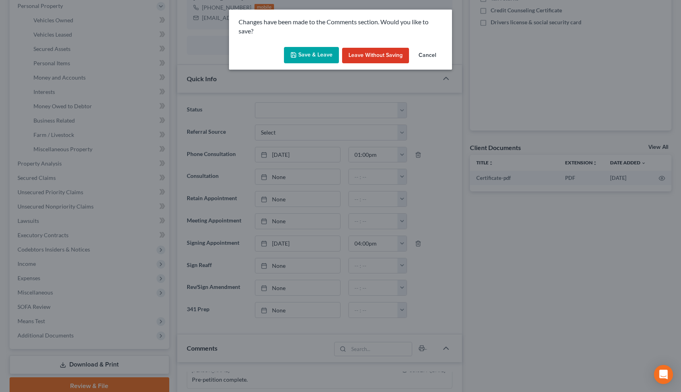
click at [330, 53] on button "Save & Leave" at bounding box center [311, 55] width 55 height 17
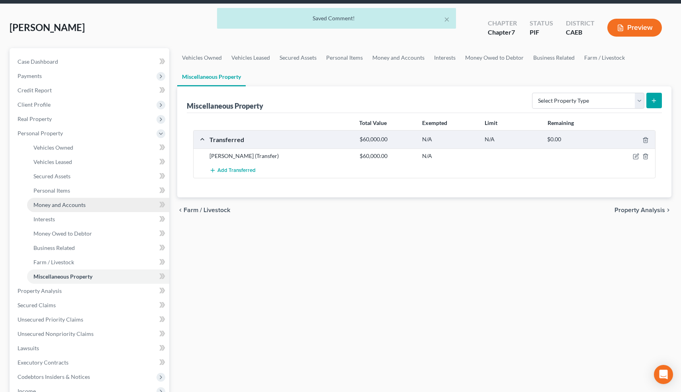
scroll to position [29, 0]
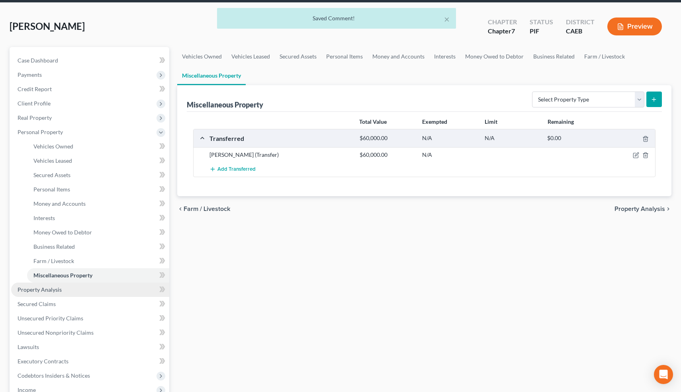
click at [48, 288] on span "Property Analysis" at bounding box center [40, 289] width 44 height 7
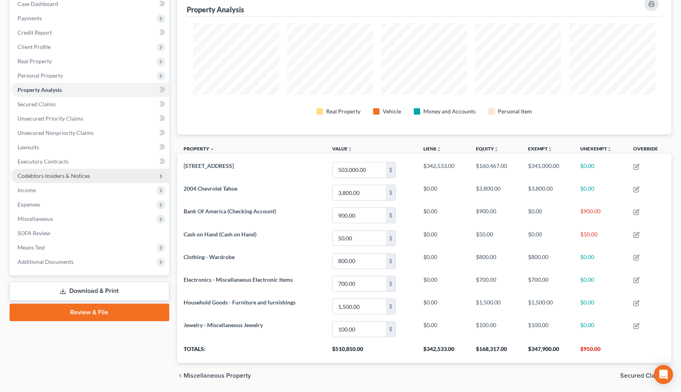
scroll to position [82, 0]
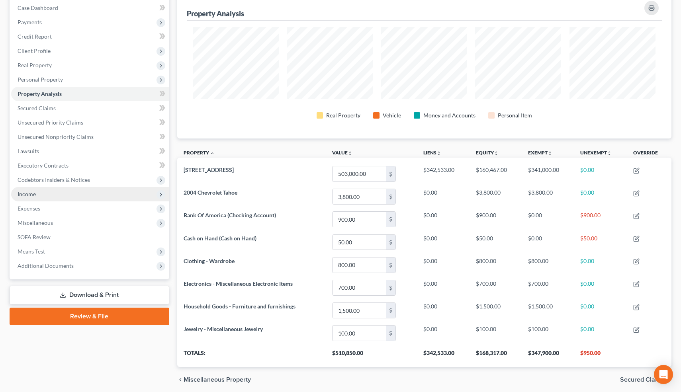
click at [37, 197] on span "Income" at bounding box center [90, 194] width 158 height 14
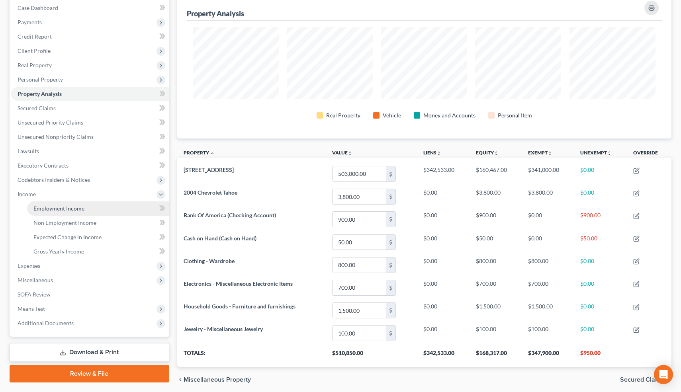
click at [53, 210] on span "Employment Income" at bounding box center [58, 208] width 51 height 7
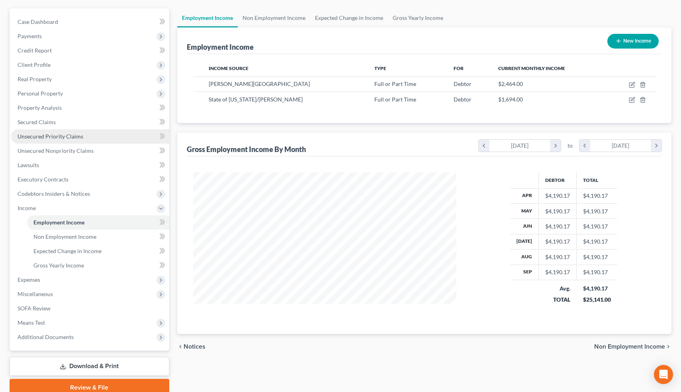
scroll to position [74, 0]
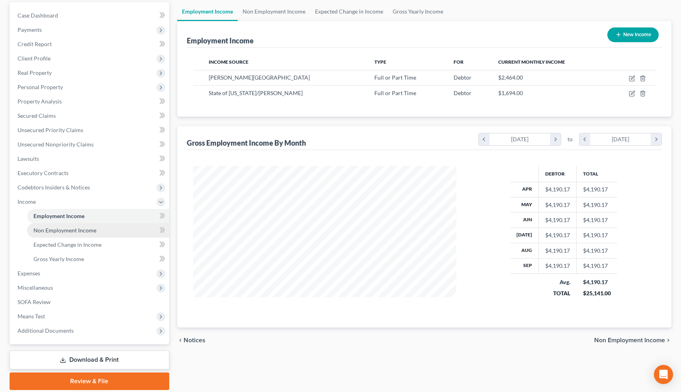
click at [90, 232] on span "Non Employment Income" at bounding box center [64, 230] width 63 height 7
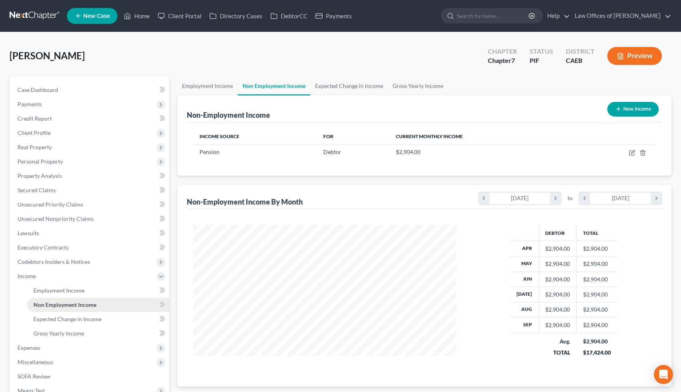
scroll to position [143, 279]
click at [78, 287] on span "Employment Income" at bounding box center [58, 290] width 51 height 7
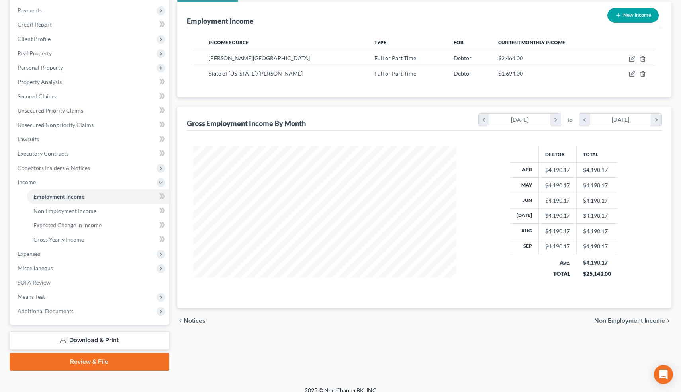
scroll to position [93, 0]
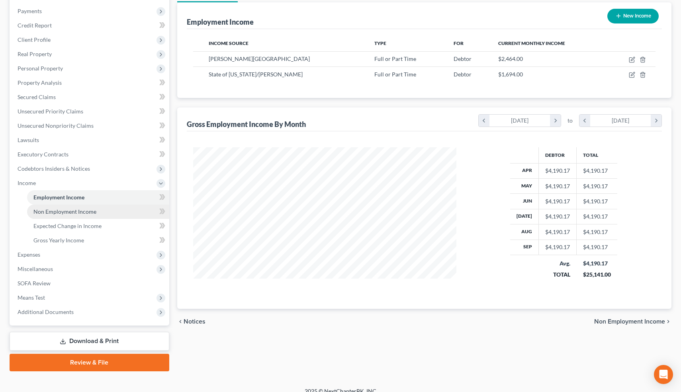
click at [102, 207] on link "Non Employment Income" at bounding box center [98, 212] width 142 height 14
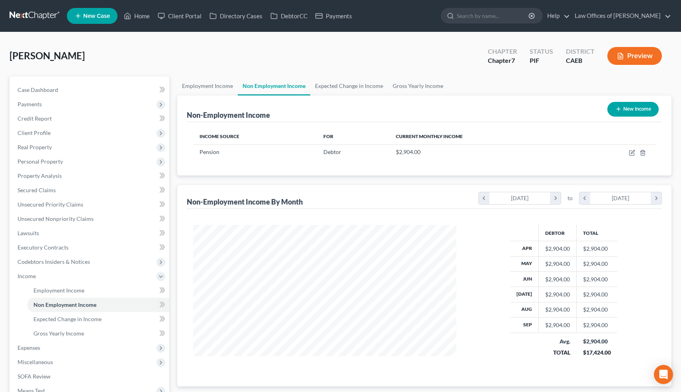
scroll to position [102, 0]
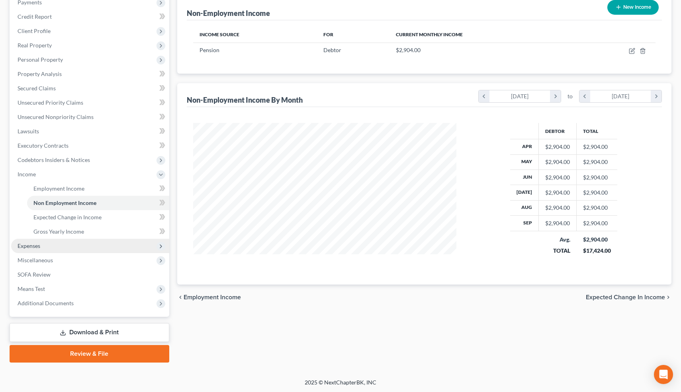
click at [40, 240] on span "Expenses" at bounding box center [90, 246] width 158 height 14
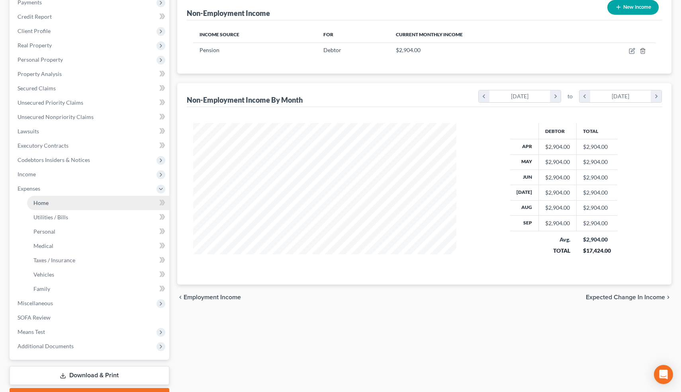
click at [48, 200] on span "Home" at bounding box center [40, 202] width 15 height 7
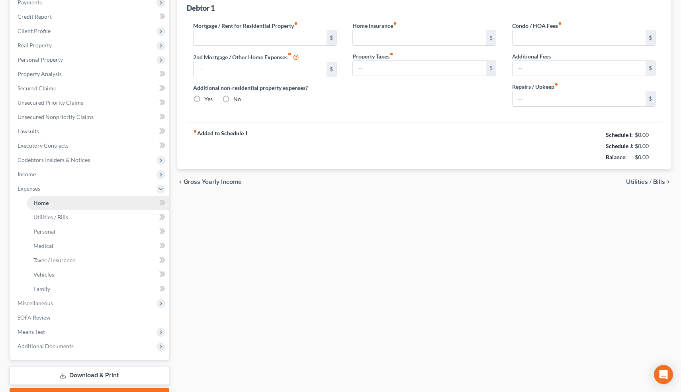
scroll to position [7, 0]
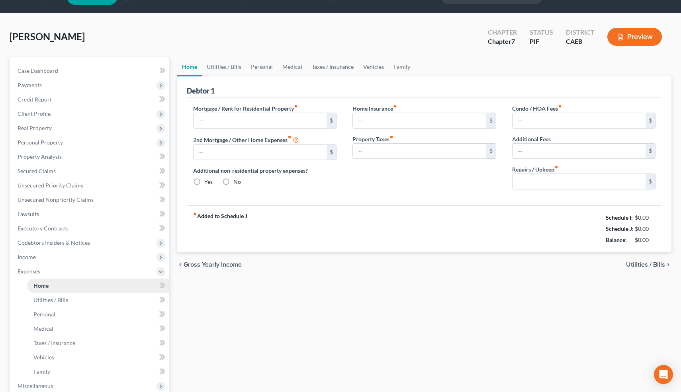
type input "2,278.95"
type input "0.00"
radio input "true"
type input "0.00"
type input "250.00"
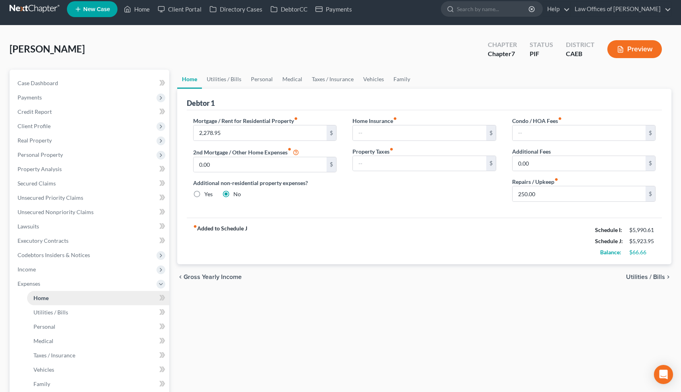
scroll to position [0, 0]
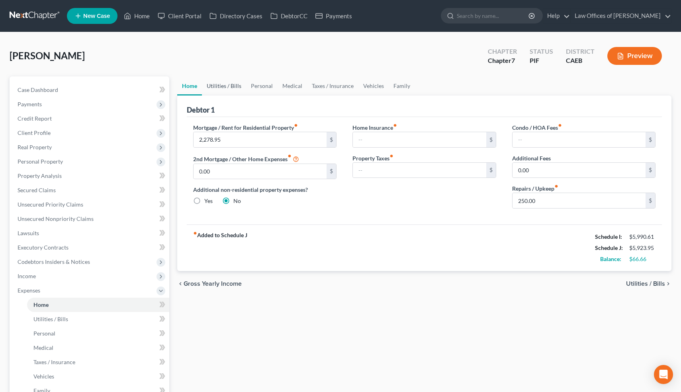
click at [215, 83] on link "Utilities / Bills" at bounding box center [224, 85] width 44 height 19
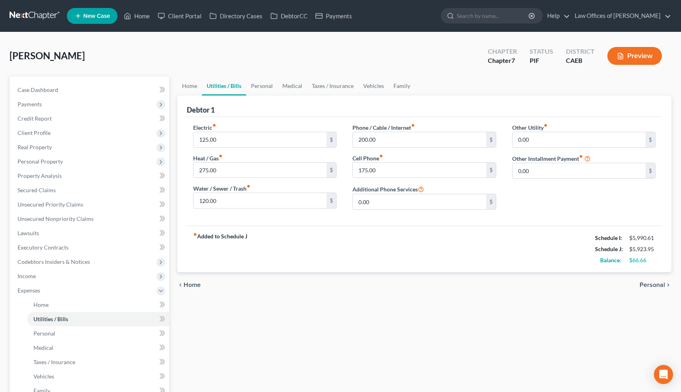
click at [260, 75] on div "[PERSON_NAME] Upgraded Chapter Chapter 7 Status PIF District CAEB Preview" at bounding box center [341, 59] width 662 height 35
click at [252, 88] on link "Personal" at bounding box center [261, 85] width 31 height 19
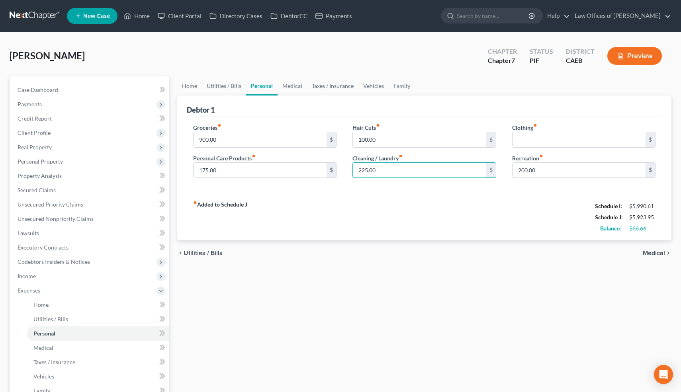
drag, startPoint x: 398, startPoint y: 167, endPoint x: 349, endPoint y: 165, distance: 49.0
click at [294, 84] on link "Medical" at bounding box center [291, 85] width 29 height 19
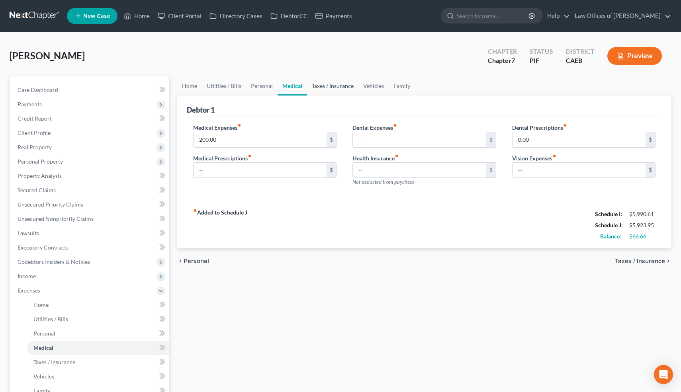
click at [323, 86] on link "Taxes / Insurance" at bounding box center [332, 85] width 51 height 19
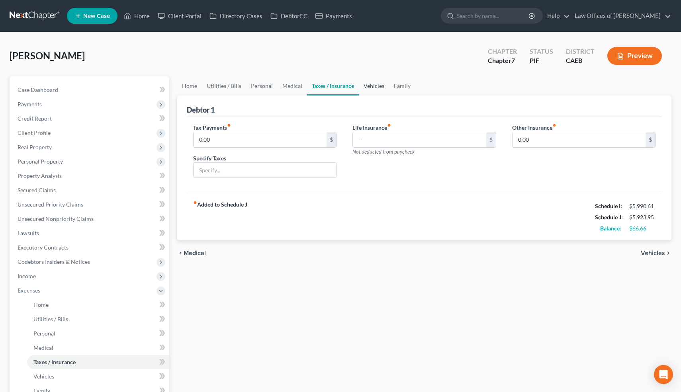
click at [375, 89] on link "Vehicles" at bounding box center [374, 85] width 30 height 19
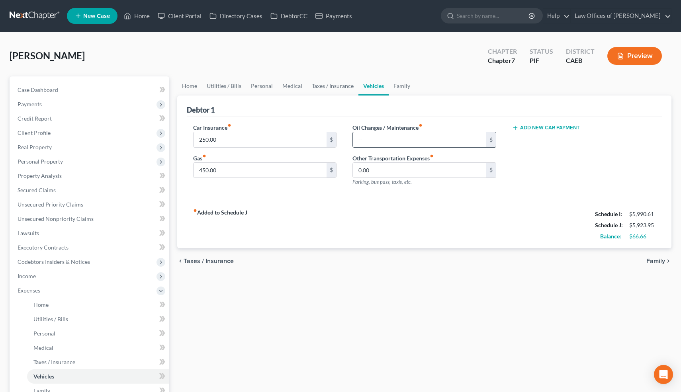
click at [376, 143] on input "text" at bounding box center [419, 139] width 133 height 15
type input "100"
click at [348, 124] on div "Oil Changes / Maintenance fiber_manual_record 100 $ Other Transportation Expens…" at bounding box center [424, 157] width 160 height 69
click at [298, 86] on link "Medical" at bounding box center [291, 85] width 29 height 19
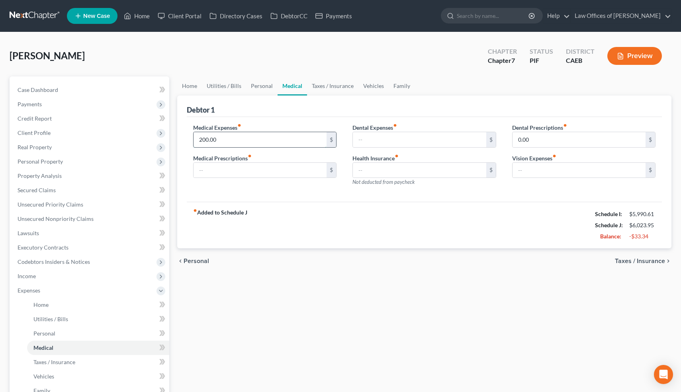
drag, startPoint x: 227, startPoint y: 141, endPoint x: 197, endPoint y: 141, distance: 30.7
click at [197, 141] on input "200.00" at bounding box center [259, 139] width 133 height 15
drag, startPoint x: 197, startPoint y: 141, endPoint x: 238, endPoint y: 141, distance: 41.0
click at [238, 141] on input "200.00" at bounding box center [259, 139] width 133 height 15
type input "100"
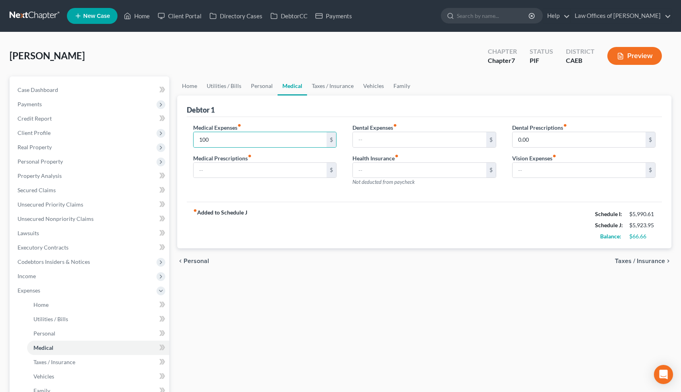
click at [259, 121] on div "Medical Expenses fiber_manual_record 100 $ Medical Prescriptions fiber_manual_r…" at bounding box center [424, 159] width 475 height 85
click at [390, 84] on link "Family" at bounding box center [402, 85] width 26 height 19
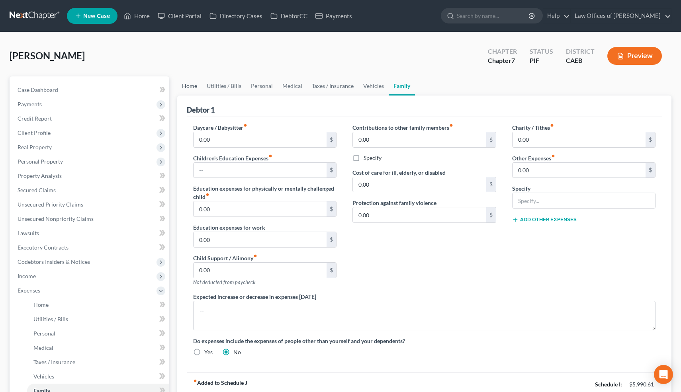
click at [192, 91] on link "Home" at bounding box center [189, 85] width 25 height 19
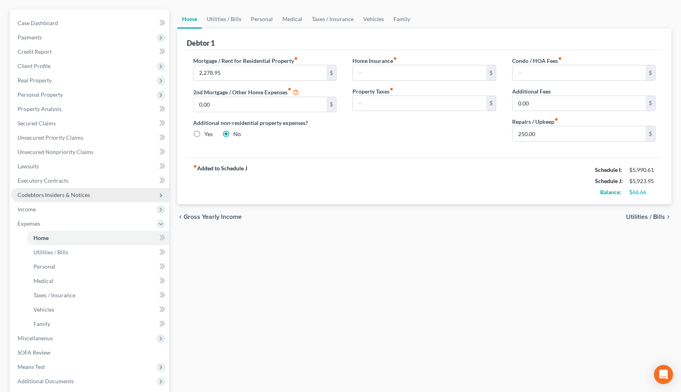
scroll to position [67, 0]
click at [48, 210] on span "Income" at bounding box center [90, 209] width 158 height 14
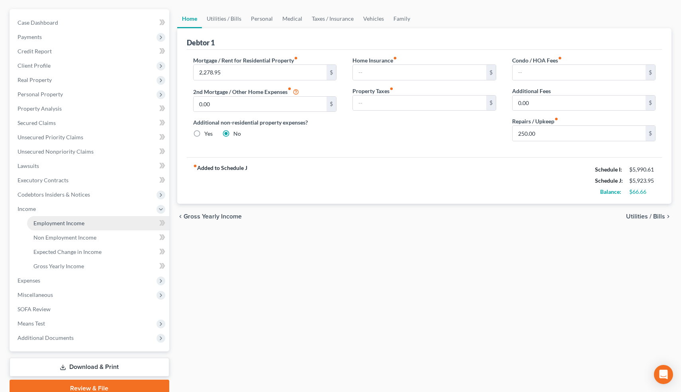
click at [59, 223] on span "Employment Income" at bounding box center [58, 223] width 51 height 7
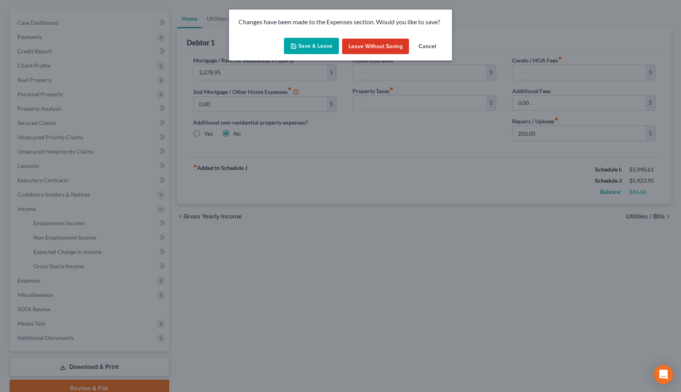
click at [318, 46] on button "Save & Leave" at bounding box center [311, 46] width 55 height 17
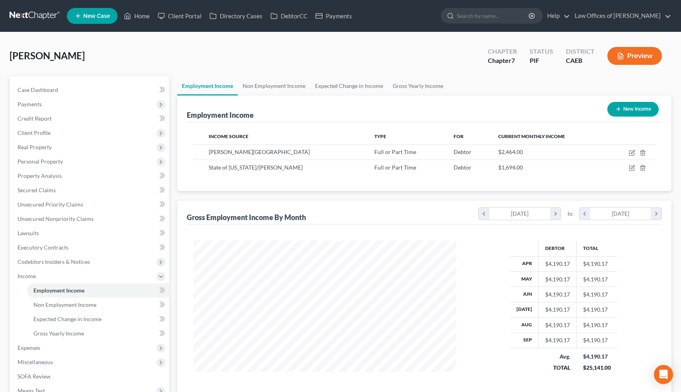
scroll to position [143, 279]
click at [631, 153] on icon "button" at bounding box center [633, 152] width 4 height 4
select select "0"
select select "4"
select select "0"
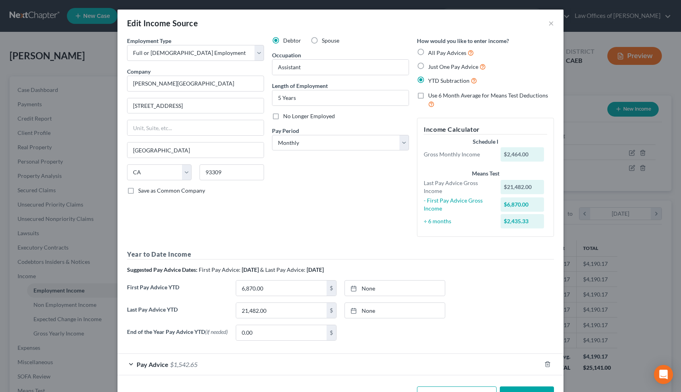
scroll to position [29, 0]
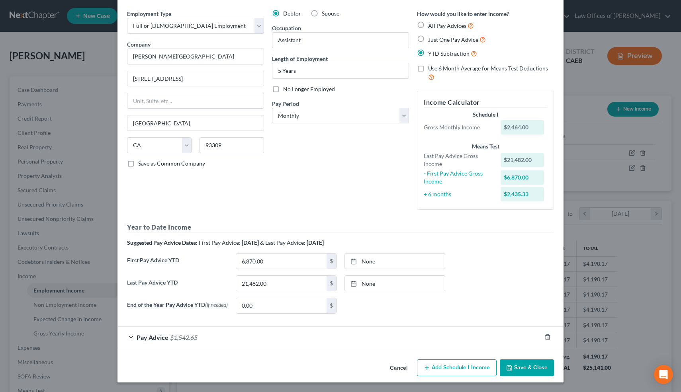
click at [404, 367] on button "Cancel" at bounding box center [398, 368] width 30 height 16
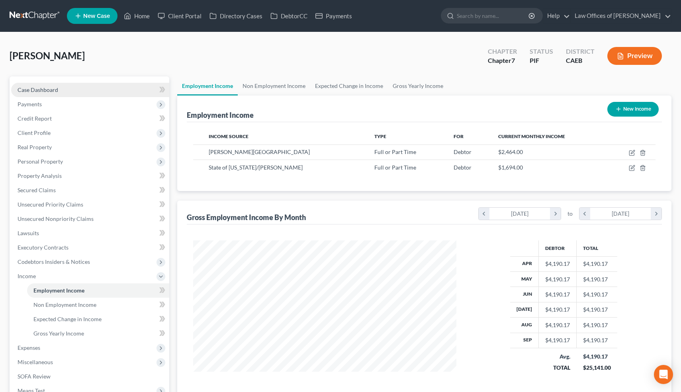
click at [52, 83] on link "Case Dashboard" at bounding box center [90, 90] width 158 height 14
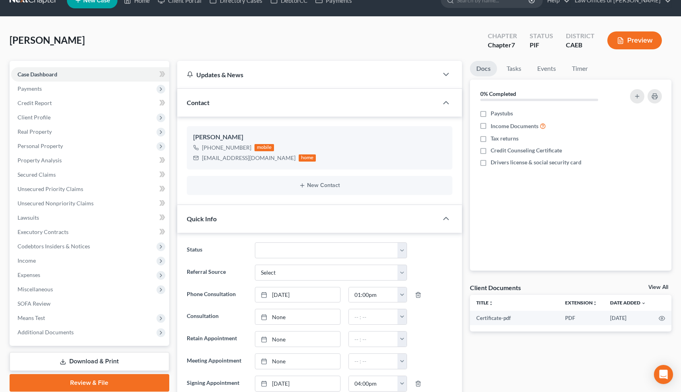
scroll to position [16, 0]
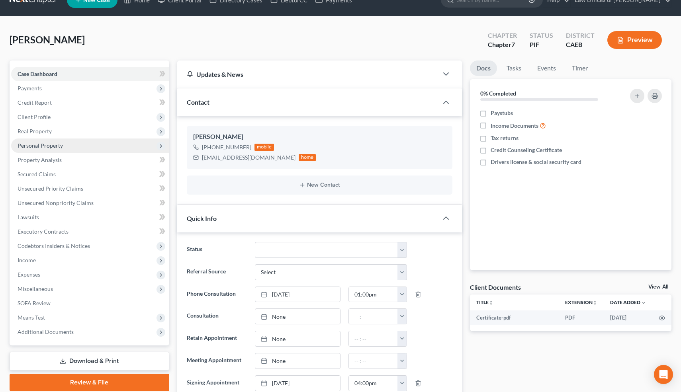
click at [59, 147] on span "Personal Property" at bounding box center [40, 145] width 45 height 7
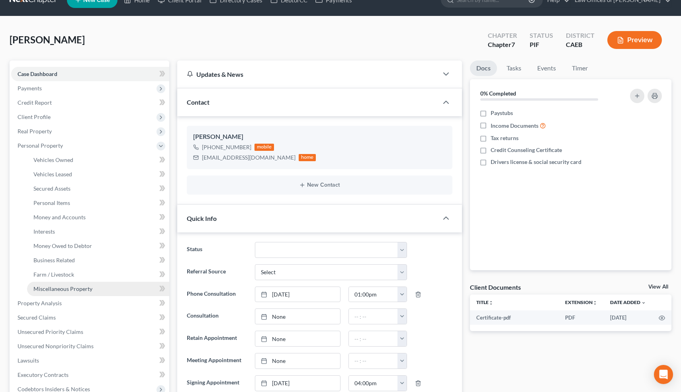
click at [53, 291] on span "Miscellaneous Property" at bounding box center [62, 288] width 59 height 7
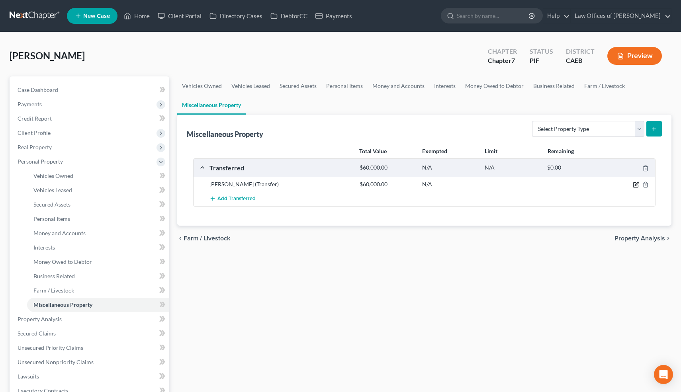
click at [635, 185] on icon "button" at bounding box center [636, 185] width 6 height 6
select select "Ordinary ([DATE])"
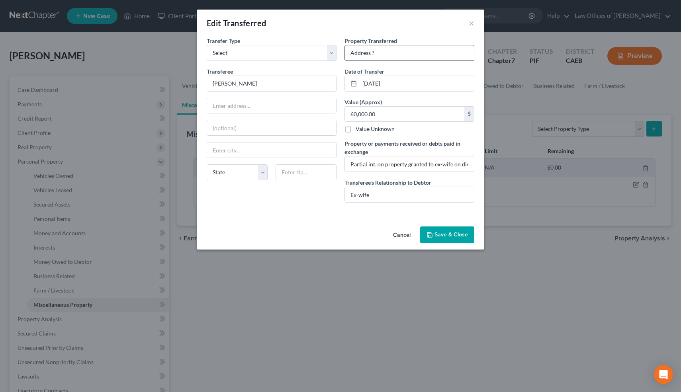
click at [380, 54] on input "Address ?" at bounding box center [409, 52] width 129 height 15
type input "A"
click at [403, 236] on button "Cancel" at bounding box center [402, 235] width 30 height 16
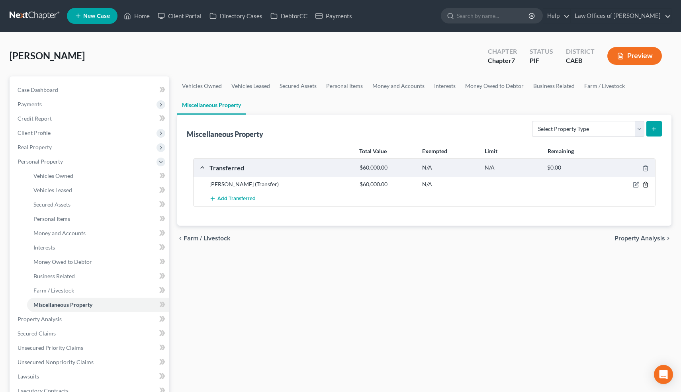
click at [646, 184] on icon "button" at bounding box center [645, 185] width 6 height 6
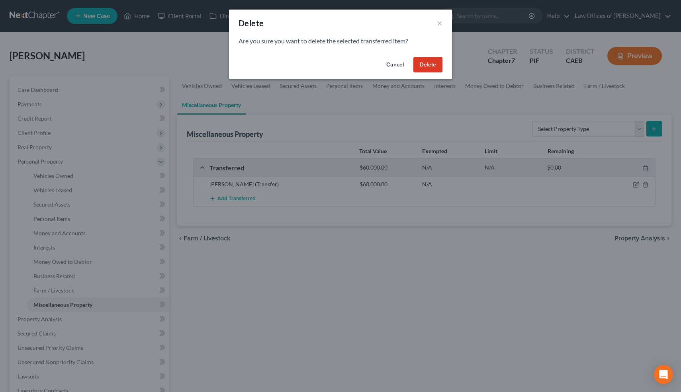
click at [429, 62] on button "Delete" at bounding box center [427, 65] width 29 height 16
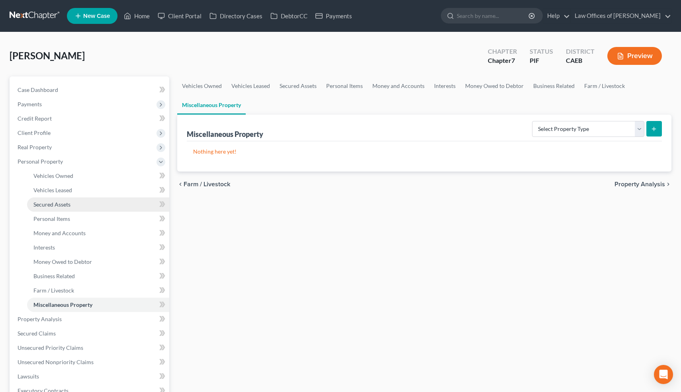
scroll to position [188, 0]
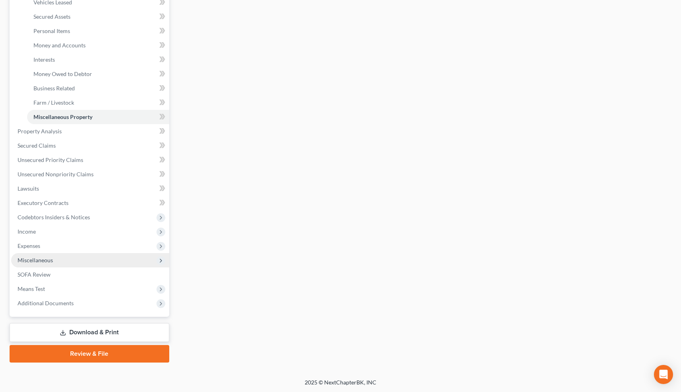
click at [45, 260] on span "Miscellaneous" at bounding box center [35, 260] width 35 height 7
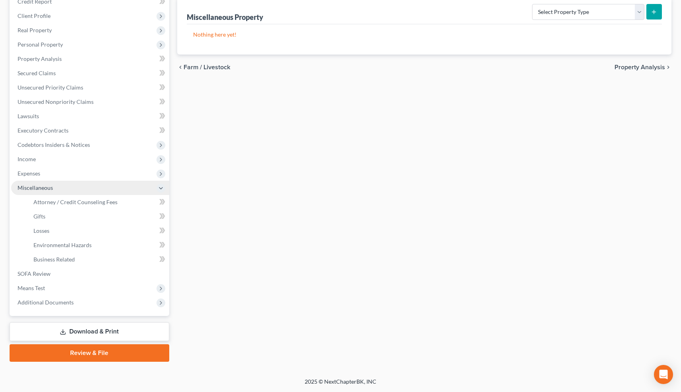
scroll to position [116, 0]
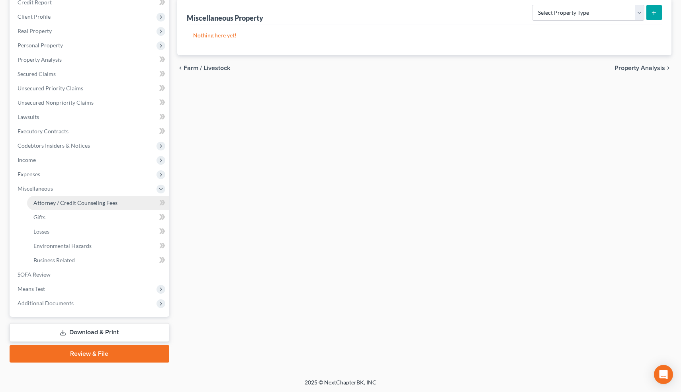
click at [69, 201] on span "Attorney / Credit Counseling Fees" at bounding box center [75, 202] width 84 height 7
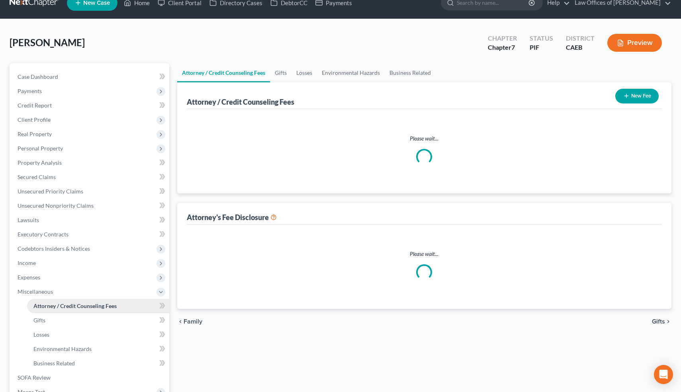
select select "0"
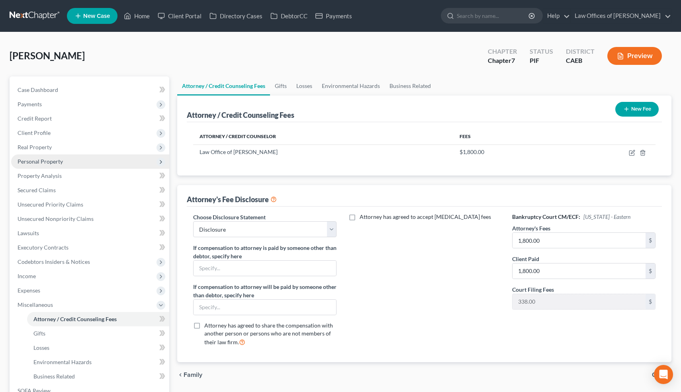
click at [70, 164] on span "Personal Property" at bounding box center [90, 161] width 158 height 14
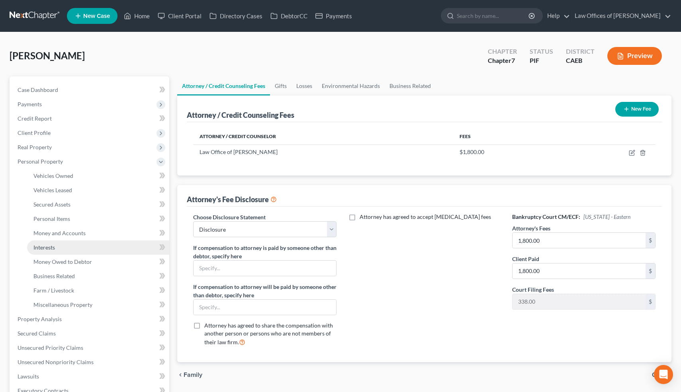
click at [47, 248] on span "Interests" at bounding box center [43, 247] width 21 height 7
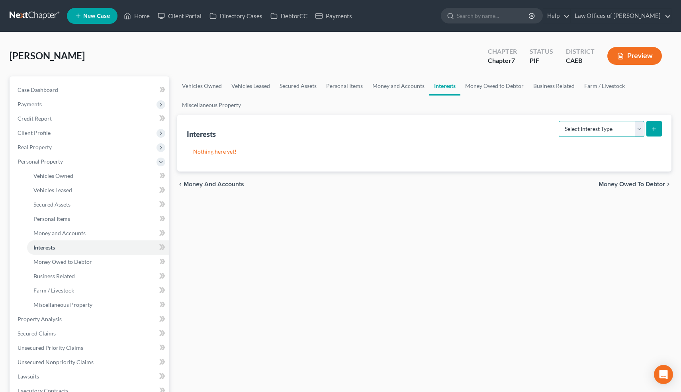
click at [638, 129] on select "Select Interest Type 401K Annuity Bond Education IRA Government Bond Government…" at bounding box center [601, 129] width 86 height 16
select select "ira"
click at [559, 121] on select "Select Interest Type 401K Annuity Bond Education IRA Government Bond Government…" at bounding box center [601, 129] width 86 height 16
click at [654, 127] on line "submit" at bounding box center [654, 129] width 0 height 4
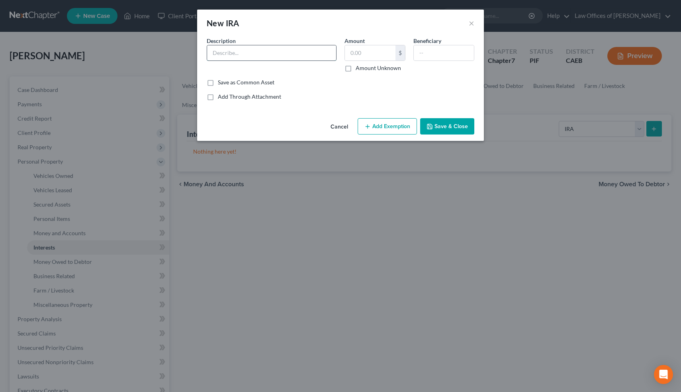
click at [228, 50] on input "text" at bounding box center [271, 52] width 129 height 15
type input "Vanguard 401(k)"
click at [369, 52] on input "text" at bounding box center [370, 52] width 51 height 15
type input "15,000"
click at [391, 125] on button "Add Exemption" at bounding box center [386, 126] width 59 height 17
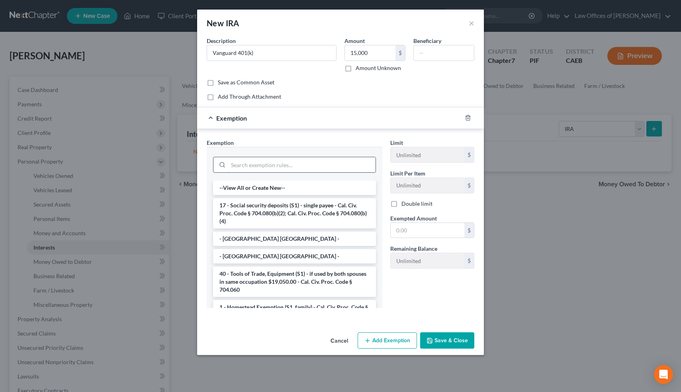
click at [298, 164] on input "search" at bounding box center [301, 164] width 147 height 15
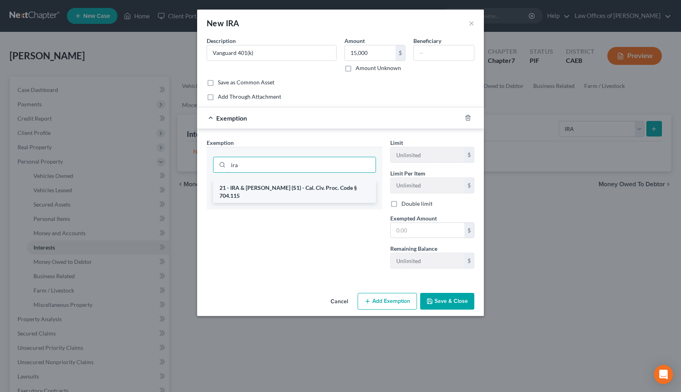
type input "ira"
click at [291, 189] on li "21 - IRA & [PERSON_NAME] (S1) - Cal. Civ. Proc. Code § 704.115" at bounding box center [294, 192] width 163 height 22
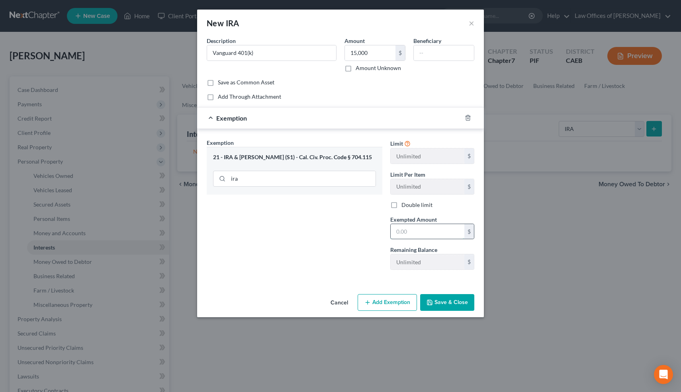
click at [406, 231] on input "text" at bounding box center [427, 231] width 74 height 15
type input "15,000"
click at [450, 304] on button "Save & Close" at bounding box center [447, 302] width 54 height 17
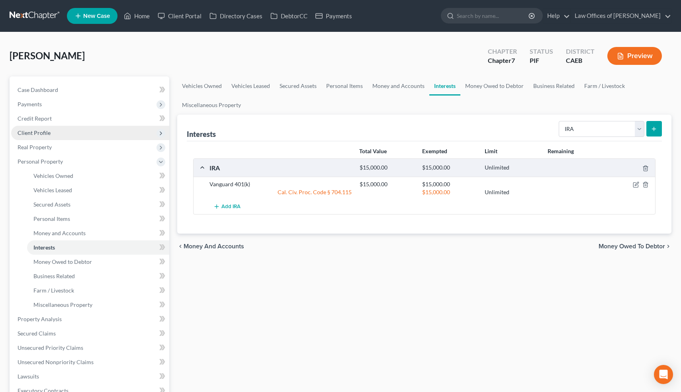
click at [43, 131] on span "Client Profile" at bounding box center [34, 132] width 33 height 7
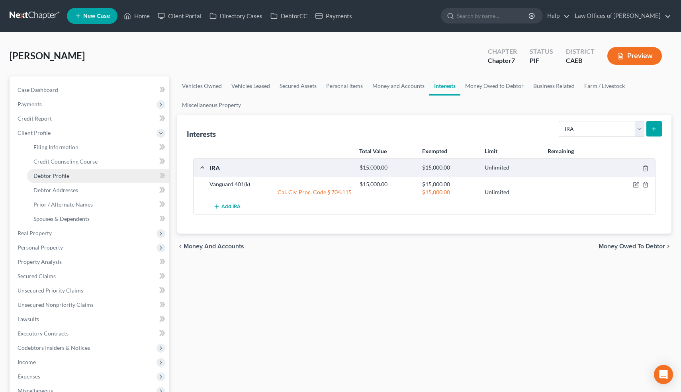
click at [57, 172] on span "Debtor Profile" at bounding box center [51, 175] width 36 height 7
select select "3"
select select "2"
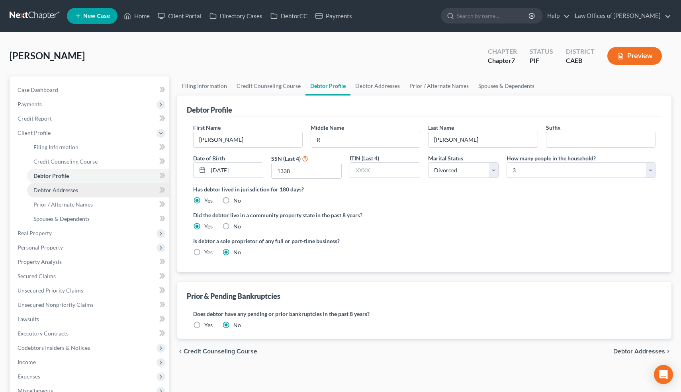
click at [73, 190] on span "Debtor Addresses" at bounding box center [55, 190] width 45 height 7
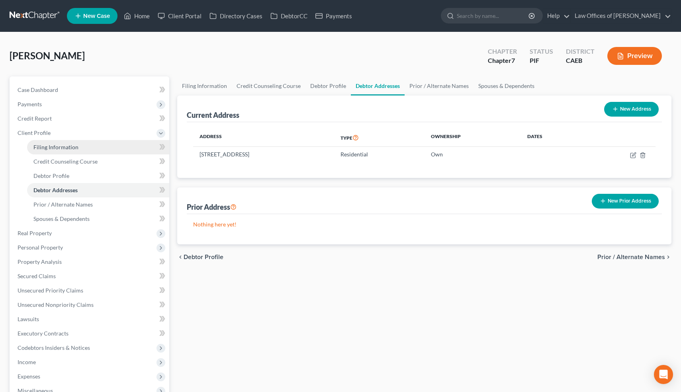
click at [72, 152] on link "Filing Information" at bounding box center [98, 147] width 142 height 14
select select "1"
select select "0"
select select "4"
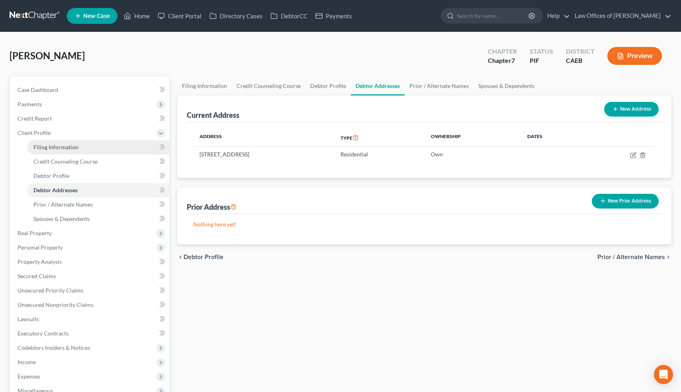
select select "1"
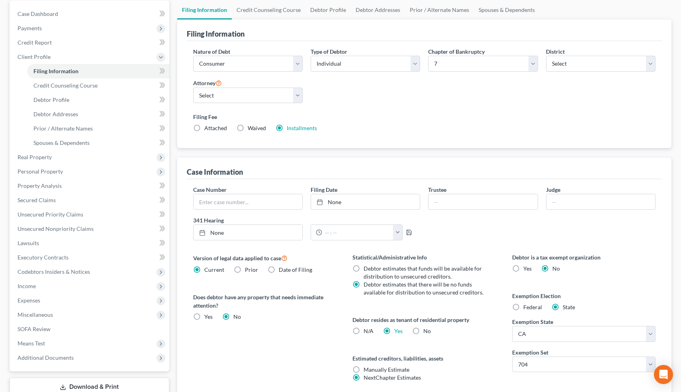
scroll to position [106, 0]
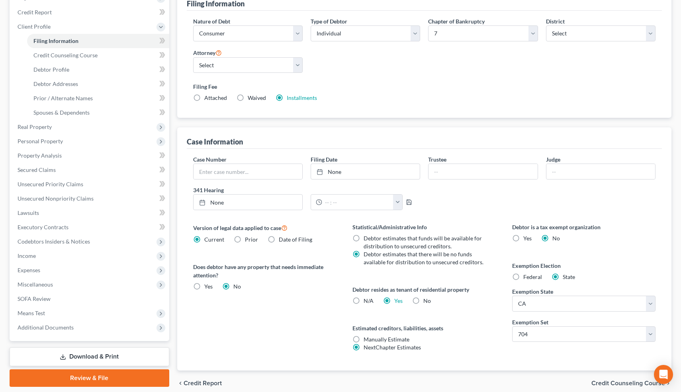
click at [423, 301] on label "No" at bounding box center [427, 301] width 8 height 8
click at [426, 301] on input "No" at bounding box center [428, 299] width 5 height 5
radio input "true"
radio input "false"
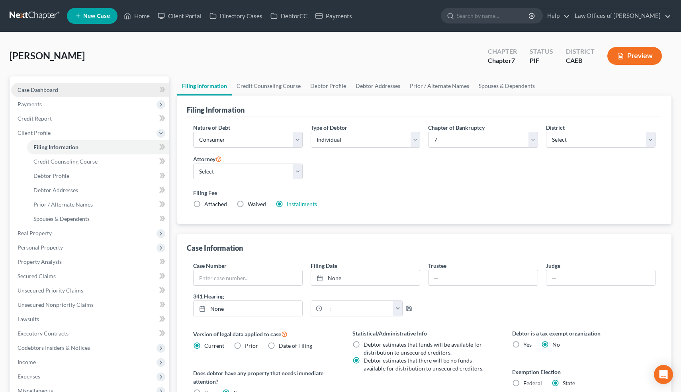
click at [54, 88] on span "Case Dashboard" at bounding box center [38, 89] width 41 height 7
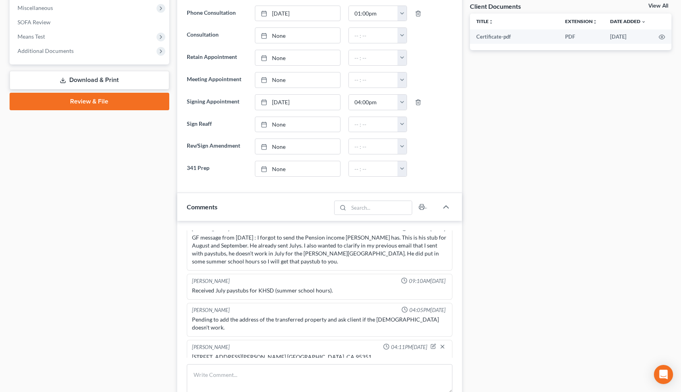
scroll to position [328, 0]
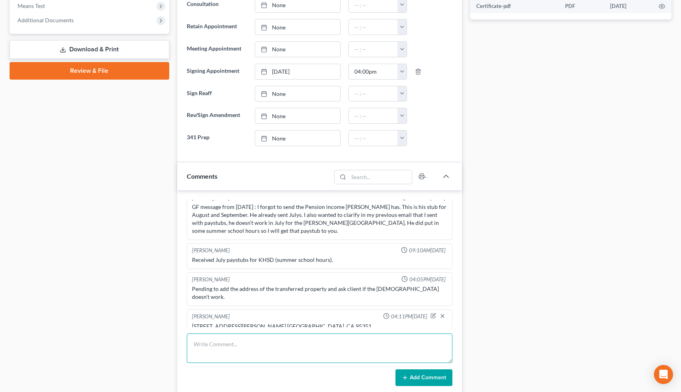
click at [208, 348] on textarea at bounding box center [320, 348] width 266 height 29
type textarea "Signed PPW, did 341 prep."
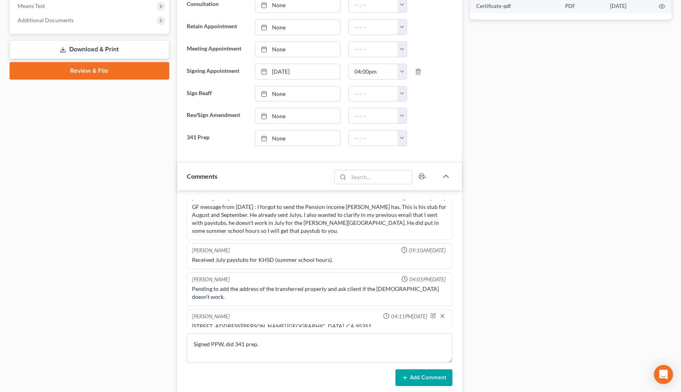
click at [404, 375] on icon at bounding box center [405, 378] width 6 height 6
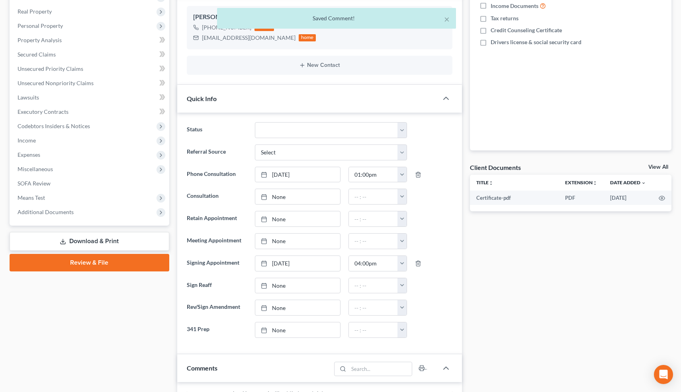
scroll to position [131, 0]
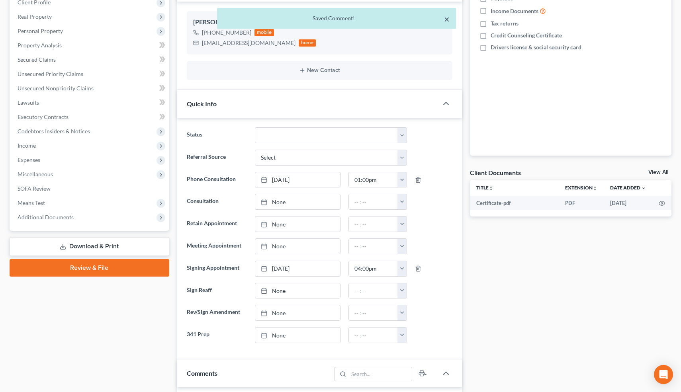
click at [447, 19] on button "×" at bounding box center [447, 19] width 6 height 10
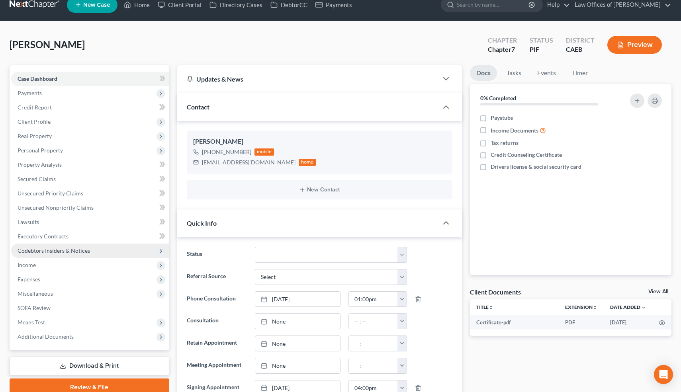
scroll to position [4, 0]
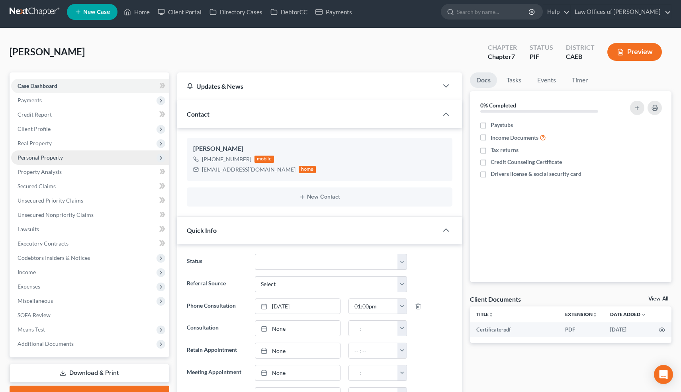
click at [55, 159] on span "Personal Property" at bounding box center [40, 157] width 45 height 7
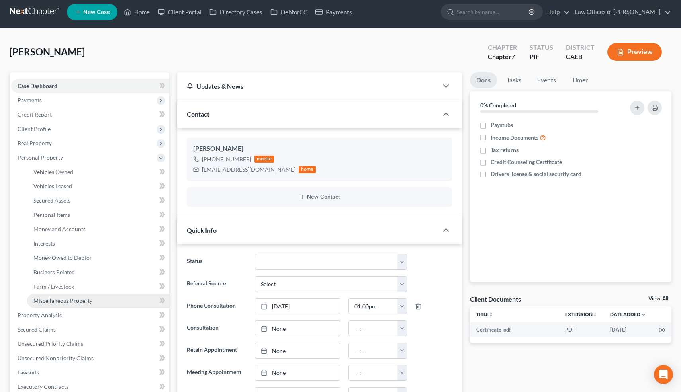
click at [58, 300] on span "Miscellaneous Property" at bounding box center [62, 300] width 59 height 7
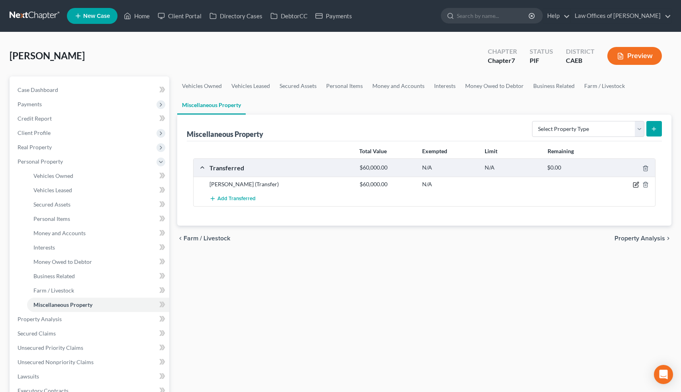
click at [635, 185] on icon "button" at bounding box center [637, 184] width 4 height 4
select select "Ordinary ([DATE])"
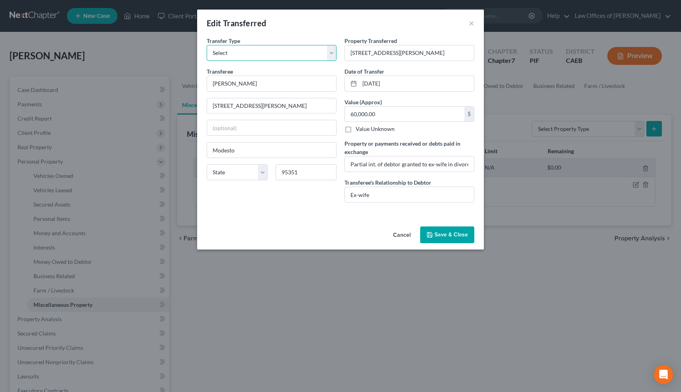
click at [332, 53] on select "Select Ordinary ([DATE]) [DATE]" at bounding box center [272, 53] width 130 height 16
click at [207, 45] on select "Select Ordinary ([DATE]) [DATE]" at bounding box center [272, 53] width 130 height 16
click at [445, 166] on input "Partial int. of debtor granted to ex-wife in divorce proceedings" at bounding box center [409, 163] width 129 height 15
type input "Partial int. of debtor granted to ex-wife in divorce proceedings."
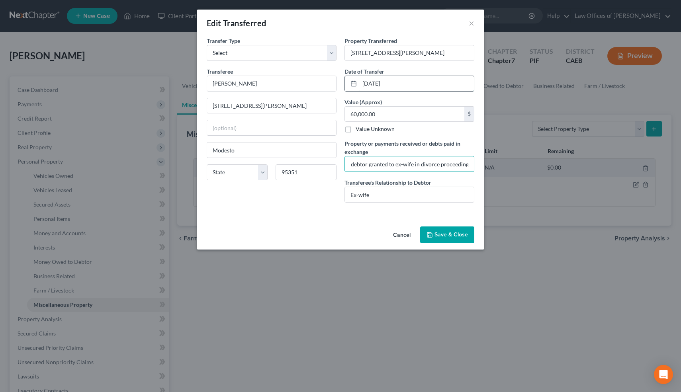
click at [369, 84] on input "[DATE]" at bounding box center [416, 83] width 114 height 15
type input "0"
type input "[DATE]"
click at [402, 141] on label "Property or payments received or debts paid in exchange" at bounding box center [409, 147] width 130 height 17
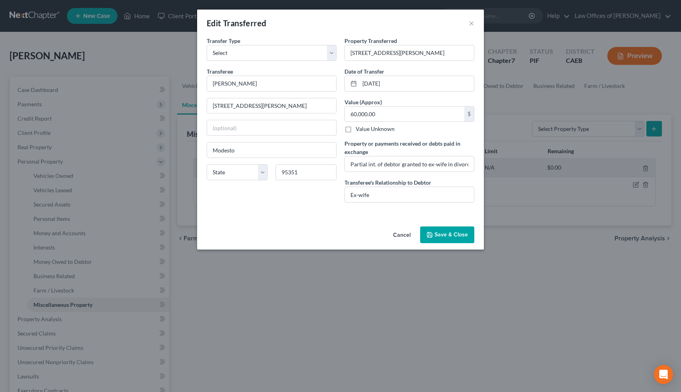
click at [449, 234] on button "Save & Close" at bounding box center [447, 234] width 54 height 17
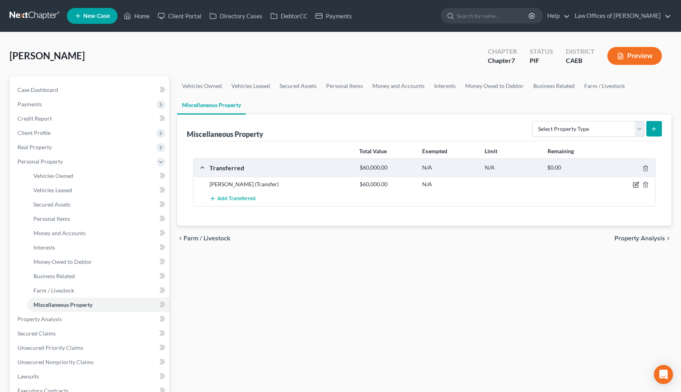
click at [635, 184] on icon "button" at bounding box center [637, 184] width 4 height 4
select select "Ordinary ([DATE])"
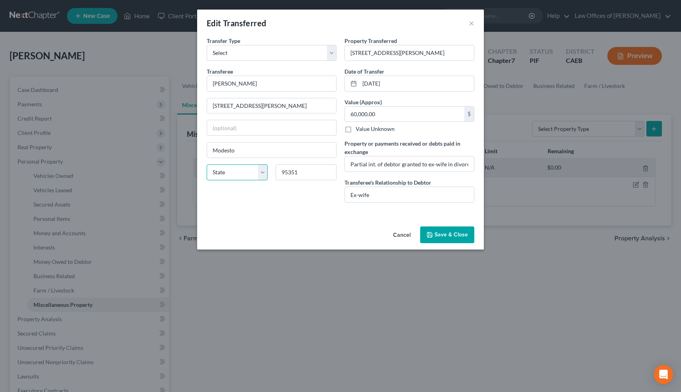
click at [246, 174] on select "State [US_STATE] AK AR AZ CA CO CT DE DC [GEOGRAPHIC_DATA] [GEOGRAPHIC_DATA] GU…" at bounding box center [237, 172] width 61 height 16
select select "4"
click at [207, 164] on select "State [US_STATE] AK AR AZ CA CO CT DE DC [GEOGRAPHIC_DATA] [GEOGRAPHIC_DATA] GU…" at bounding box center [237, 172] width 61 height 16
click at [455, 233] on button "Save & Close" at bounding box center [447, 234] width 54 height 17
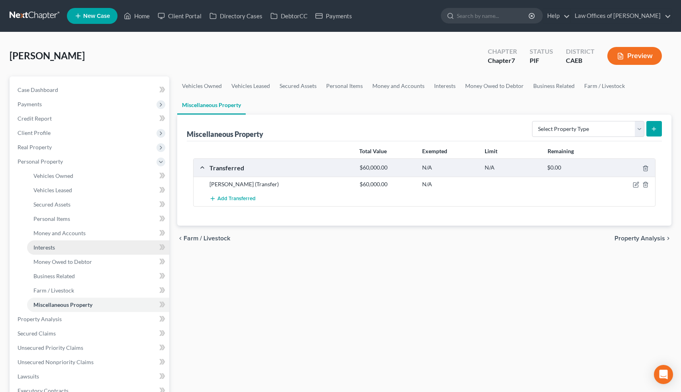
click at [47, 245] on span "Interests" at bounding box center [43, 247] width 21 height 7
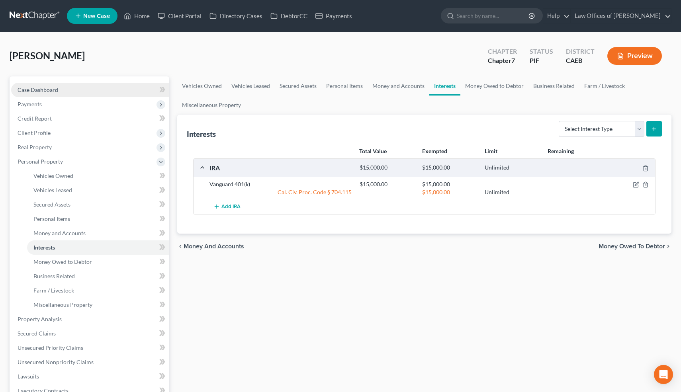
click at [45, 91] on span "Case Dashboard" at bounding box center [38, 89] width 41 height 7
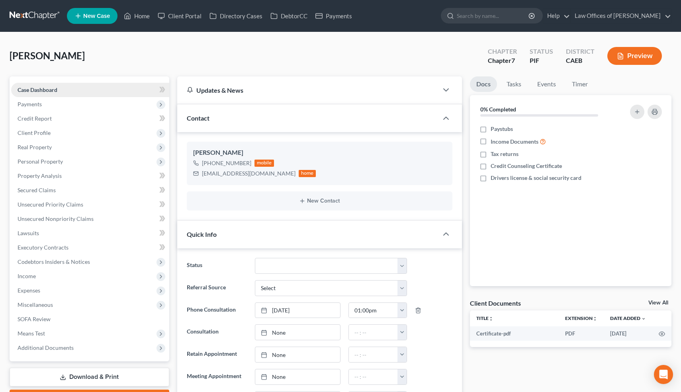
scroll to position [778, 0]
click at [141, 17] on link "Home" at bounding box center [137, 16] width 34 height 14
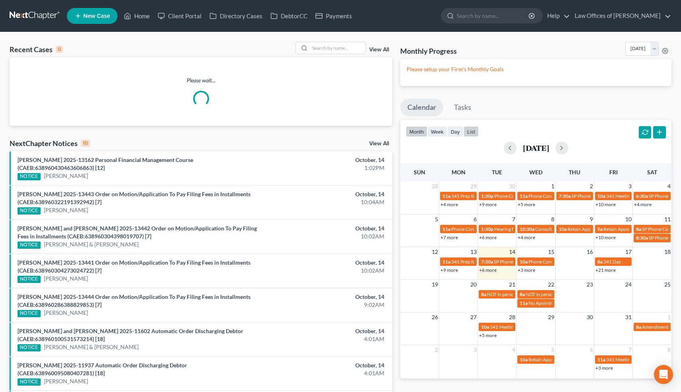
click at [473, 127] on button "list" at bounding box center [470, 131] width 15 height 11
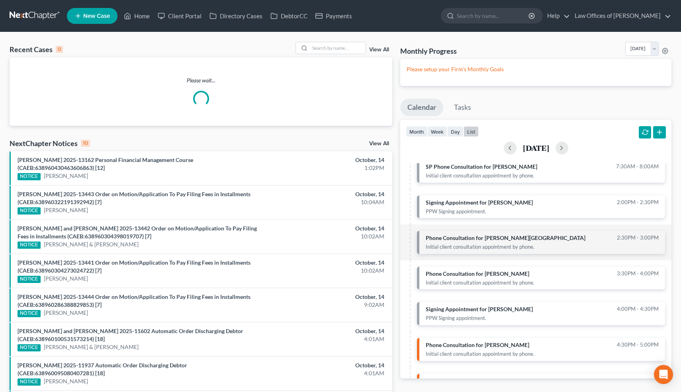
scroll to position [52, 0]
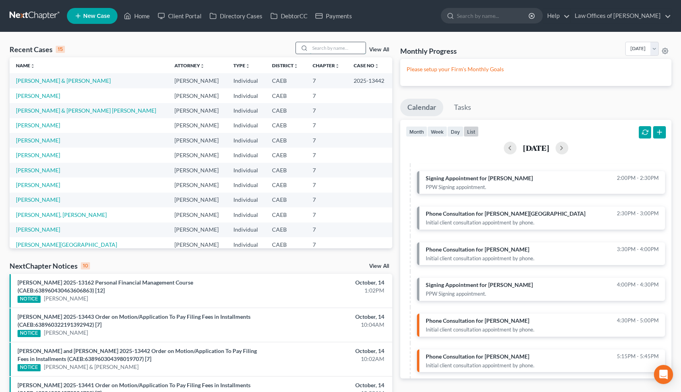
click at [343, 47] on input "search" at bounding box center [338, 48] width 56 height 12
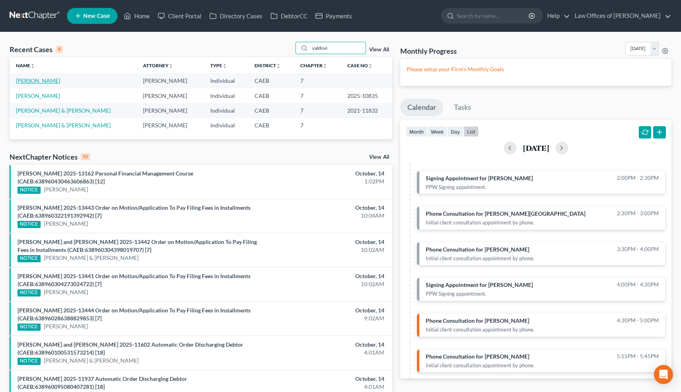
type input "valdovi"
click at [57, 82] on link "[PERSON_NAME]" at bounding box center [38, 80] width 44 height 7
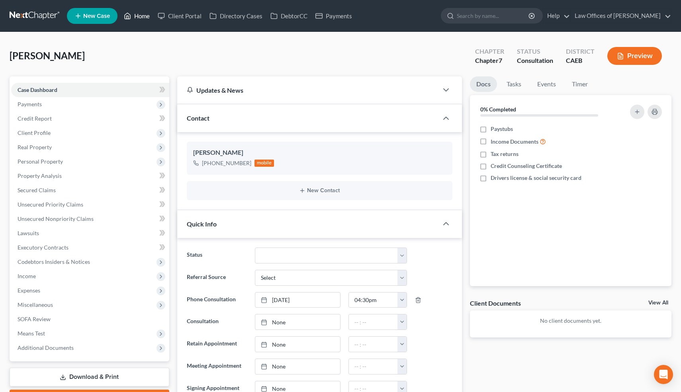
click at [142, 19] on link "Home" at bounding box center [137, 16] width 34 height 14
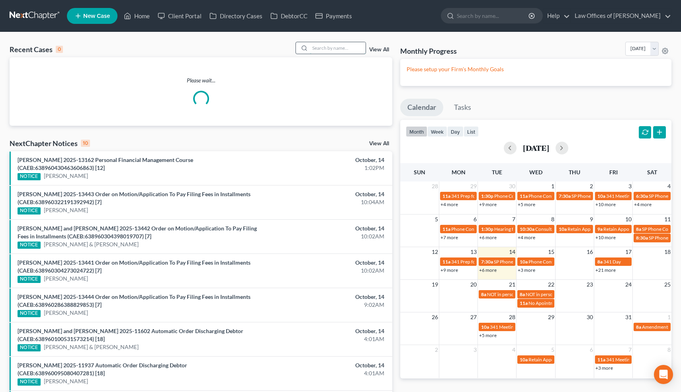
click at [334, 50] on input "search" at bounding box center [338, 48] width 56 height 12
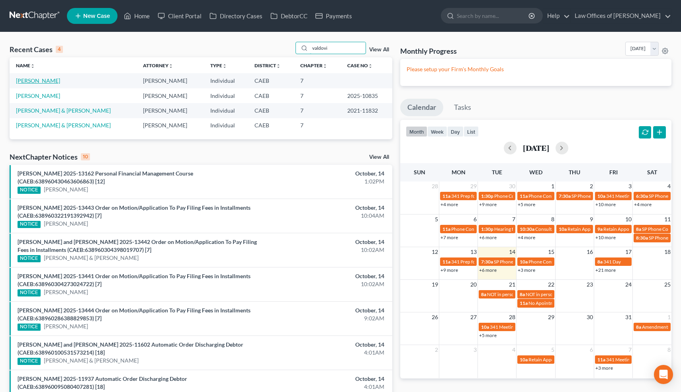
type input "valdovi"
click at [58, 81] on link "[PERSON_NAME]" at bounding box center [38, 80] width 44 height 7
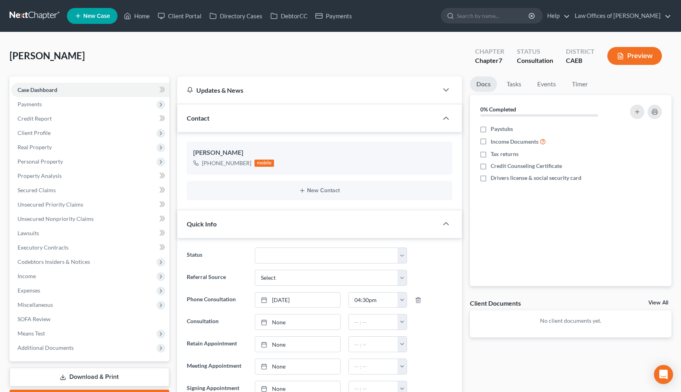
scroll to position [257, 0]
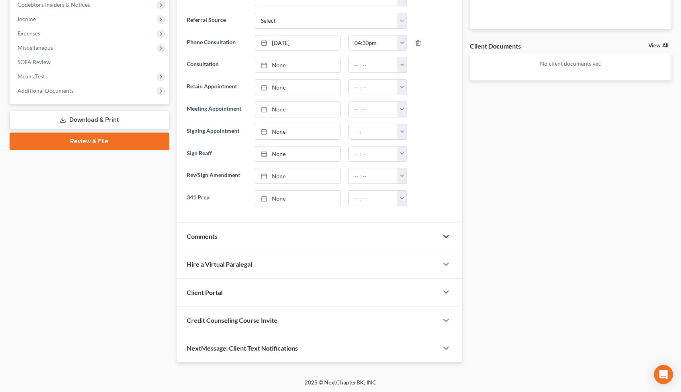
click at [446, 235] on icon "button" at bounding box center [446, 237] width 10 height 10
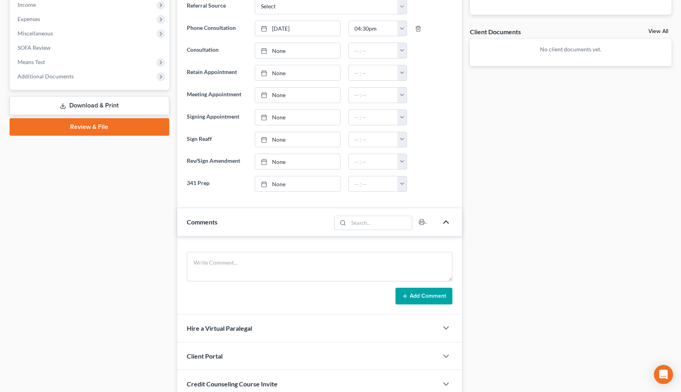
scroll to position [0, 0]
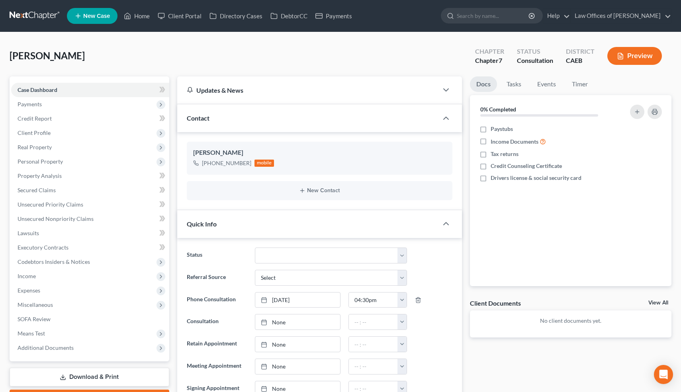
click at [471, 232] on div "Nothing here yet! Paystubs Income Documents Tax returns Credit Counseling Certi…" at bounding box center [570, 204] width 201 height 163
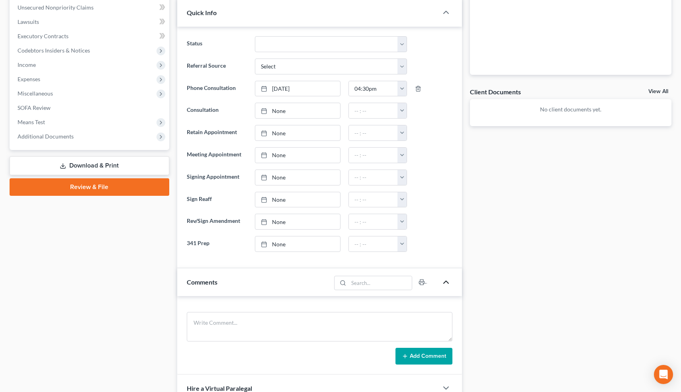
scroll to position [336, 0]
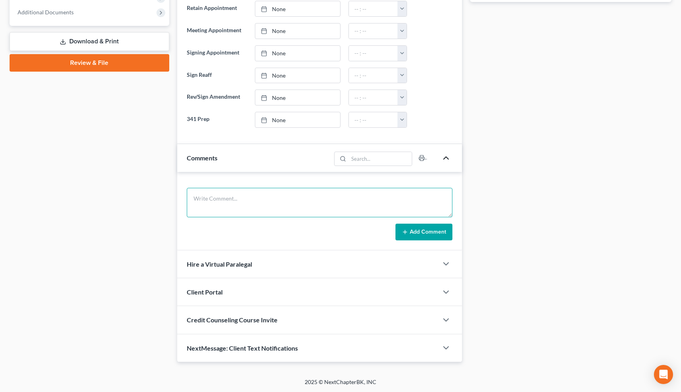
click at [330, 202] on textarea at bounding box center [320, 202] width 266 height 29
click at [290, 198] on textarea "WG-6k. Debt Relief. Never filed. Not maried, 1 kid." at bounding box center [320, 202] width 266 height 29
click at [325, 197] on textarea "WG-6k. Debt Relief. Never filed. Not married, 1 kid." at bounding box center [320, 202] width 266 height 29
click at [386, 199] on textarea "WG-6k. Debt Relief. Never filed. Not married, 1 kid. Rent=1950. 2012 HyundaI el…" at bounding box center [320, 202] width 266 height 29
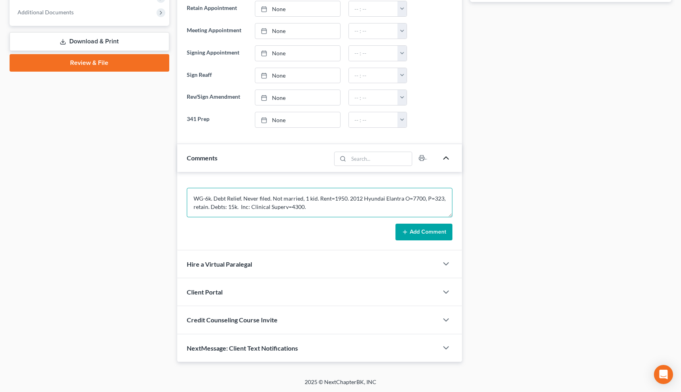
click at [234, 207] on textarea "WG-6k. Debt Relief. Never filed. Not married, 1 kid. Rent=1950. 2012 Hyundai El…" at bounding box center [320, 202] width 266 height 29
click at [238, 207] on textarea "WG-6k. Debt Relief. Never filed. Not married, 1 kid. Rent=1950. 2012 Hyundai El…" at bounding box center [320, 202] width 266 height 29
type textarea "WG-6k. Debt Relief. Never filed. Not married, 1 kid. Rent=1950. 2012 Hyundai El…"
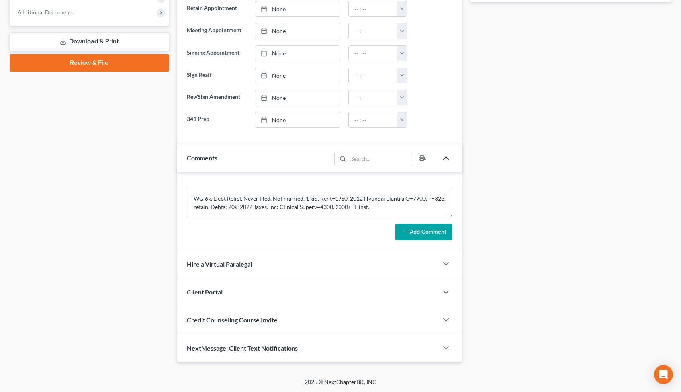
click at [423, 226] on button "Add Comment" at bounding box center [423, 232] width 57 height 17
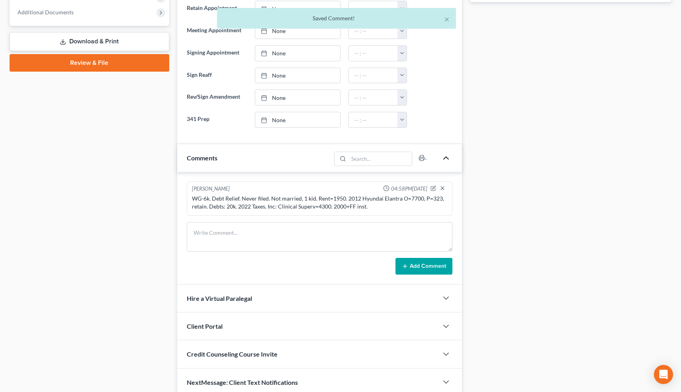
scroll to position [370, 0]
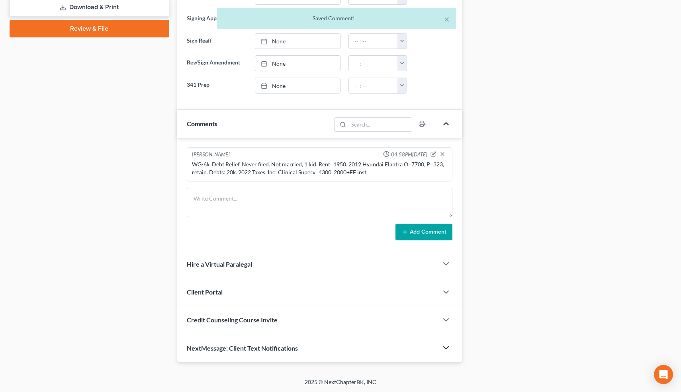
click at [446, 349] on icon "button" at bounding box center [446, 348] width 10 height 10
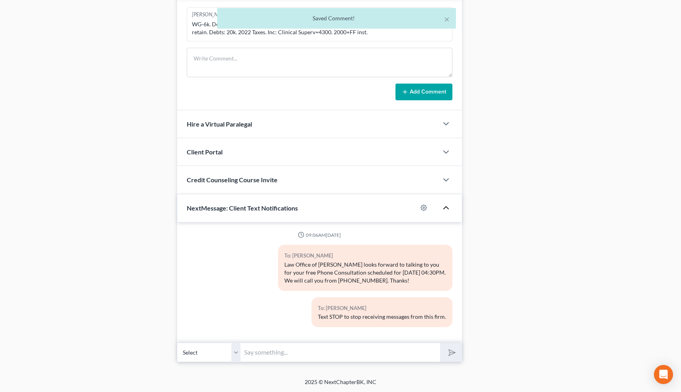
click at [402, 356] on input "text" at bounding box center [340, 353] width 199 height 20
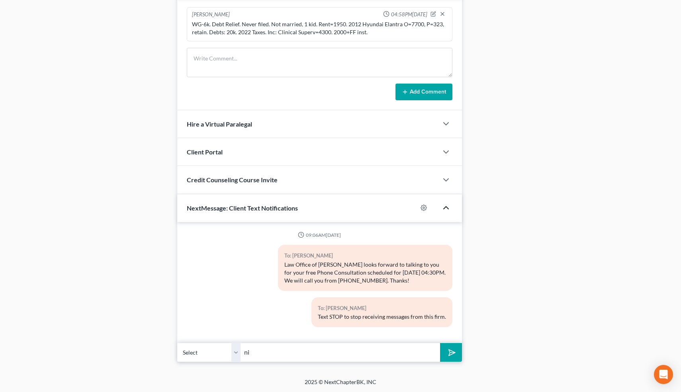
type input "Nice talking to you! Like I said, just reply here if you have any questions or …"
click at [453, 354] on icon "submit" at bounding box center [450, 352] width 11 height 11
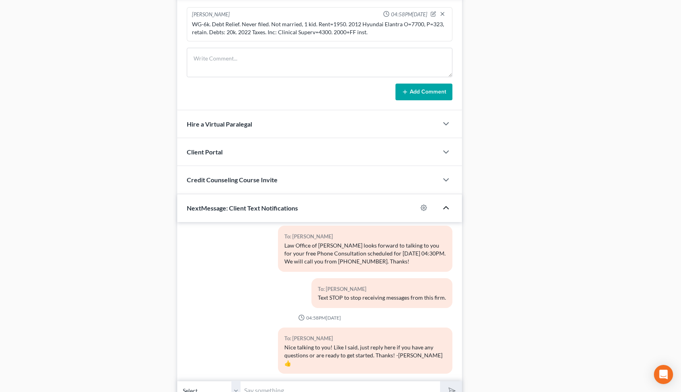
scroll to position [0, 0]
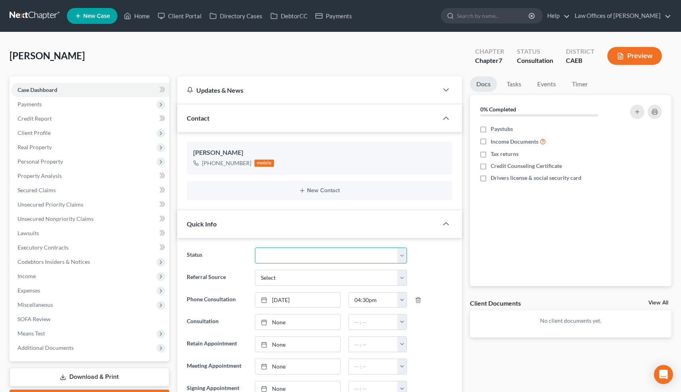
click at [289, 251] on select "Cancelled/Refund Closed Consultation Declined Discharged Filed Income Check In …" at bounding box center [331, 256] width 152 height 16
select select "10"
click at [255, 248] on select "Cancelled/Refund Closed Consultation Declined Discharged Filed Income Check In …" at bounding box center [331, 256] width 152 height 16
click at [141, 13] on link "Home" at bounding box center [137, 16] width 34 height 14
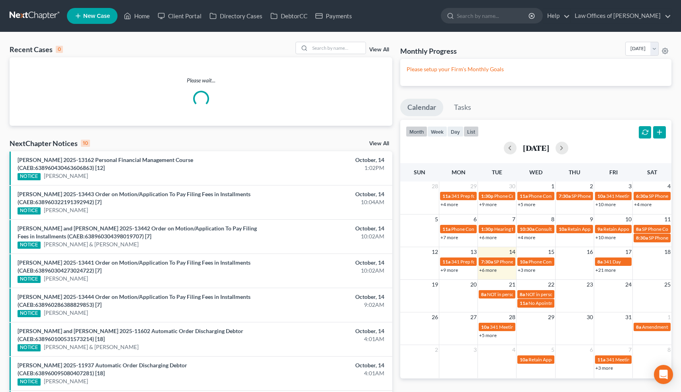
click at [469, 131] on button "list" at bounding box center [470, 131] width 15 height 11
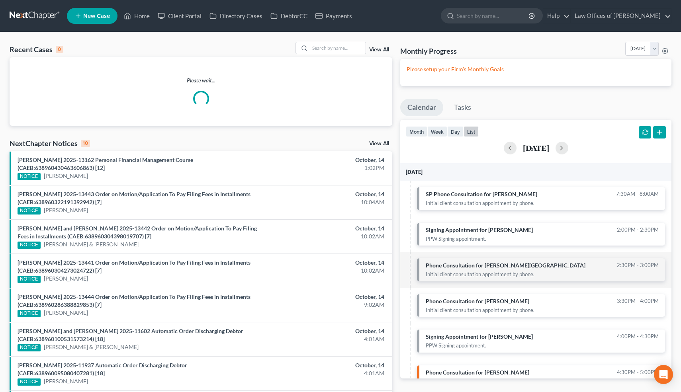
scroll to position [52, 0]
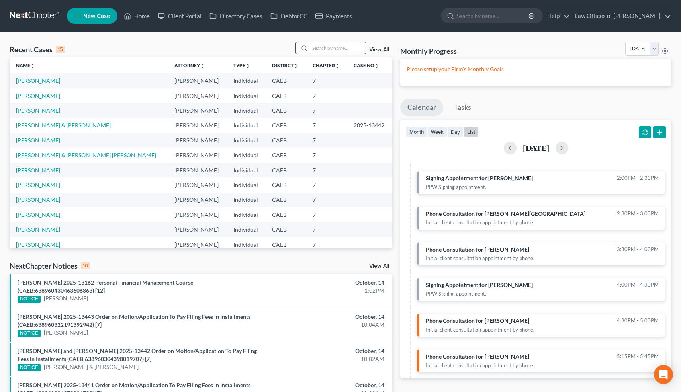
click at [344, 50] on input "search" at bounding box center [338, 48] width 56 height 12
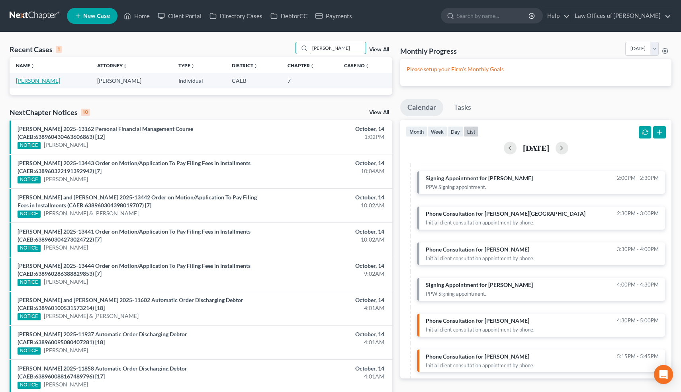
type input "[PERSON_NAME]"
click at [46, 81] on link "[PERSON_NAME]" at bounding box center [38, 80] width 44 height 7
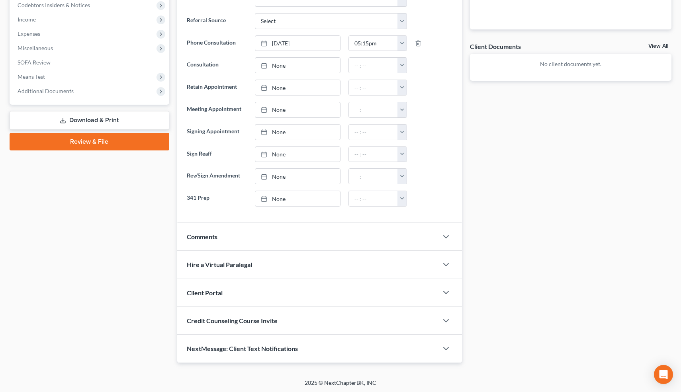
scroll to position [257, 0]
click at [446, 236] on polyline "button" at bounding box center [445, 236] width 5 height 2
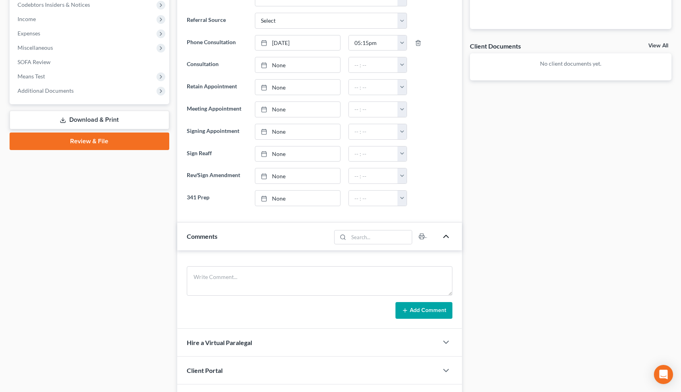
scroll to position [336, 0]
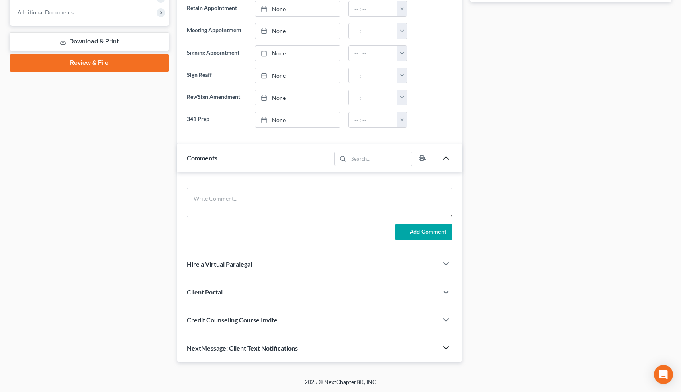
click at [445, 348] on icon "button" at bounding box center [446, 348] width 10 height 10
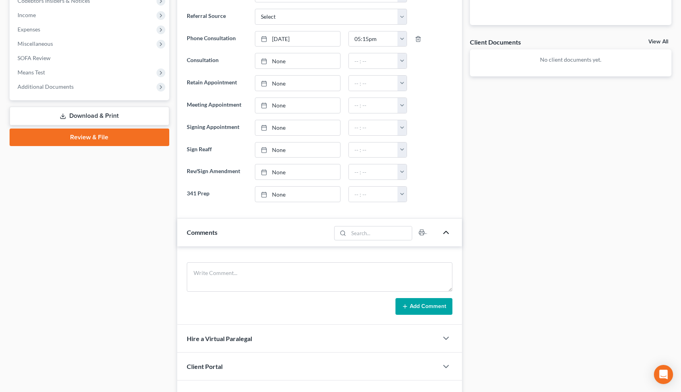
scroll to position [0, 0]
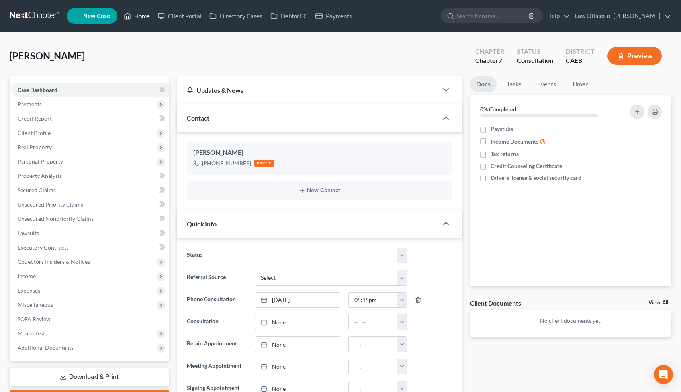
click at [143, 19] on link "Home" at bounding box center [137, 16] width 34 height 14
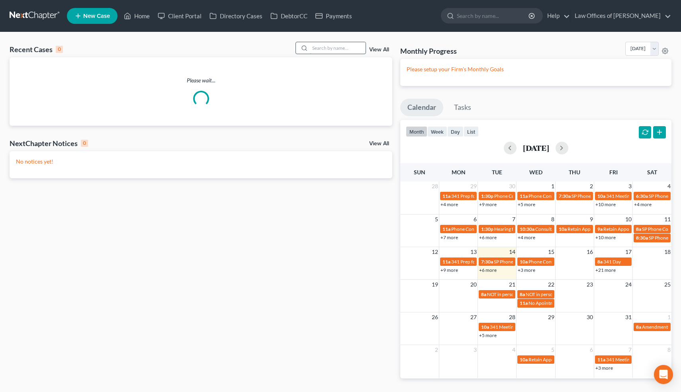
click at [354, 47] on input "search" at bounding box center [338, 48] width 56 height 12
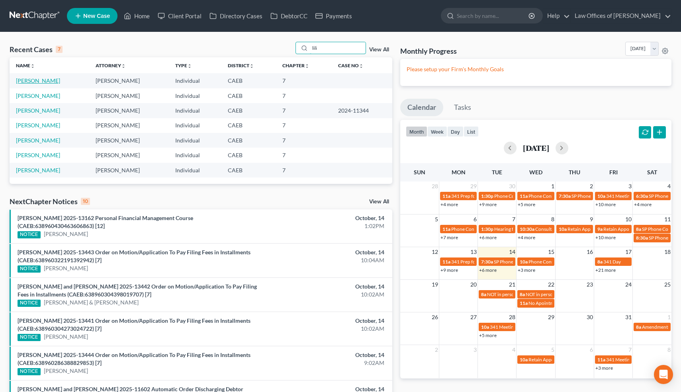
type input "lili"
click at [45, 79] on link "[PERSON_NAME]" at bounding box center [38, 80] width 44 height 7
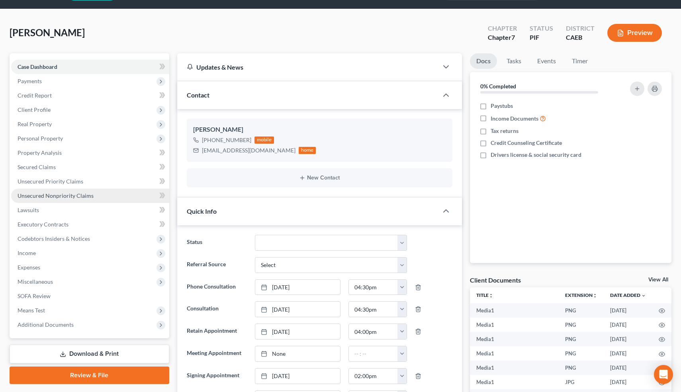
scroll to position [33, 0]
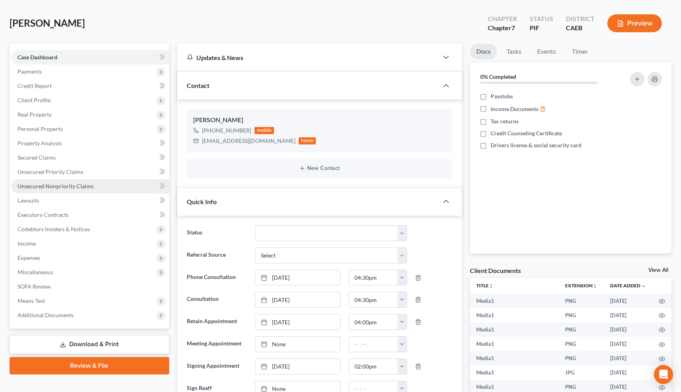
click at [50, 183] on span "Unsecured Nonpriority Claims" at bounding box center [56, 186] width 76 height 7
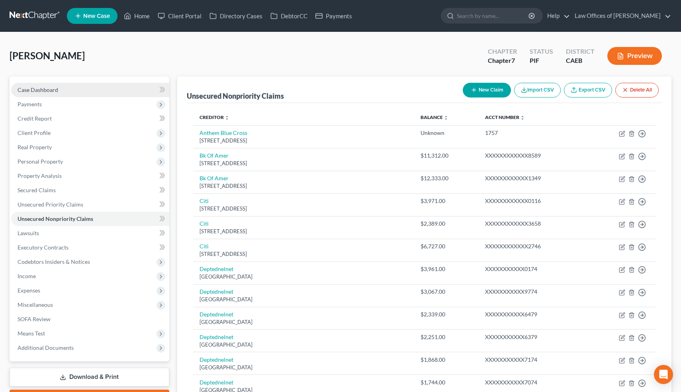
click at [52, 88] on span "Case Dashboard" at bounding box center [38, 89] width 41 height 7
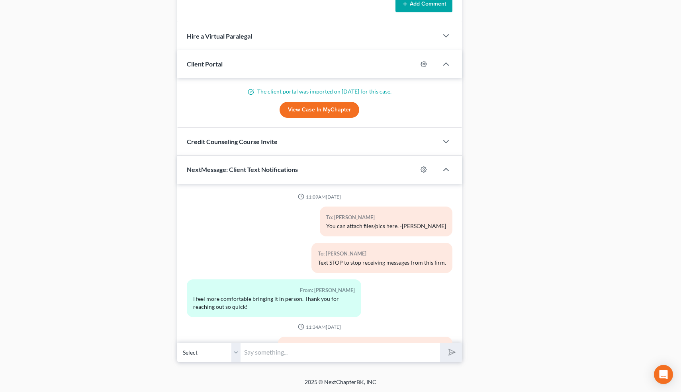
scroll to position [12758, 0]
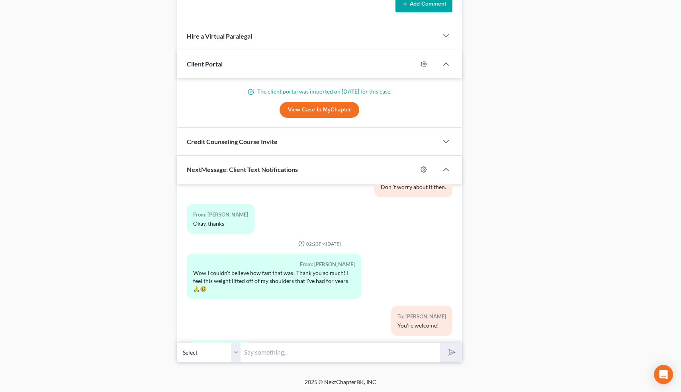
click at [271, 349] on input "text" at bounding box center [340, 353] width 199 height 20
type input "Yep 👍"
click at [440, 343] on button "submit" at bounding box center [451, 352] width 22 height 19
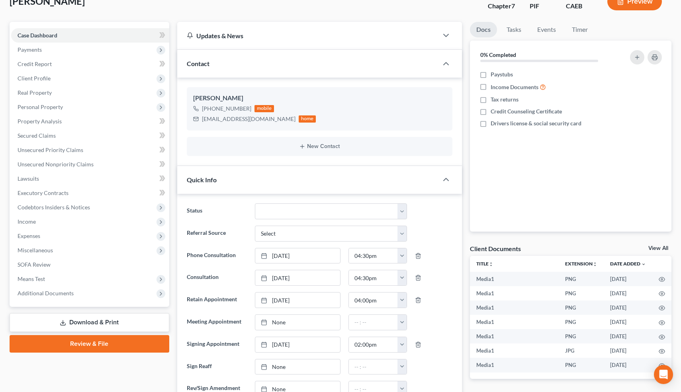
scroll to position [0, 0]
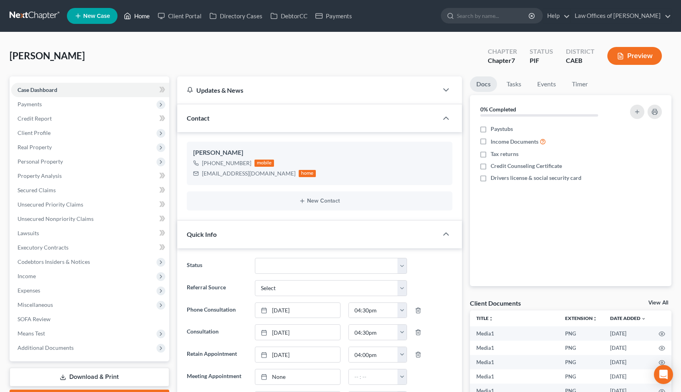
click at [141, 16] on link "Home" at bounding box center [137, 16] width 34 height 14
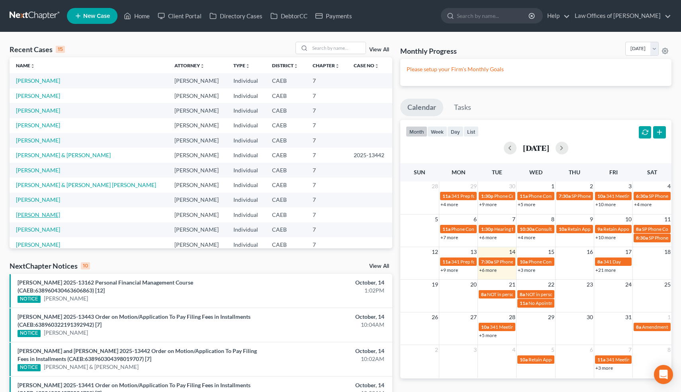
click at [33, 214] on link "[PERSON_NAME]" at bounding box center [38, 214] width 44 height 7
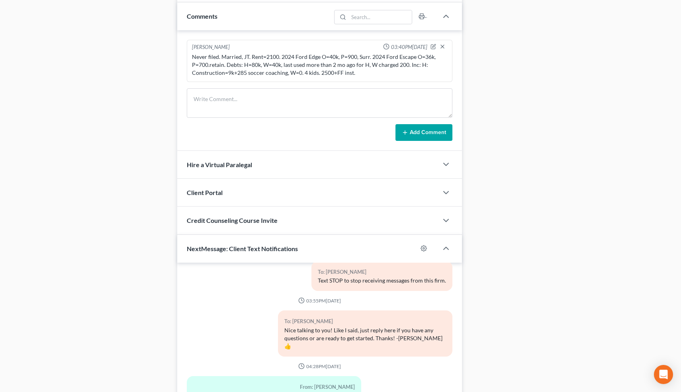
scroll to position [566, 0]
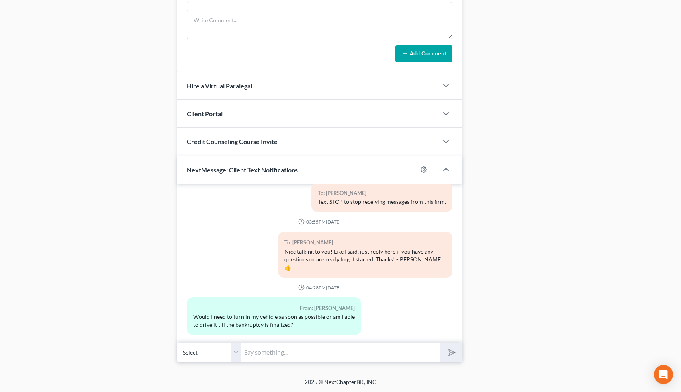
click at [279, 348] on input "text" at bounding box center [340, 353] width 199 height 20
type input "If you have it when the case is filed then you can drive it until the case is o…"
click at [440, 343] on button "submit" at bounding box center [451, 352] width 22 height 19
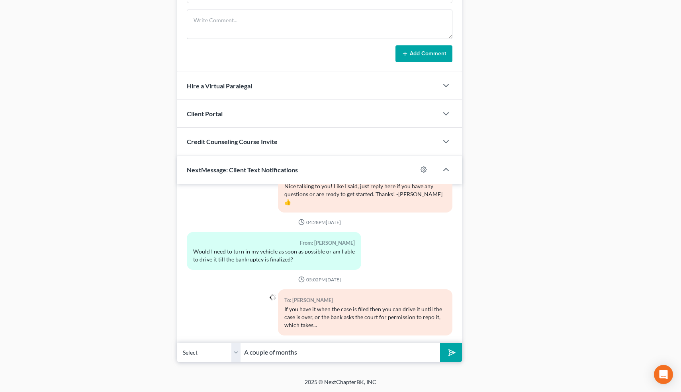
type input "A couple of months"
click at [440, 343] on button "submit" at bounding box center [451, 352] width 22 height 19
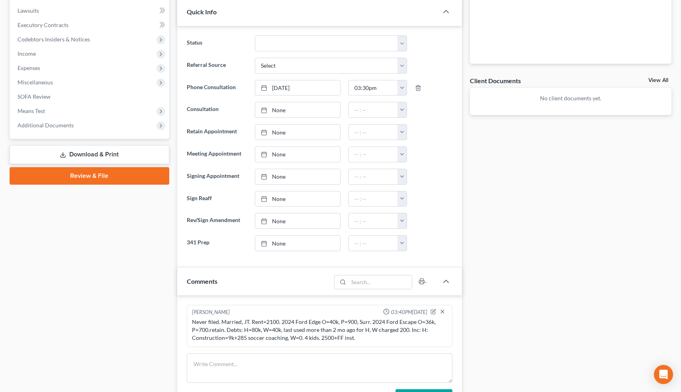
scroll to position [0, 0]
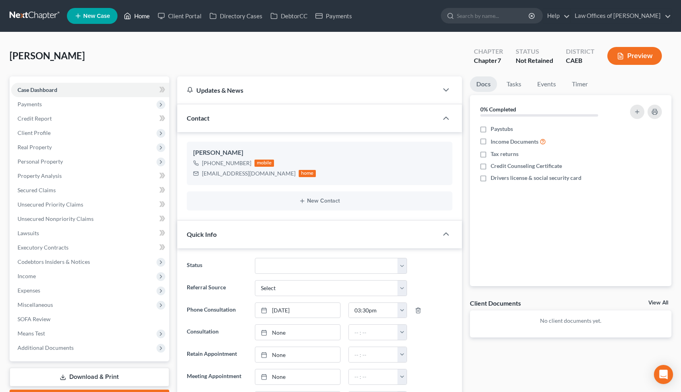
click at [143, 15] on link "Home" at bounding box center [137, 16] width 34 height 14
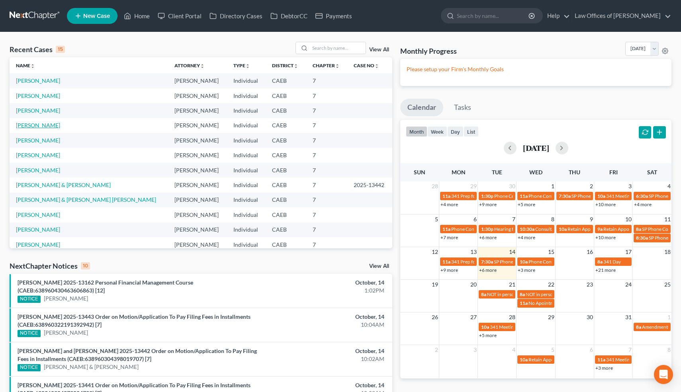
click at [32, 125] on link "[PERSON_NAME]" at bounding box center [38, 125] width 44 height 7
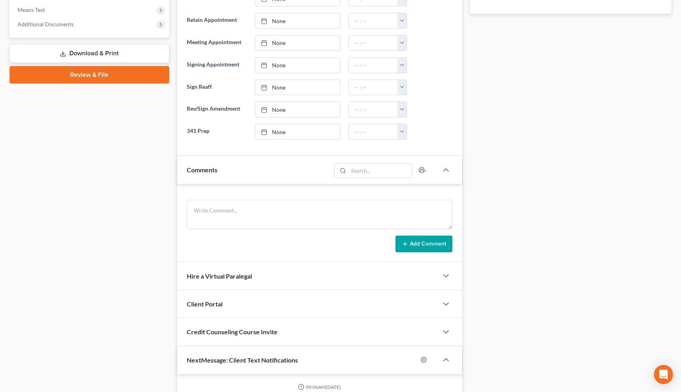
scroll to position [324, 0]
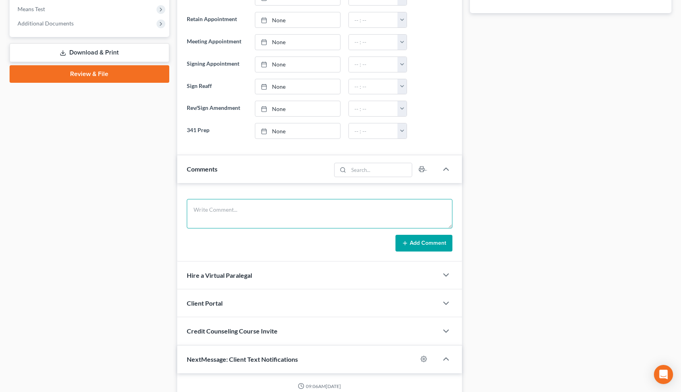
click at [295, 206] on textarea at bounding box center [320, 213] width 266 height 29
click at [204, 219] on textarea "Married, JT. Rent=1800. 2023 Kia Niro O=32k, P=620, retain, 2009 Nissan Altima …" at bounding box center [320, 213] width 266 height 29
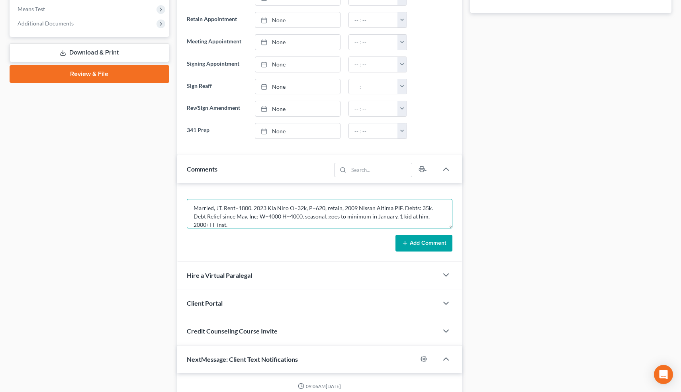
type textarea "Married, JT. Rent=1800. 2023 Kia Niro O=32k, P=620, retain, 2009 Nissan Altima …"
click at [428, 242] on button "Add Comment" at bounding box center [423, 243] width 57 height 17
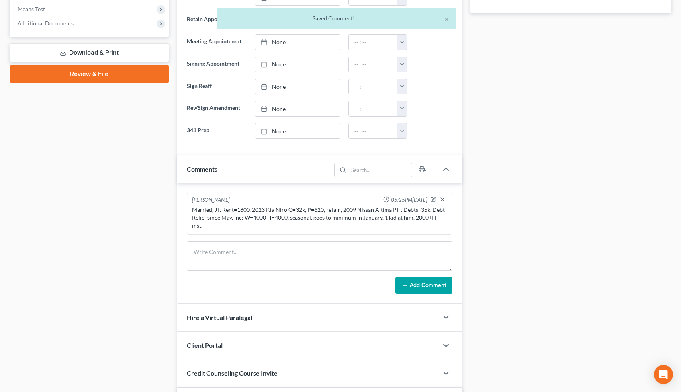
scroll to position [510, 0]
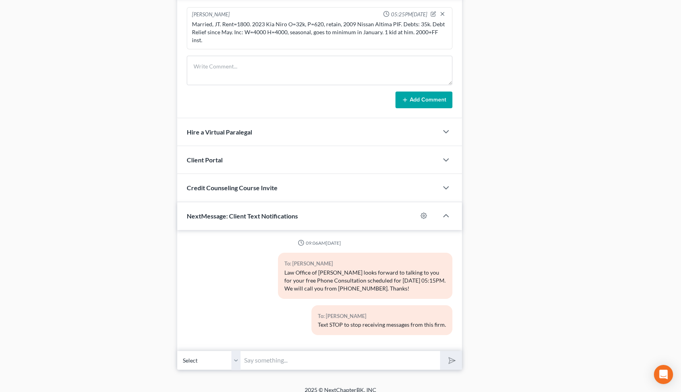
click at [406, 351] on input "text" at bounding box center [340, 361] width 199 height 20
type input "Nice talking to you! Like I said, just reply here if you have any questions or …"
click at [452, 356] on polygon "submit" at bounding box center [450, 361] width 10 height 10
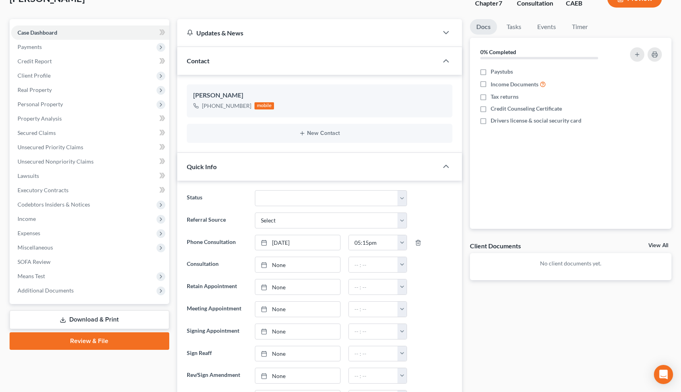
scroll to position [0, 0]
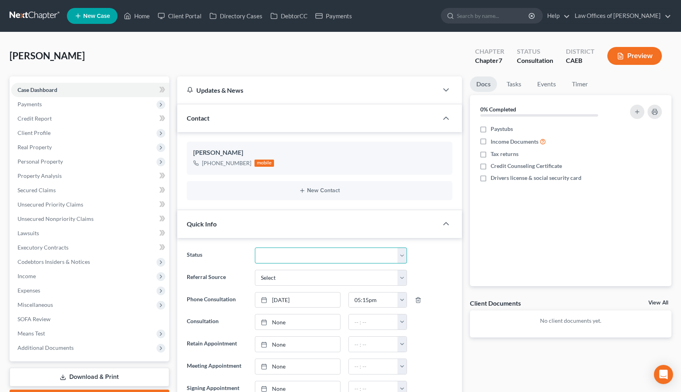
click at [270, 253] on select "Cancelled/Refund Closed Consultation Declined Discharged Filed Income Check In …" at bounding box center [331, 256] width 152 height 16
select select "10"
click at [255, 248] on select "Cancelled/Refund Closed Consultation Declined Discharged Filed Income Check In …" at bounding box center [331, 256] width 152 height 16
click at [145, 17] on link "Home" at bounding box center [137, 16] width 34 height 14
